Goal: Ask a question: Seek information or help from site administrators or community

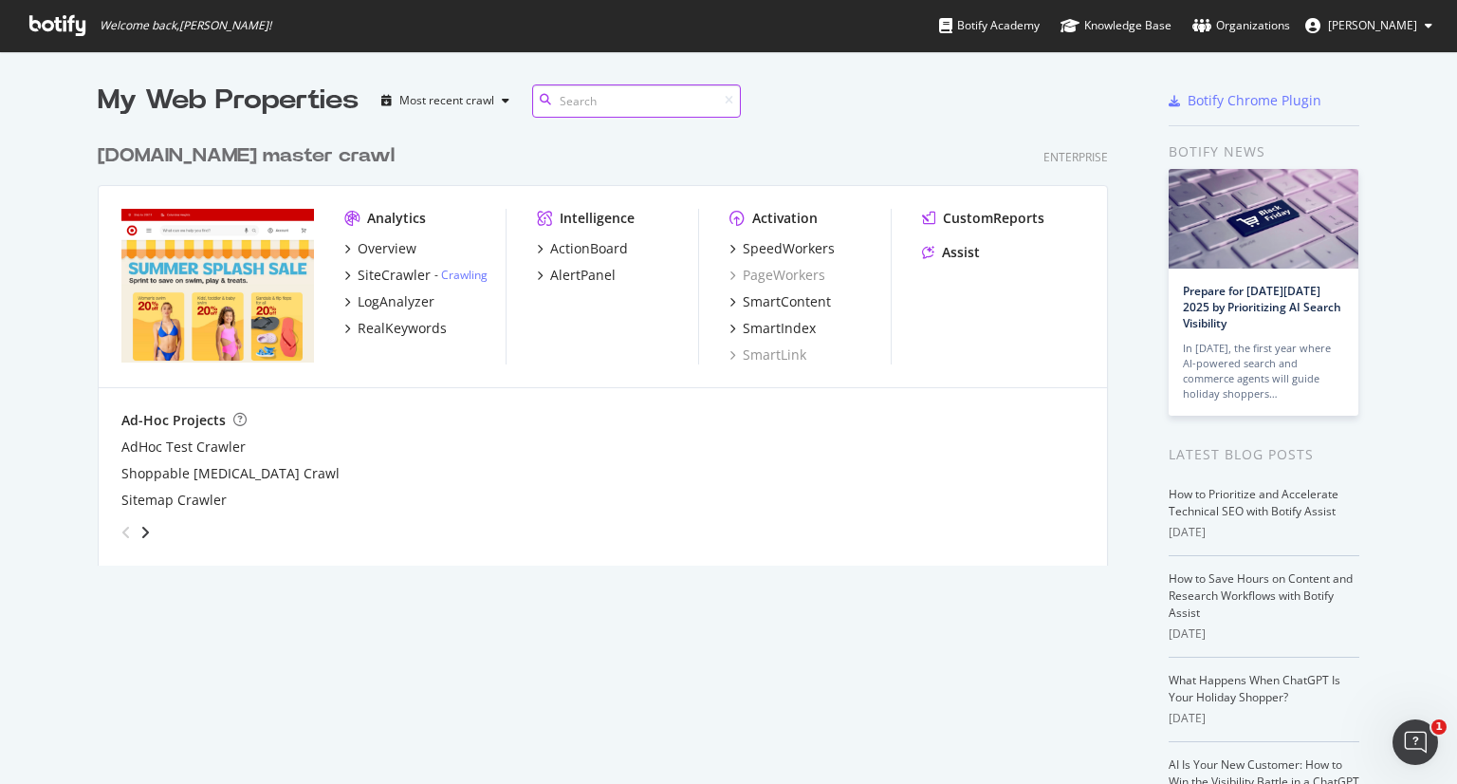
scroll to position [431, 1011]
click at [963, 245] on div "Assist" at bounding box center [961, 252] width 38 height 19
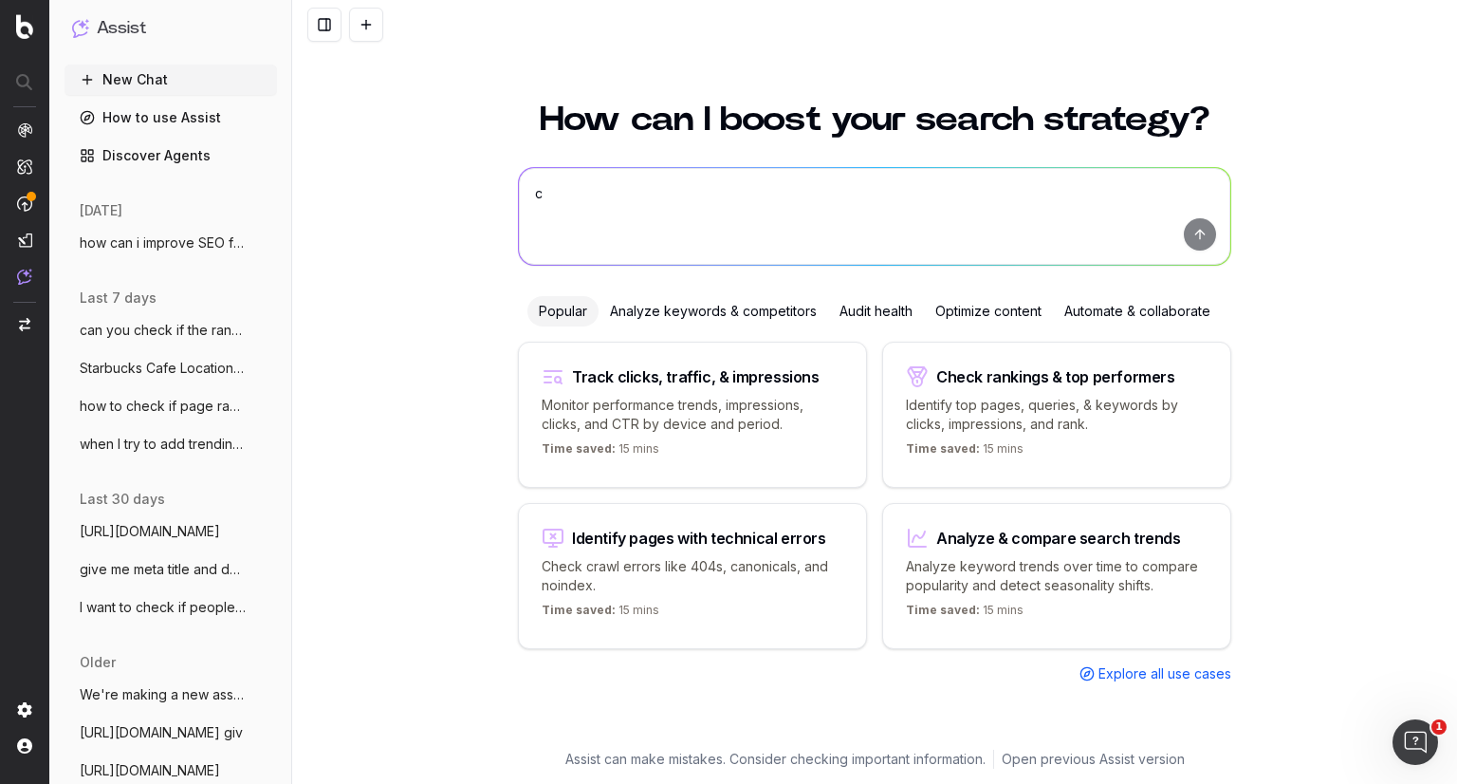
click at [823, 197] on textarea "c" at bounding box center [875, 216] width 712 height 97
type textarea "can you give me all the top search keywords related to sandwiches"
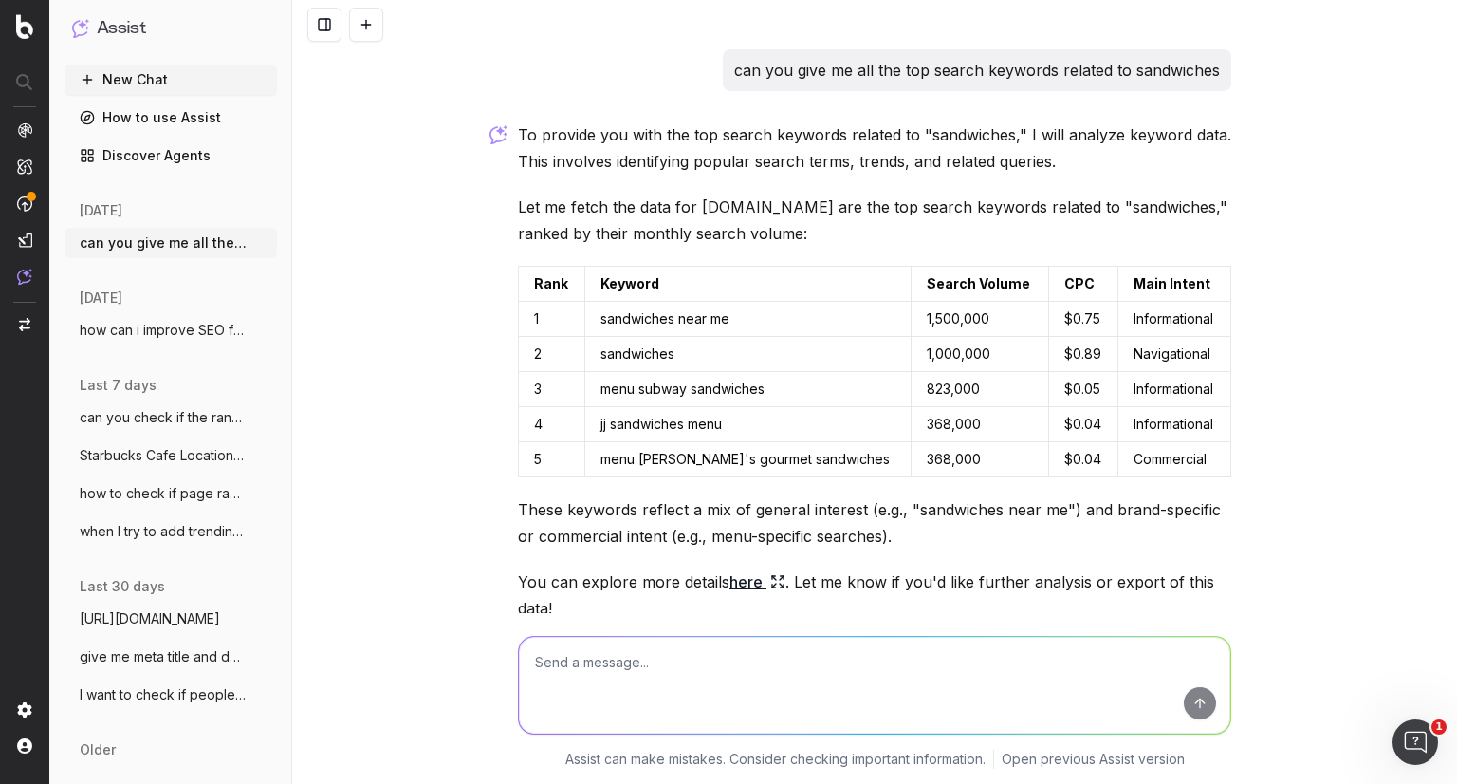
scroll to position [133, 0]
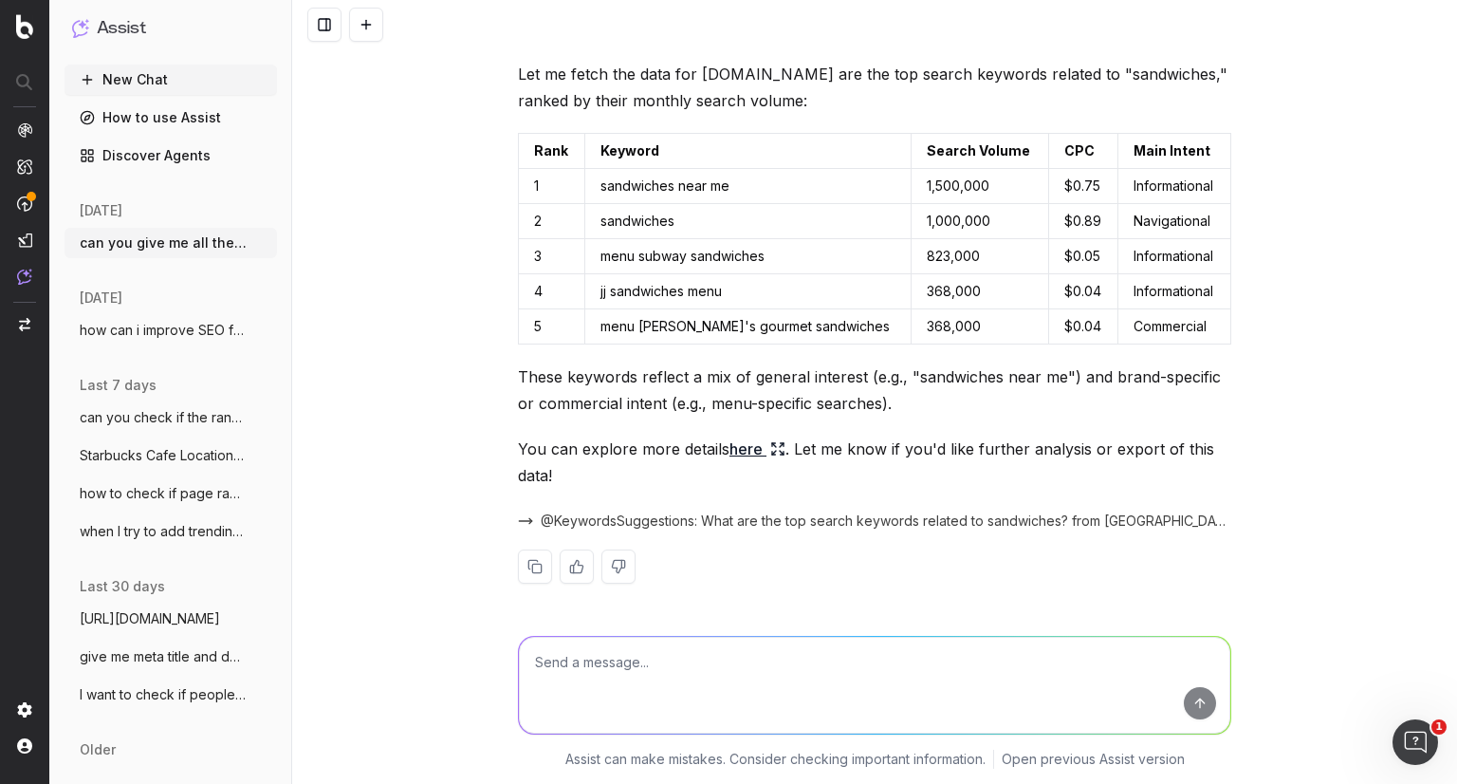
click at [735, 453] on link "here" at bounding box center [758, 448] width 56 height 27
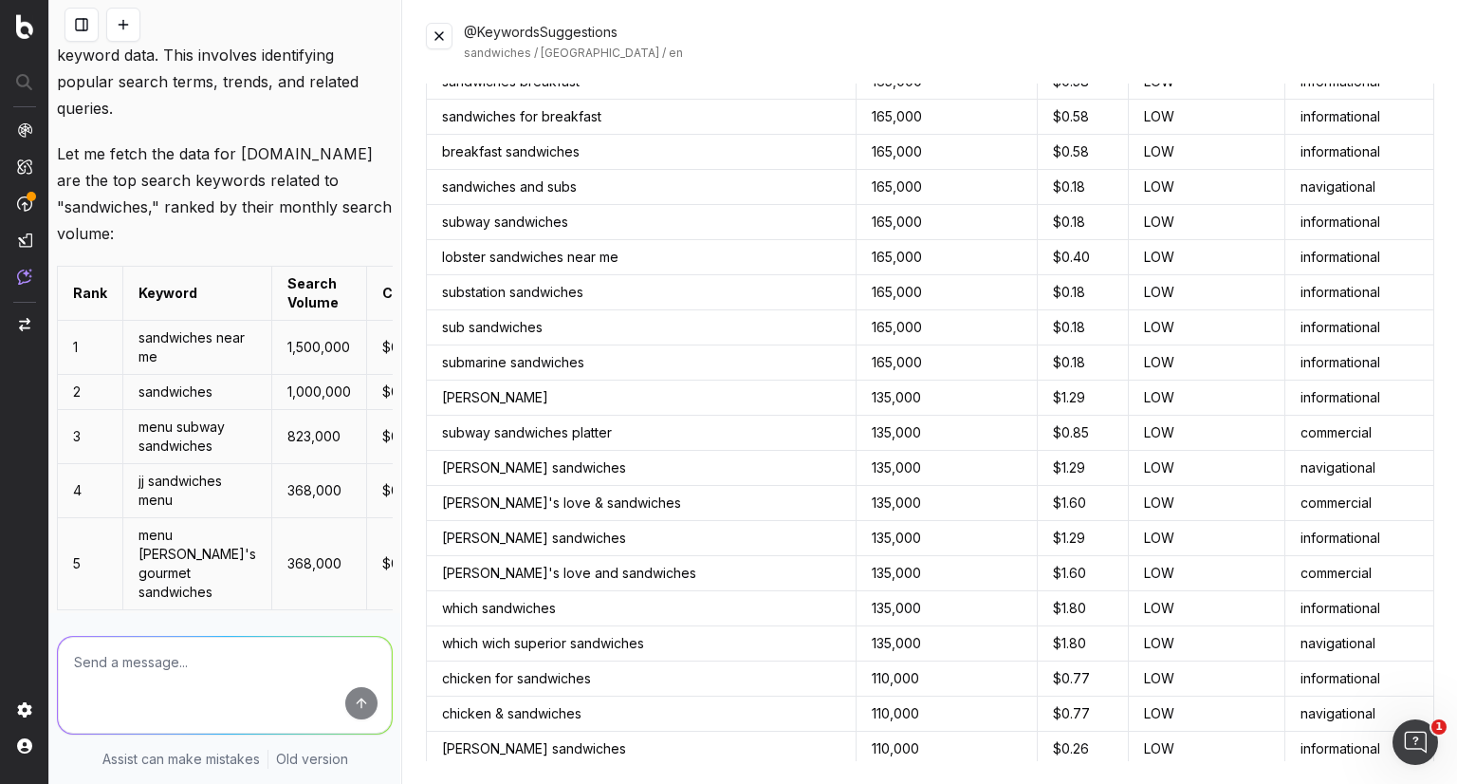
scroll to position [704, 0]
click at [431, 24] on button at bounding box center [439, 36] width 27 height 27
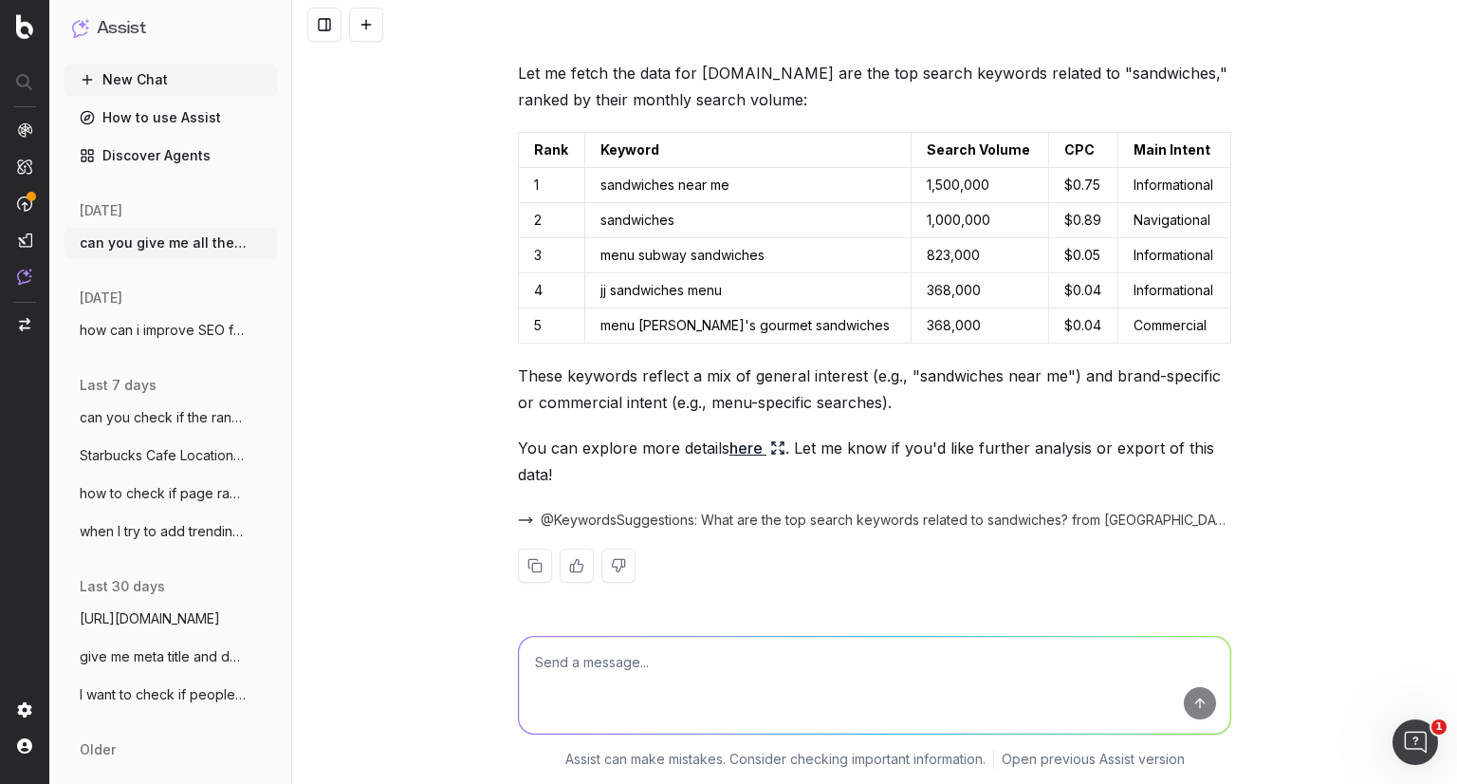
scroll to position [133, 0]
click at [590, 646] on textarea at bounding box center [875, 685] width 712 height 97
type textarea "can we look at only those searches related to meal planning or ingredient shopp…"
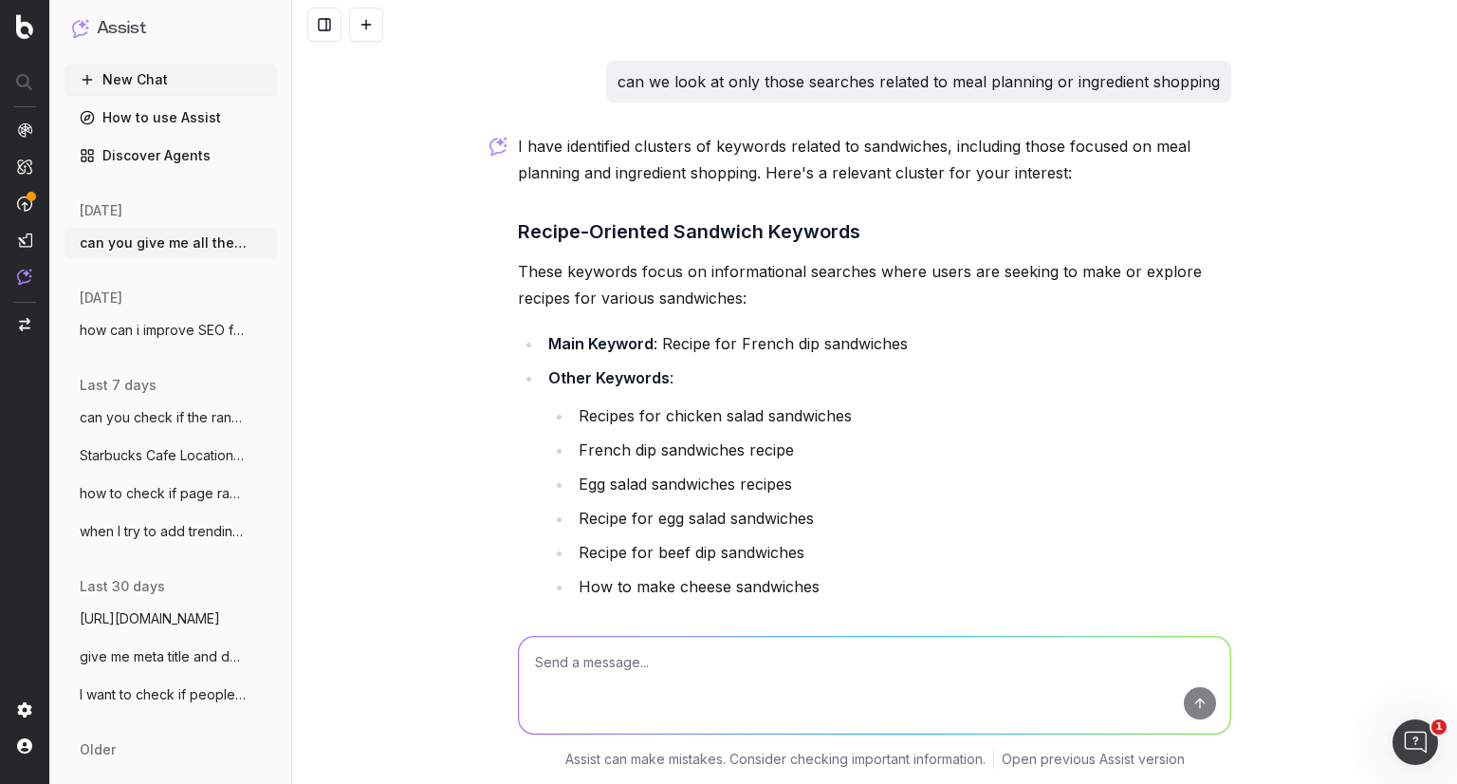
scroll to position [1009, 0]
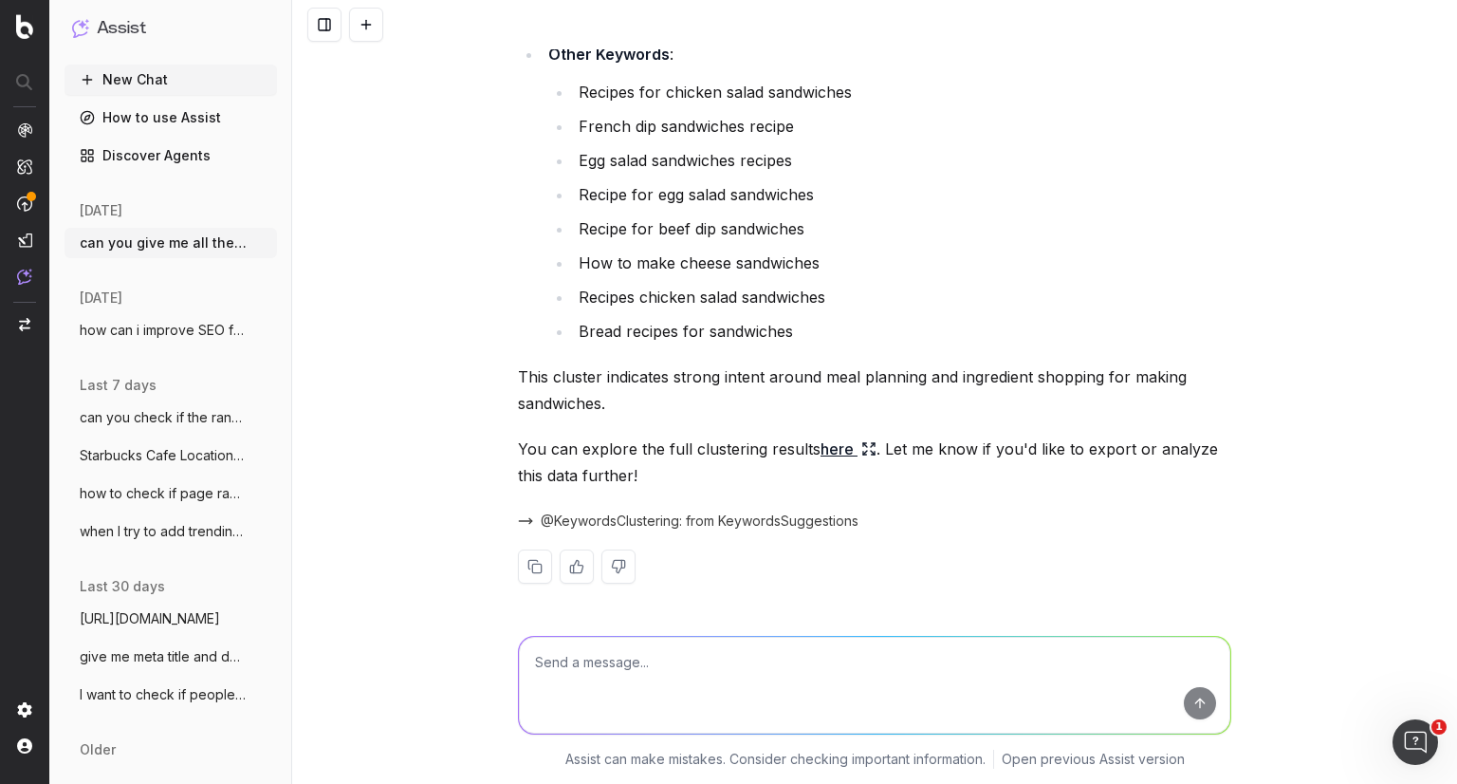
click at [828, 445] on link "here" at bounding box center [849, 448] width 56 height 27
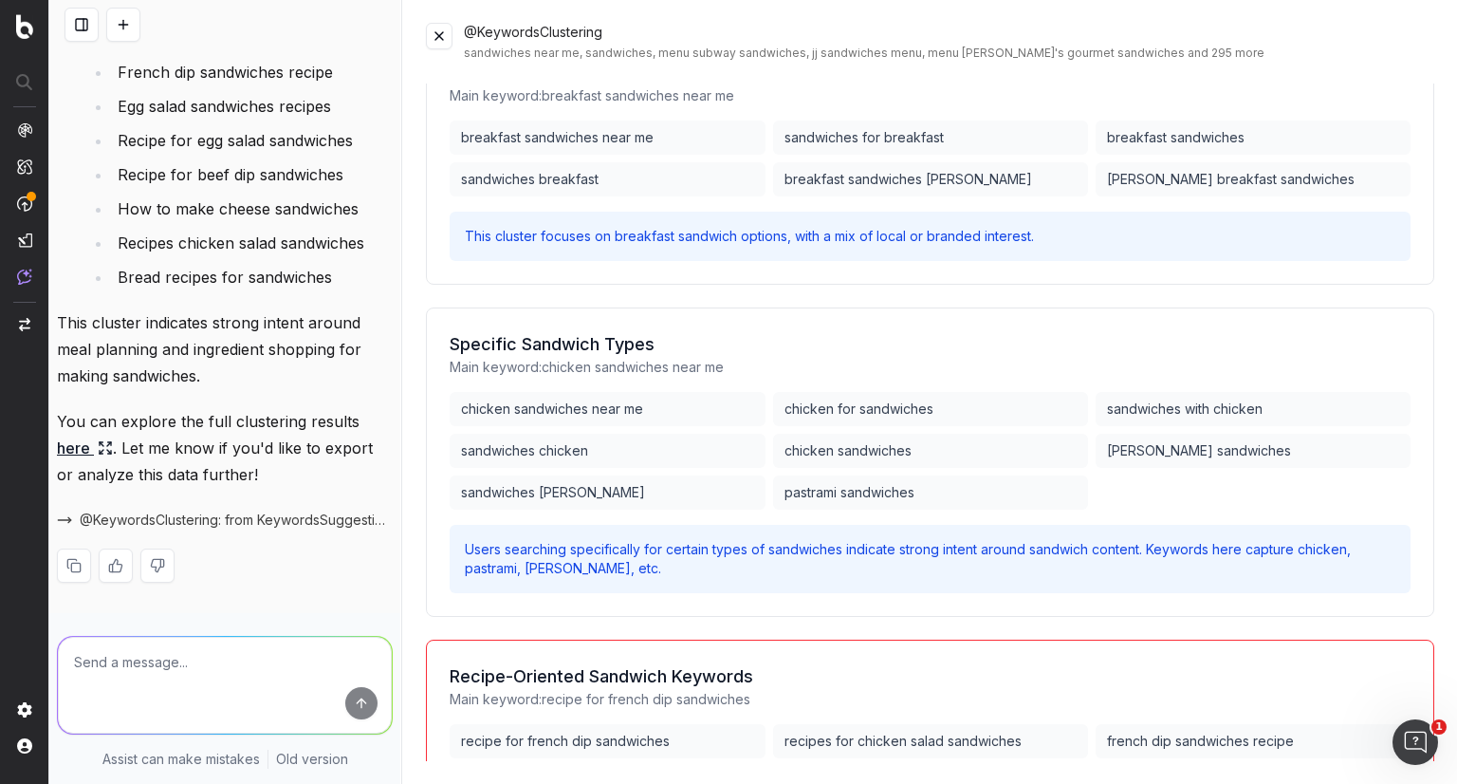
scroll to position [1275, 0]
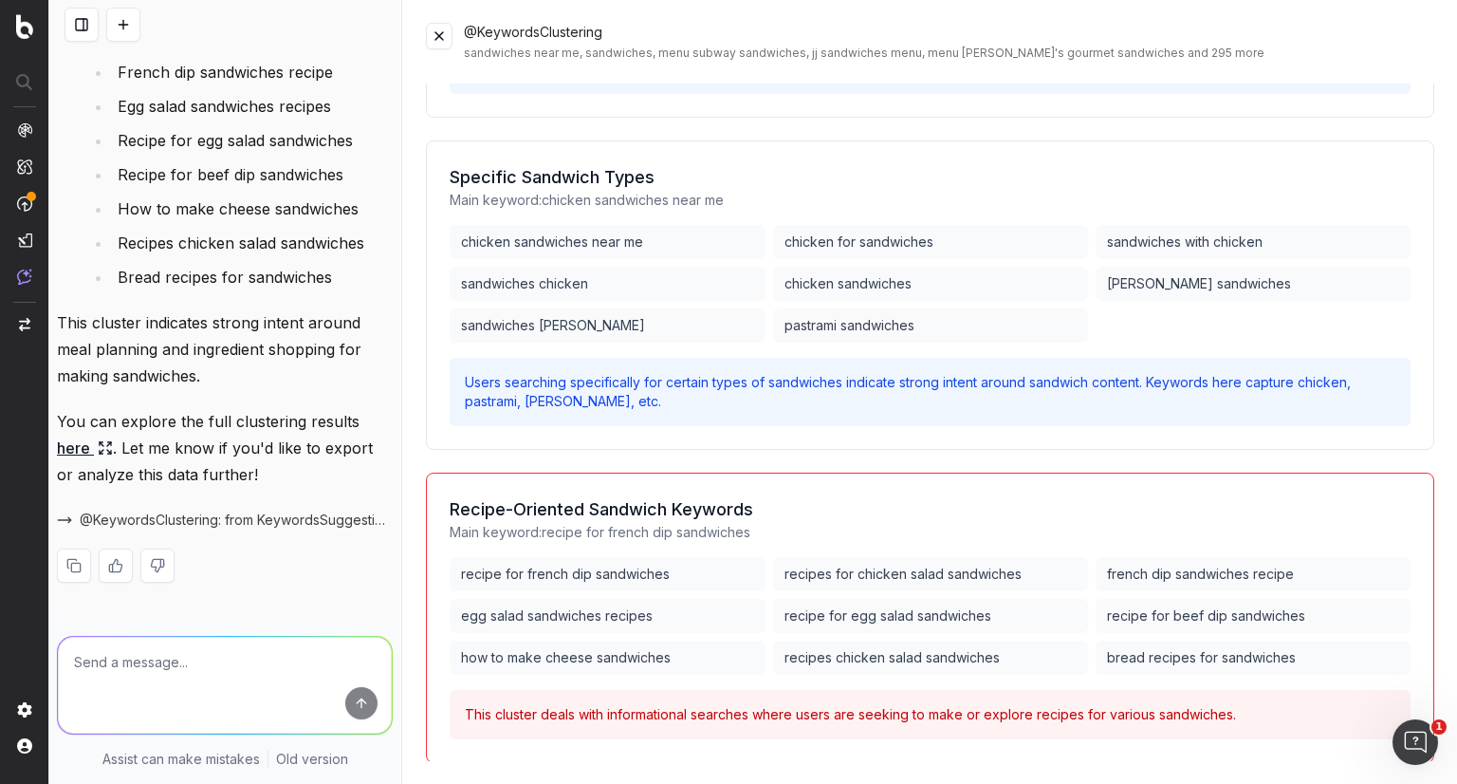
click at [447, 42] on button at bounding box center [439, 36] width 27 height 27
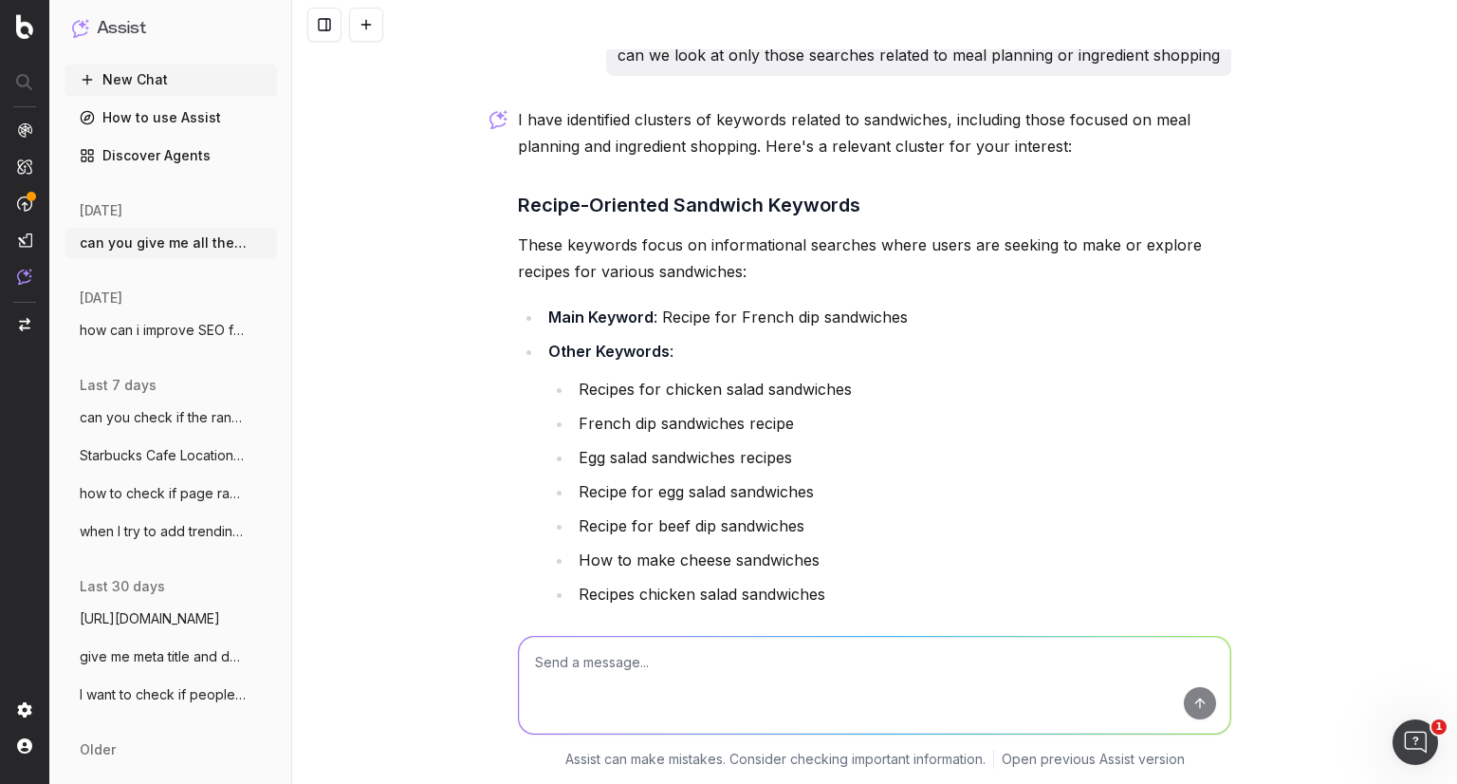
scroll to position [791, 0]
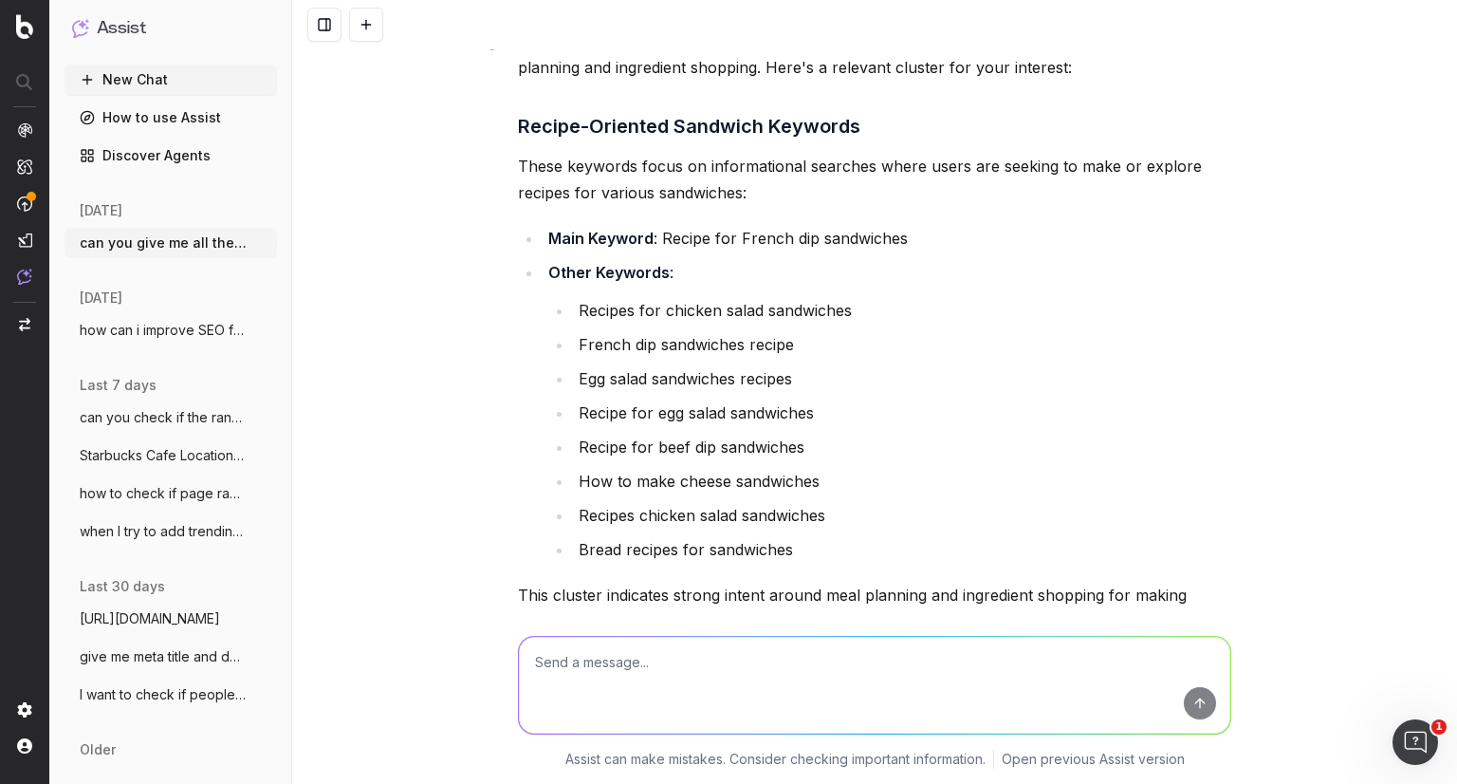
click at [663, 667] on textarea at bounding box center [875, 685] width 712 height 97
type textarea "give me these with search volume and other metrics"
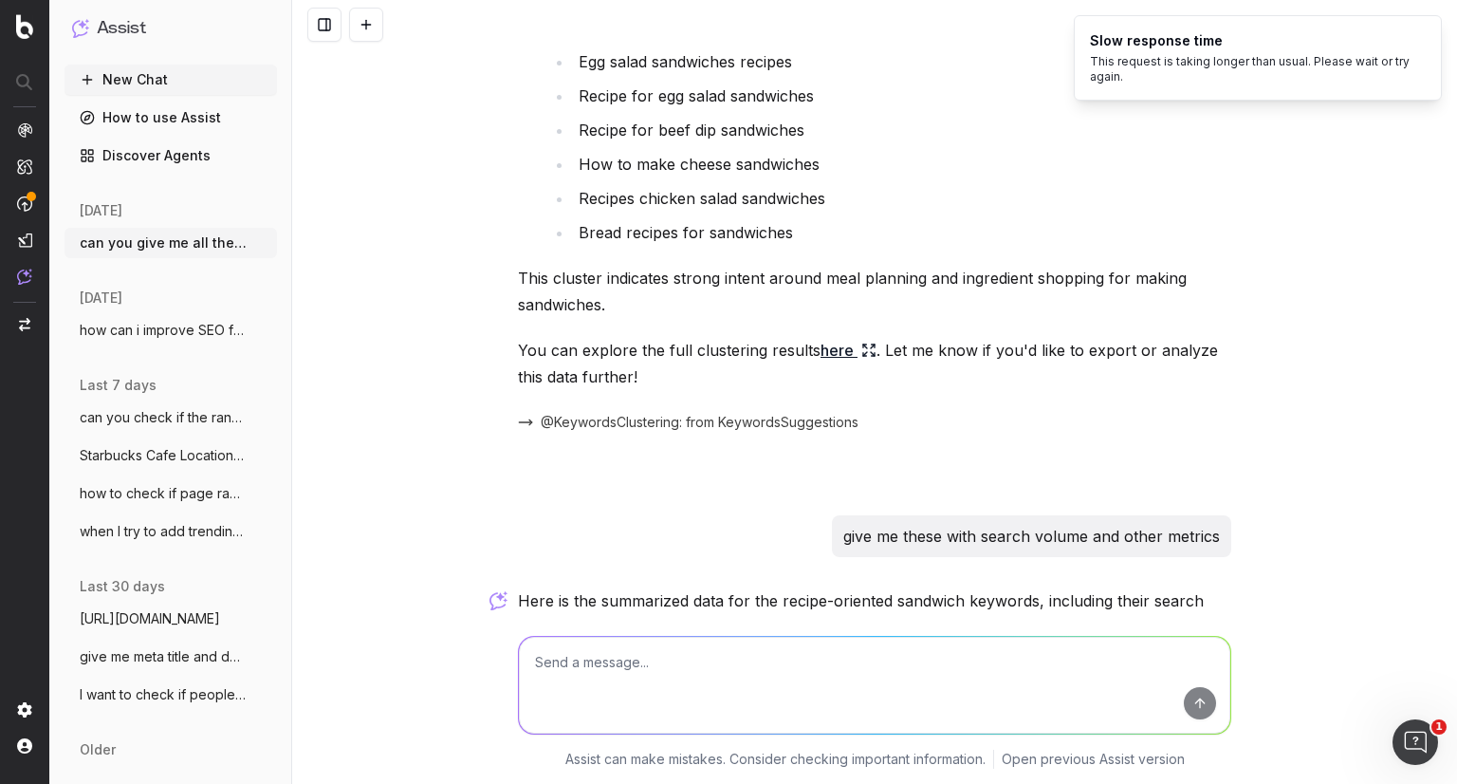
scroll to position [1493, 0]
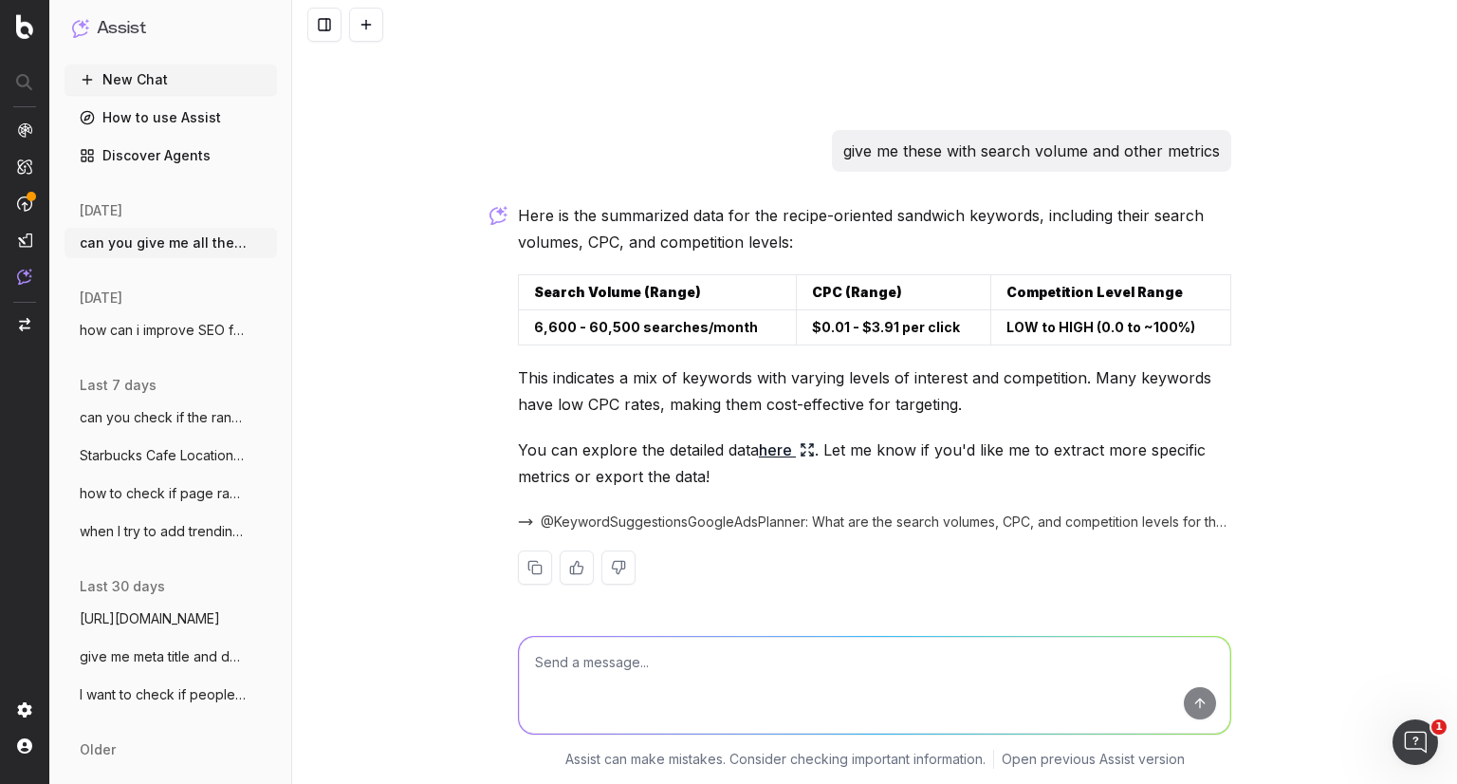
click at [759, 446] on link "here" at bounding box center [787, 449] width 56 height 27
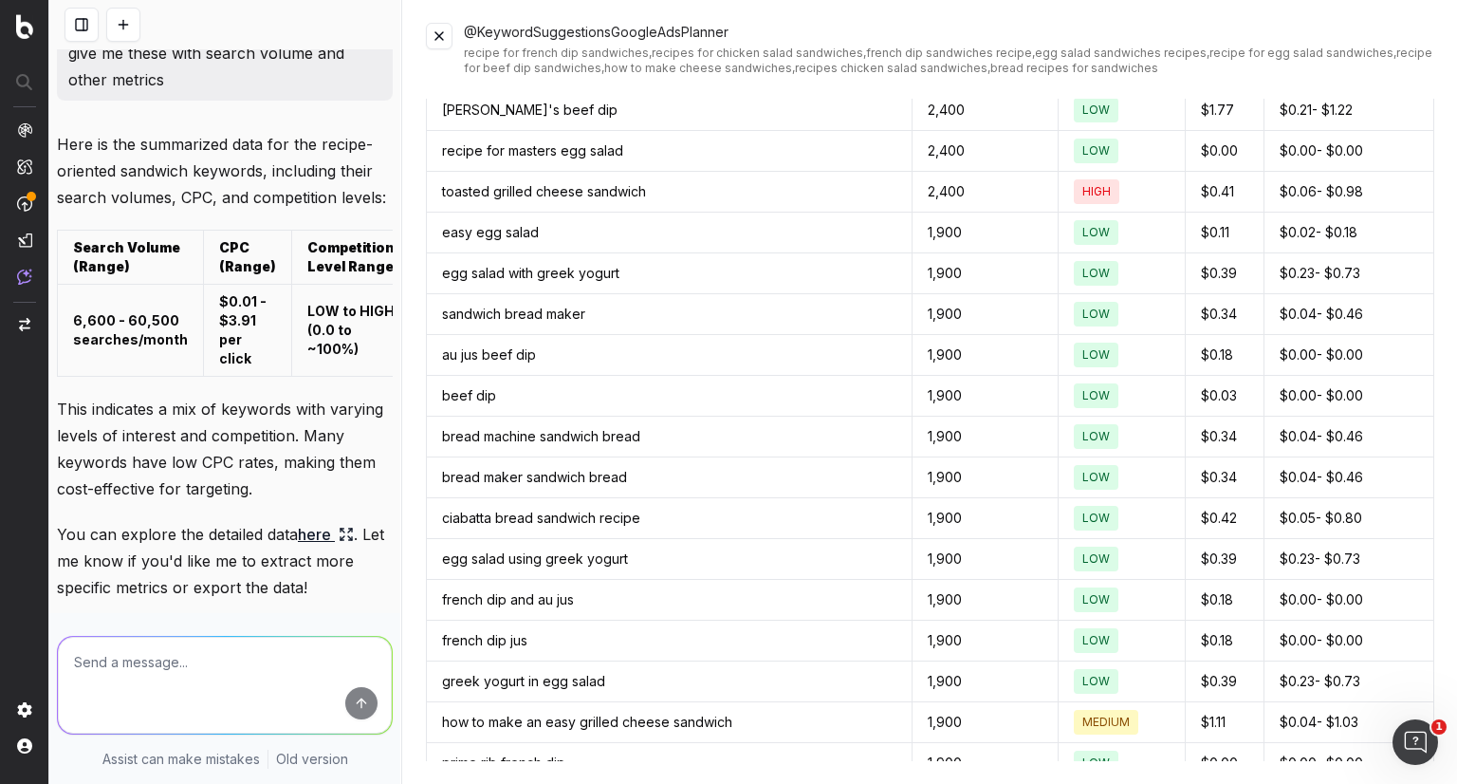
scroll to position [8591, 0]
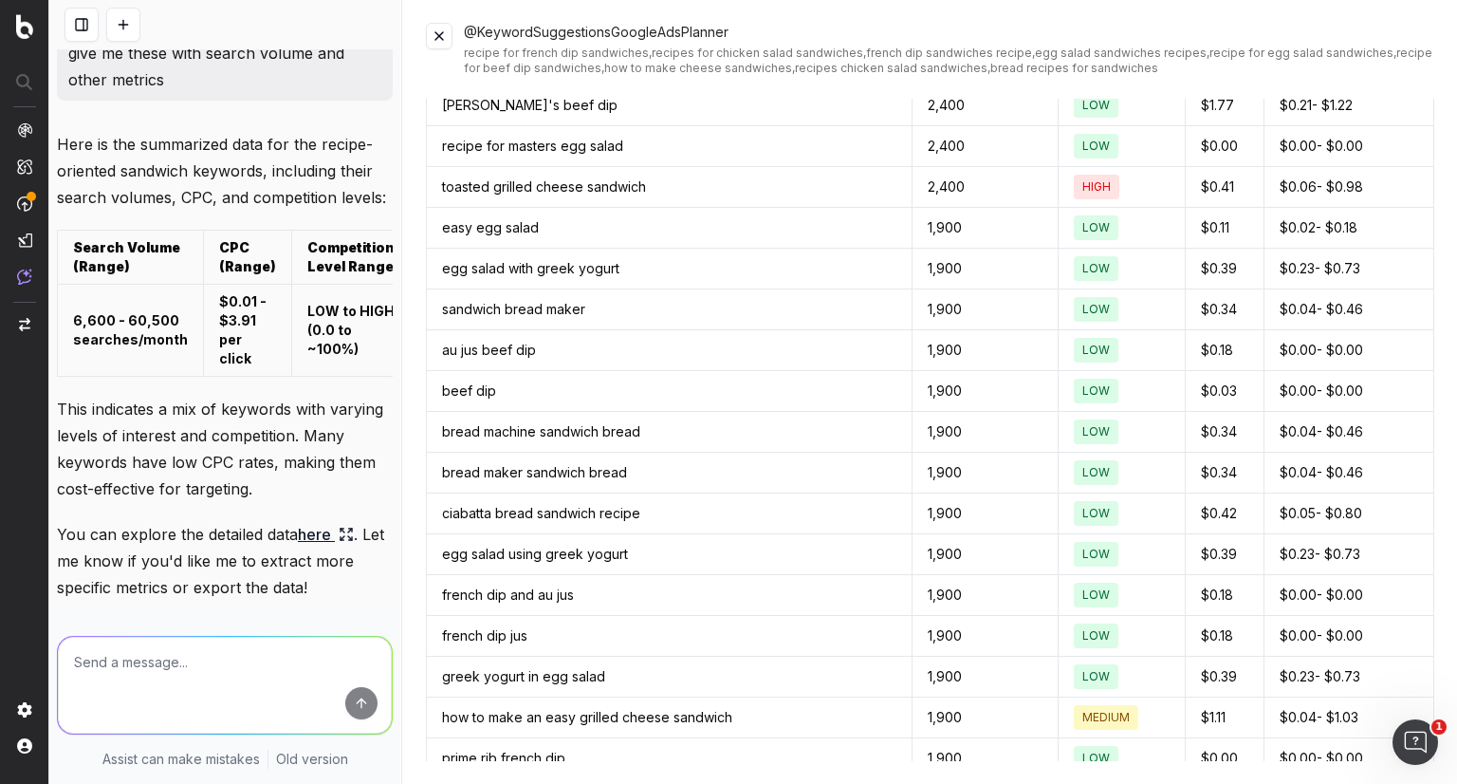
click at [429, 28] on button at bounding box center [439, 36] width 27 height 27
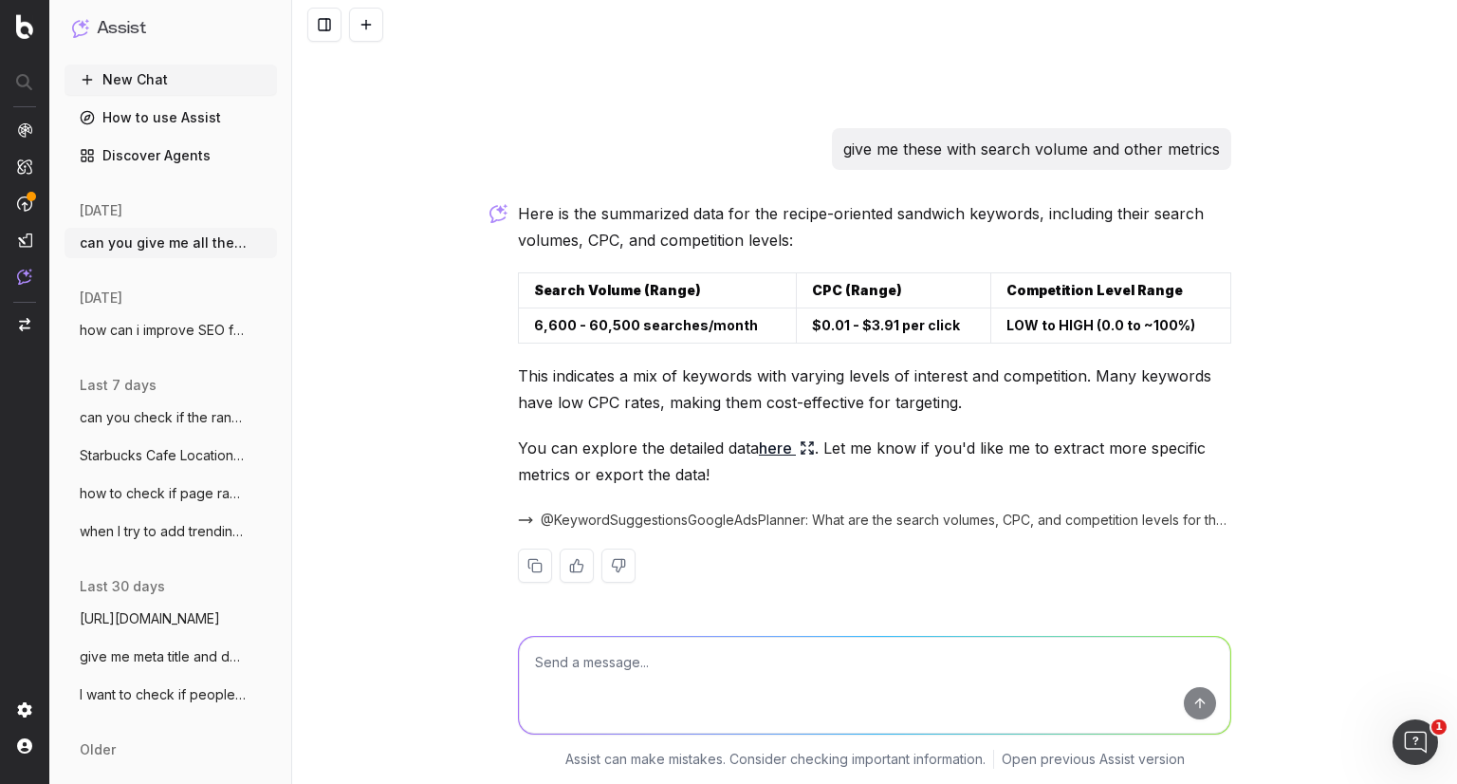
scroll to position [1493, 0]
click at [698, 692] on textarea at bounding box center [875, 685] width 712 height 97
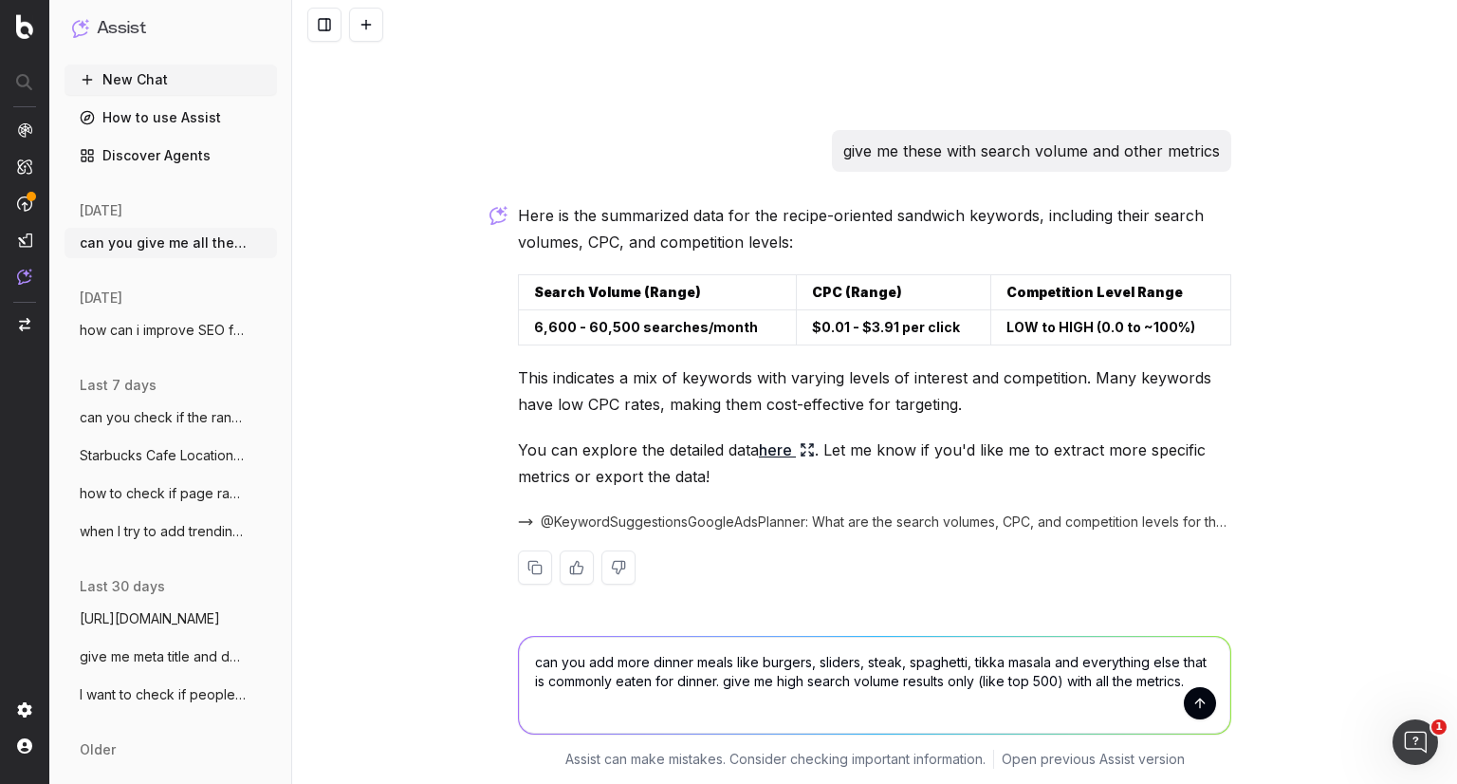
type textarea "can you add more dinner meals like burgers, sliders, steak, spaghetti, tikka ma…"
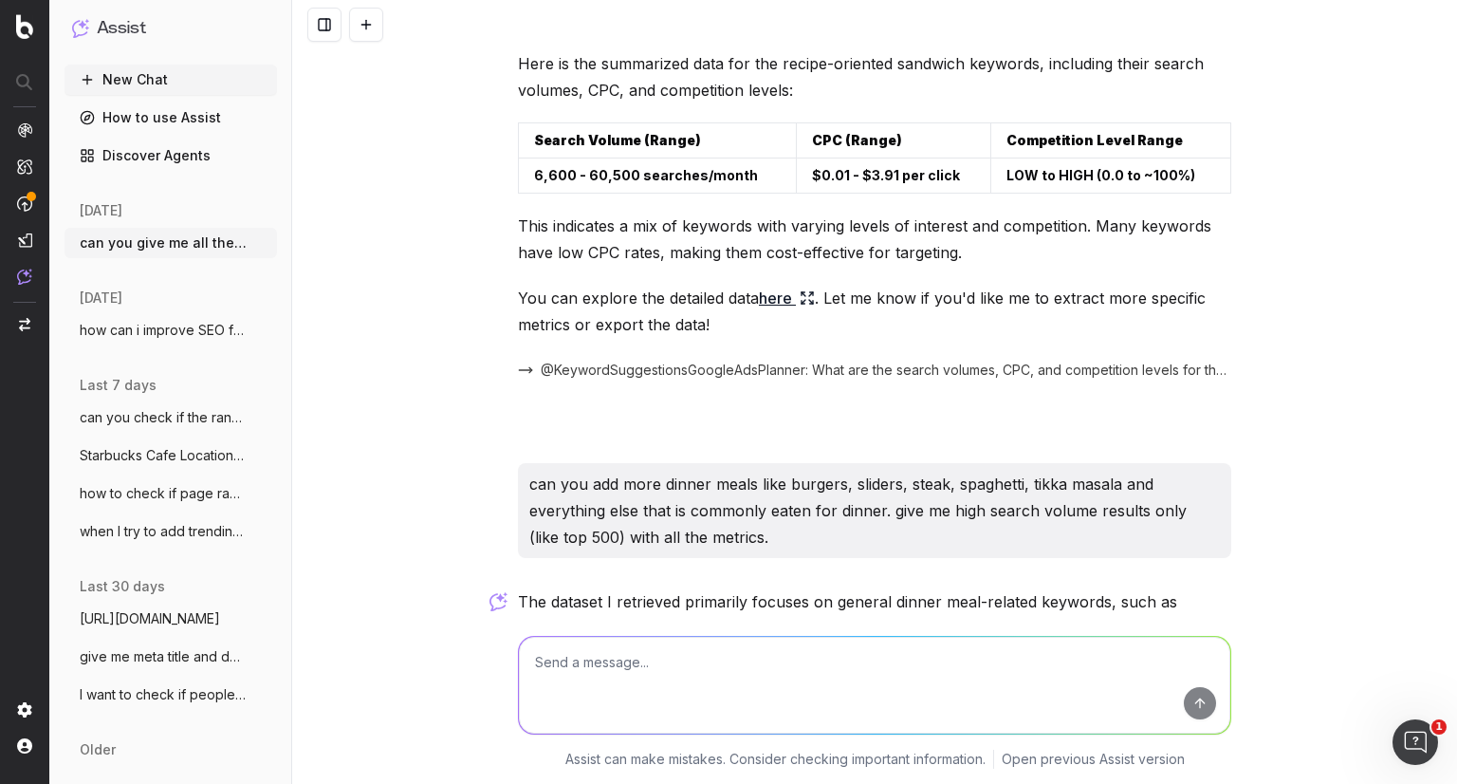
scroll to position [1949, 0]
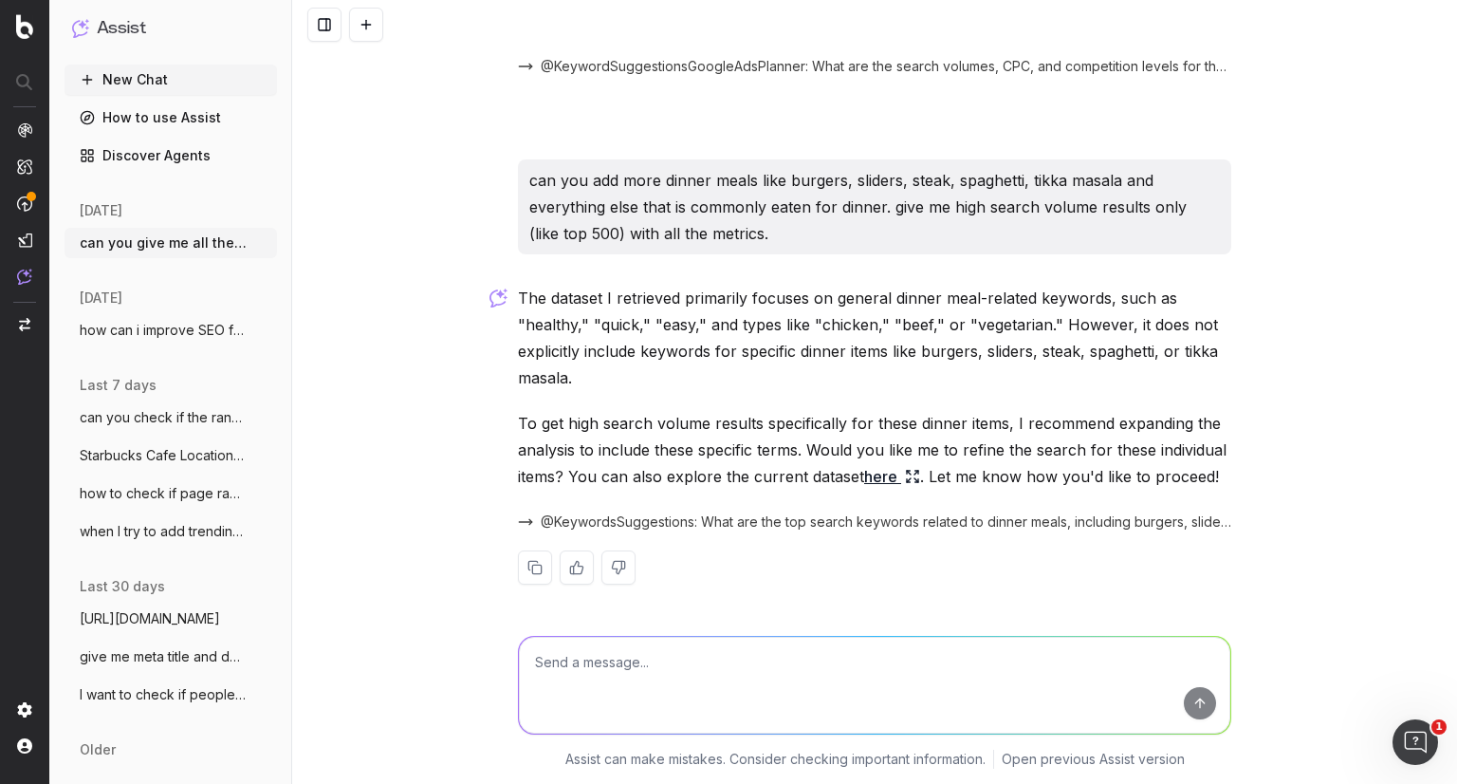
click at [880, 470] on link "here" at bounding box center [892, 476] width 56 height 27
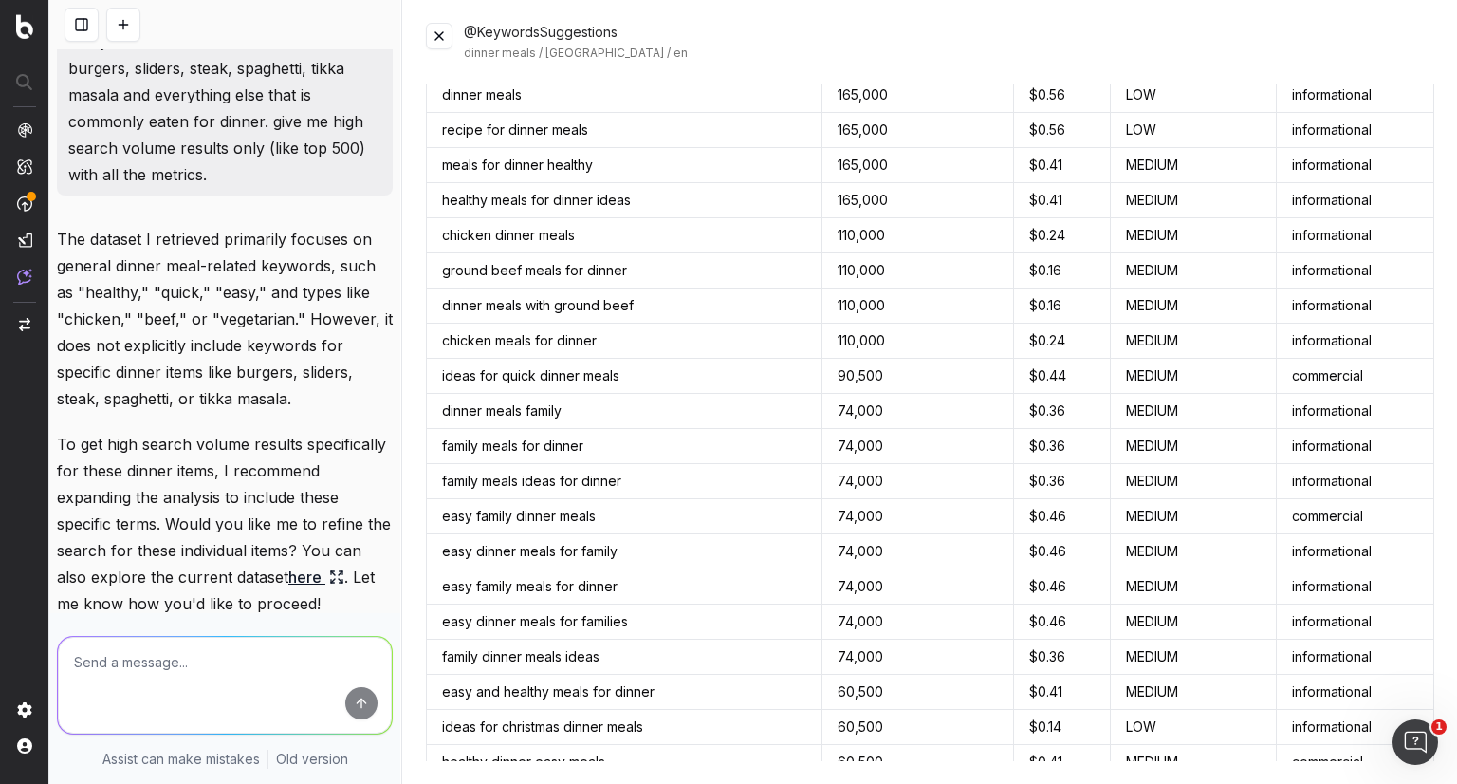
scroll to position [201, 0]
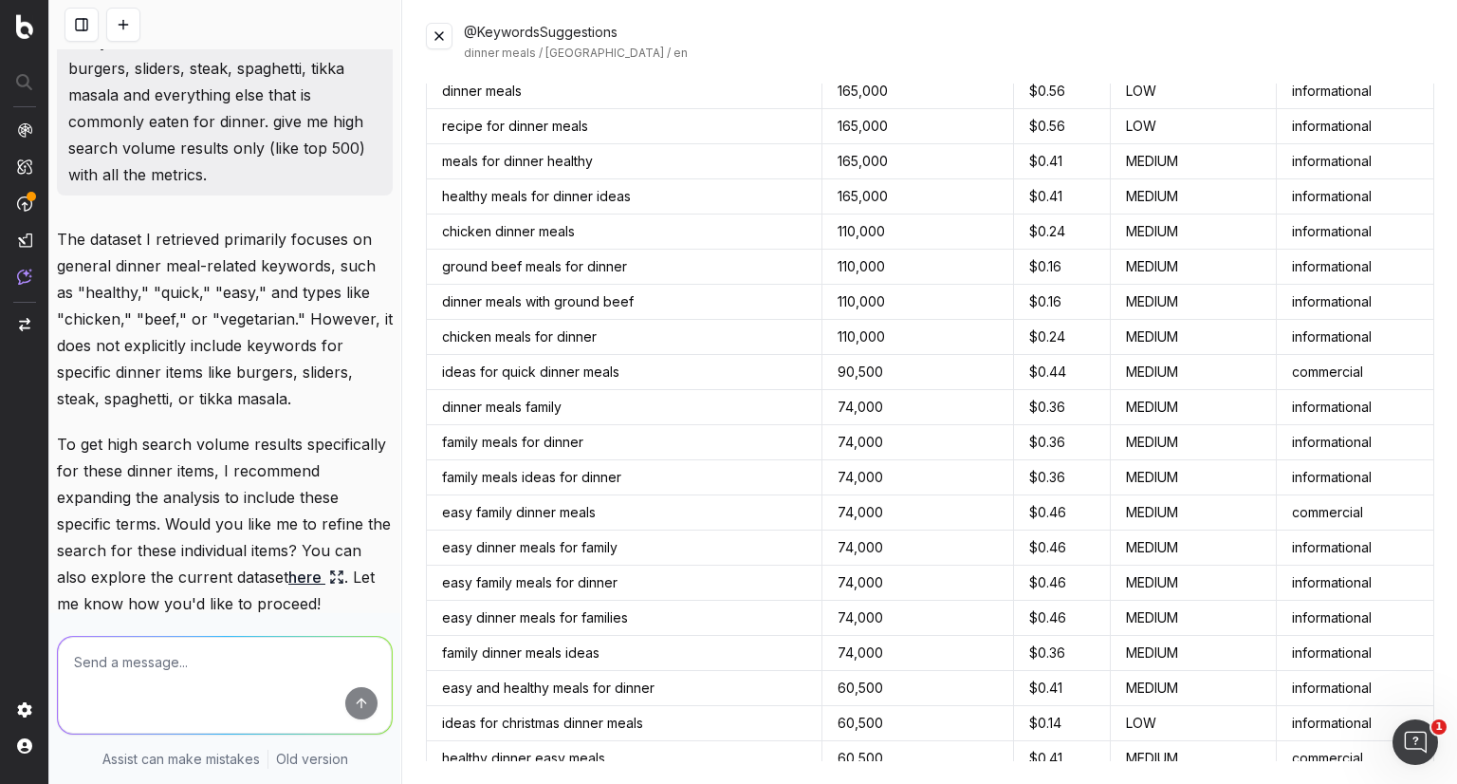
click at [434, 51] on div "@KeywordsSuggestions dinner meals / [GEOGRAPHIC_DATA] / en" at bounding box center [930, 42] width 1008 height 38
click at [440, 37] on button at bounding box center [439, 36] width 27 height 27
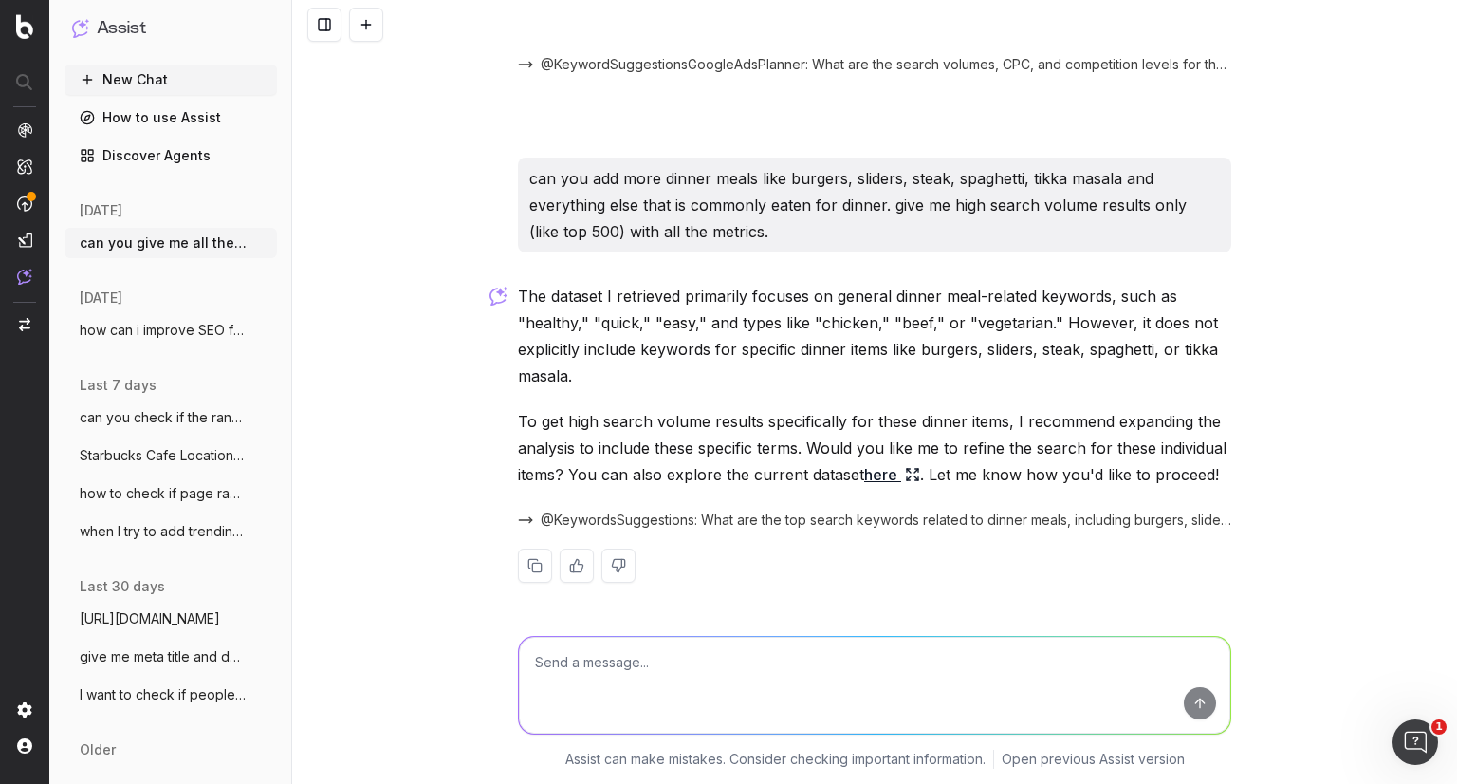
scroll to position [1949, 0]
click at [675, 688] on textarea at bounding box center [875, 685] width 712 height 97
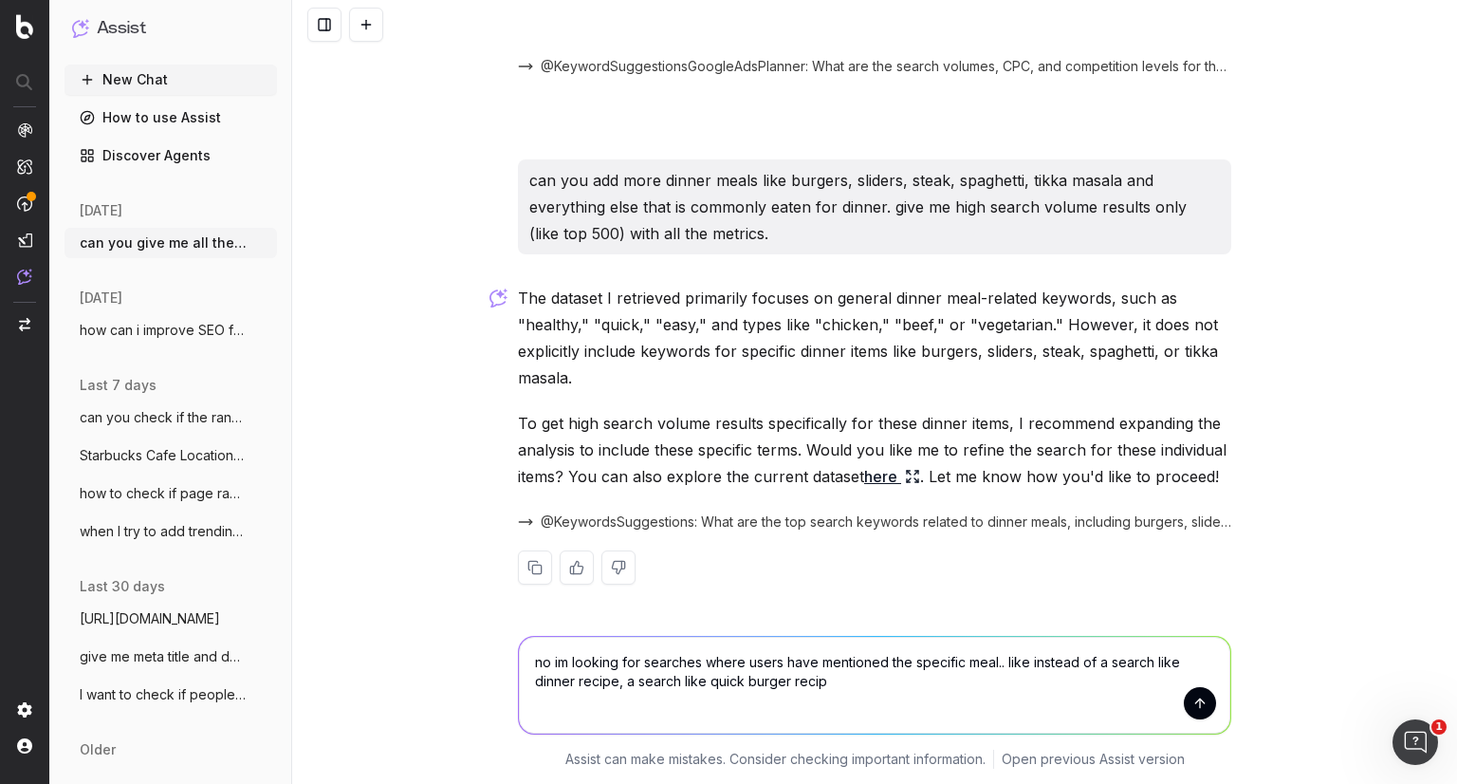
type textarea "no im looking for searches where users have mentioned the specific meal.. like …"
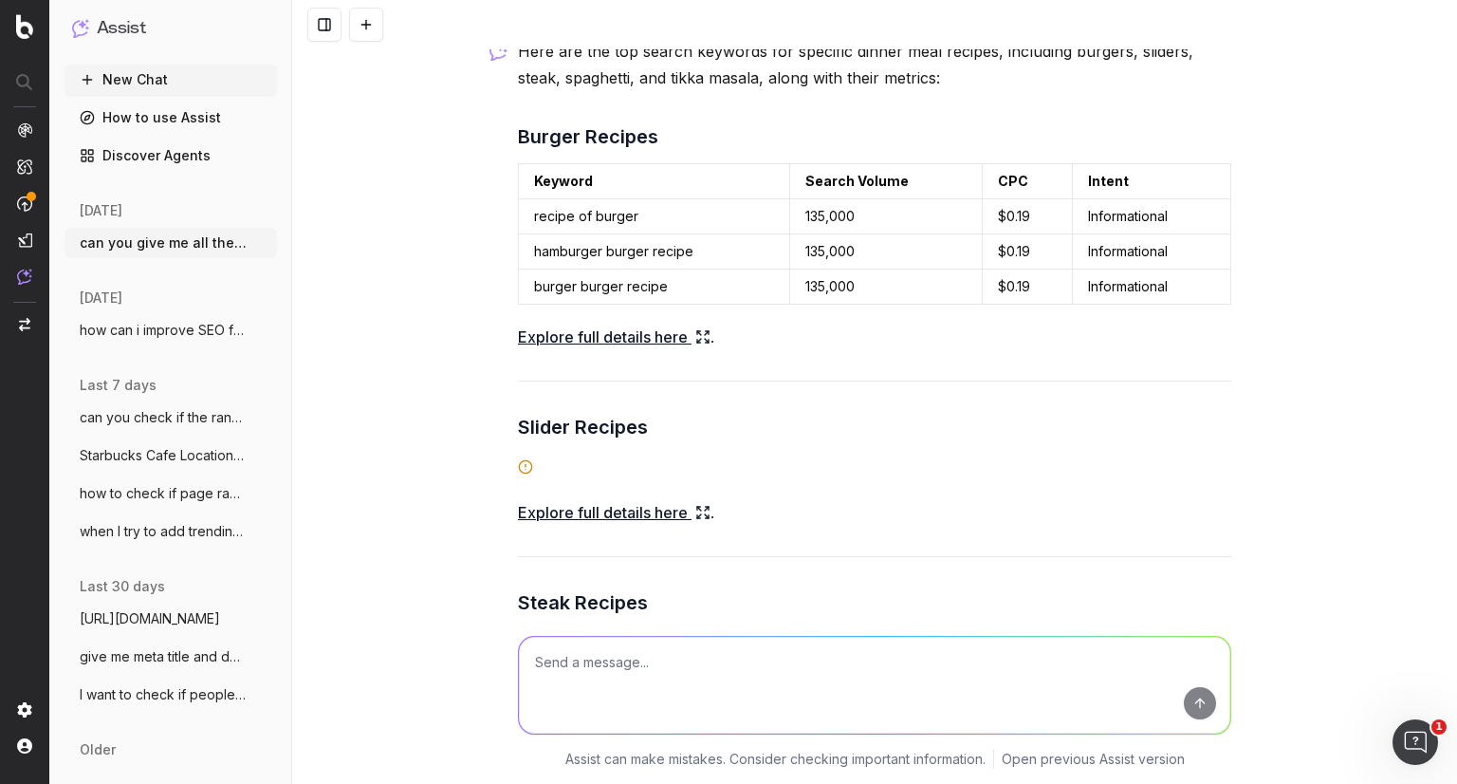
scroll to position [2471, 0]
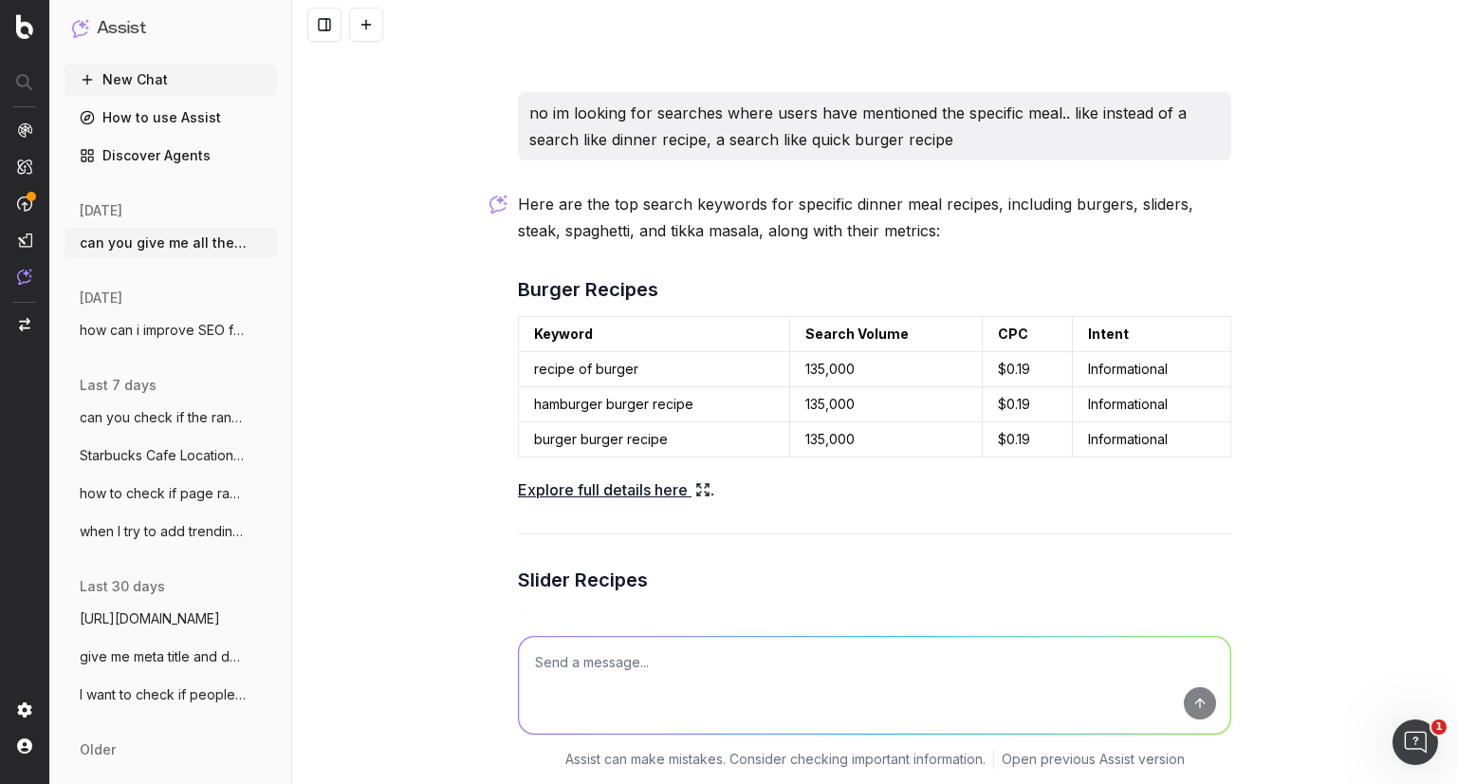
click at [628, 483] on link "Explore full details here" at bounding box center [614, 489] width 193 height 27
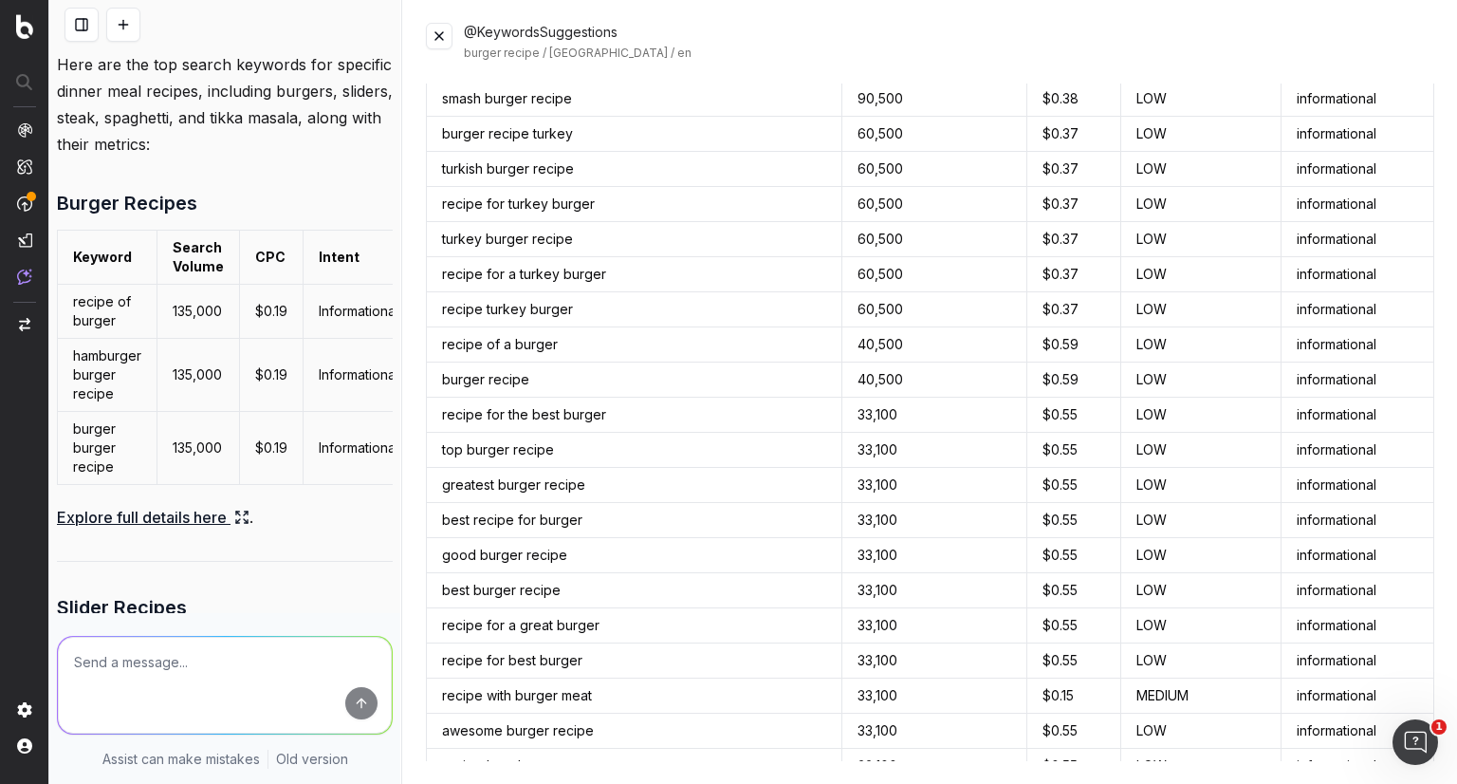
scroll to position [0, 0]
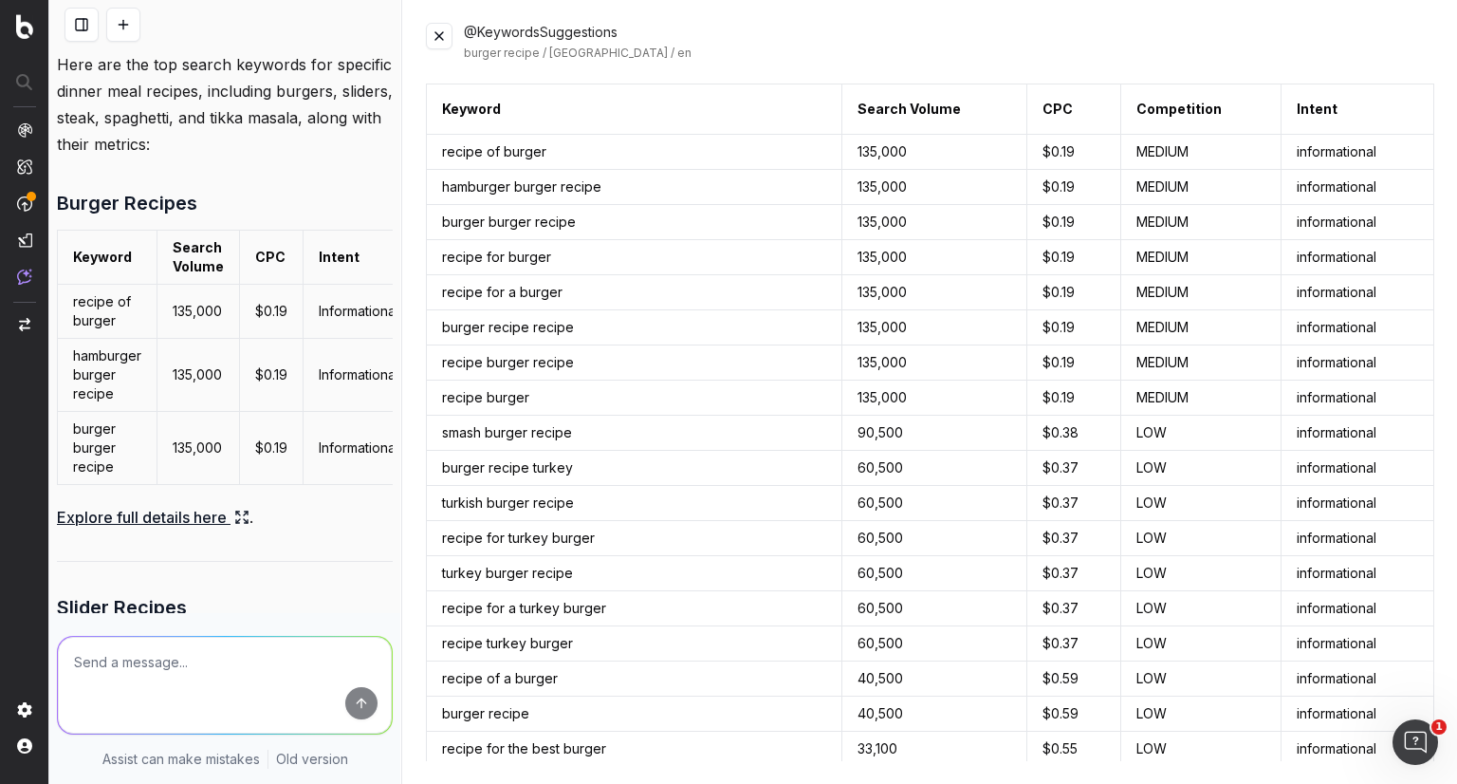
click at [434, 29] on button at bounding box center [439, 36] width 27 height 27
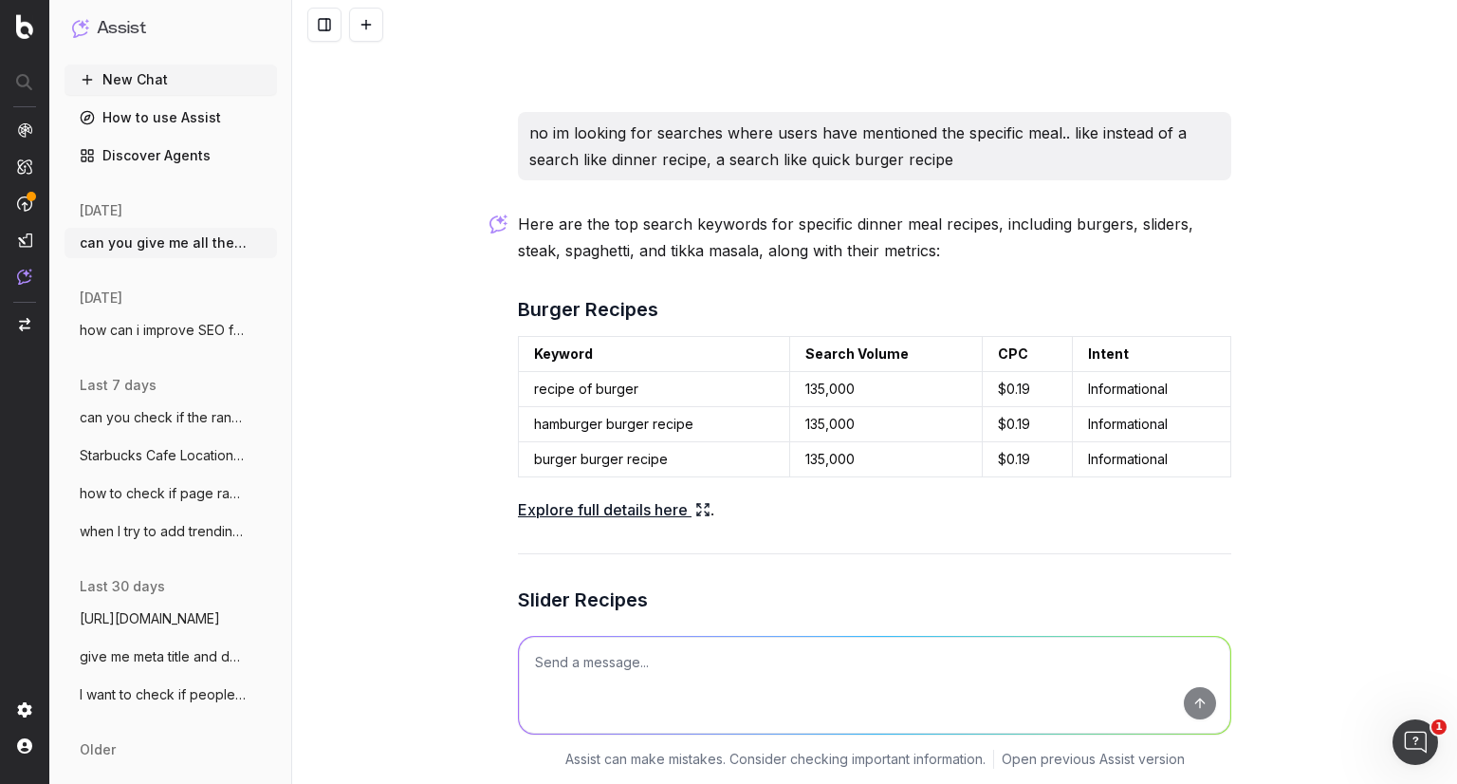
scroll to position [2364, 0]
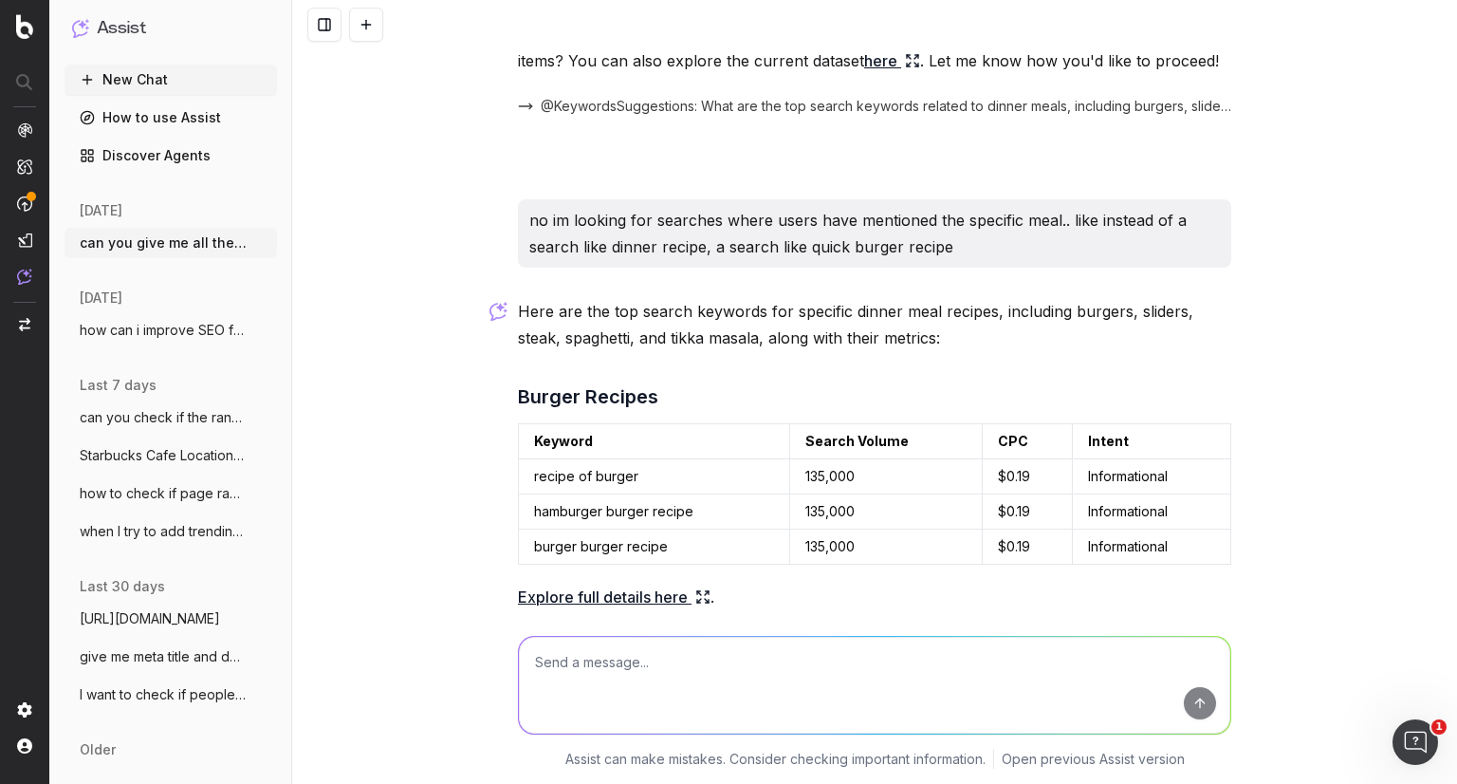
click at [638, 593] on link "Explore full details here" at bounding box center [614, 596] width 193 height 27
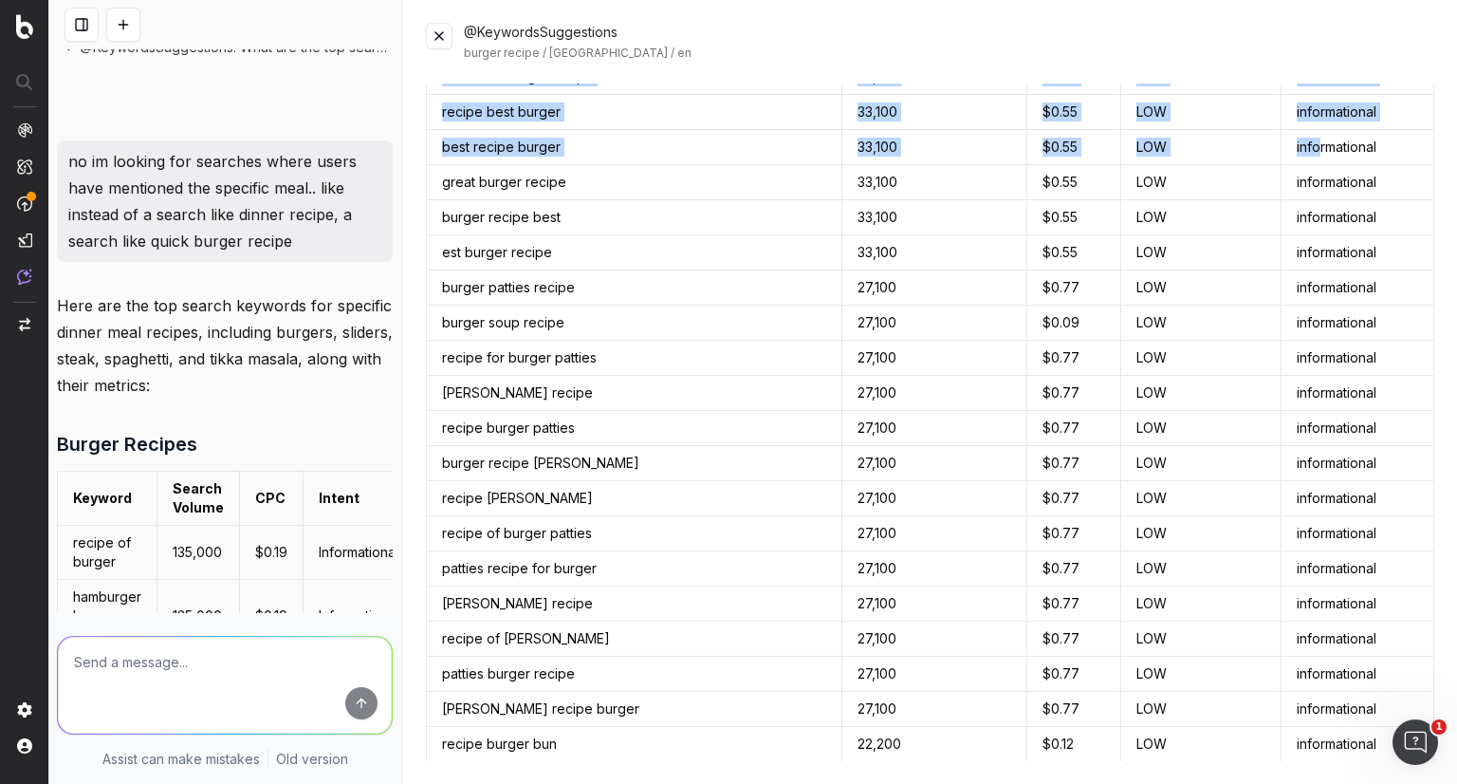
scroll to position [964, 0]
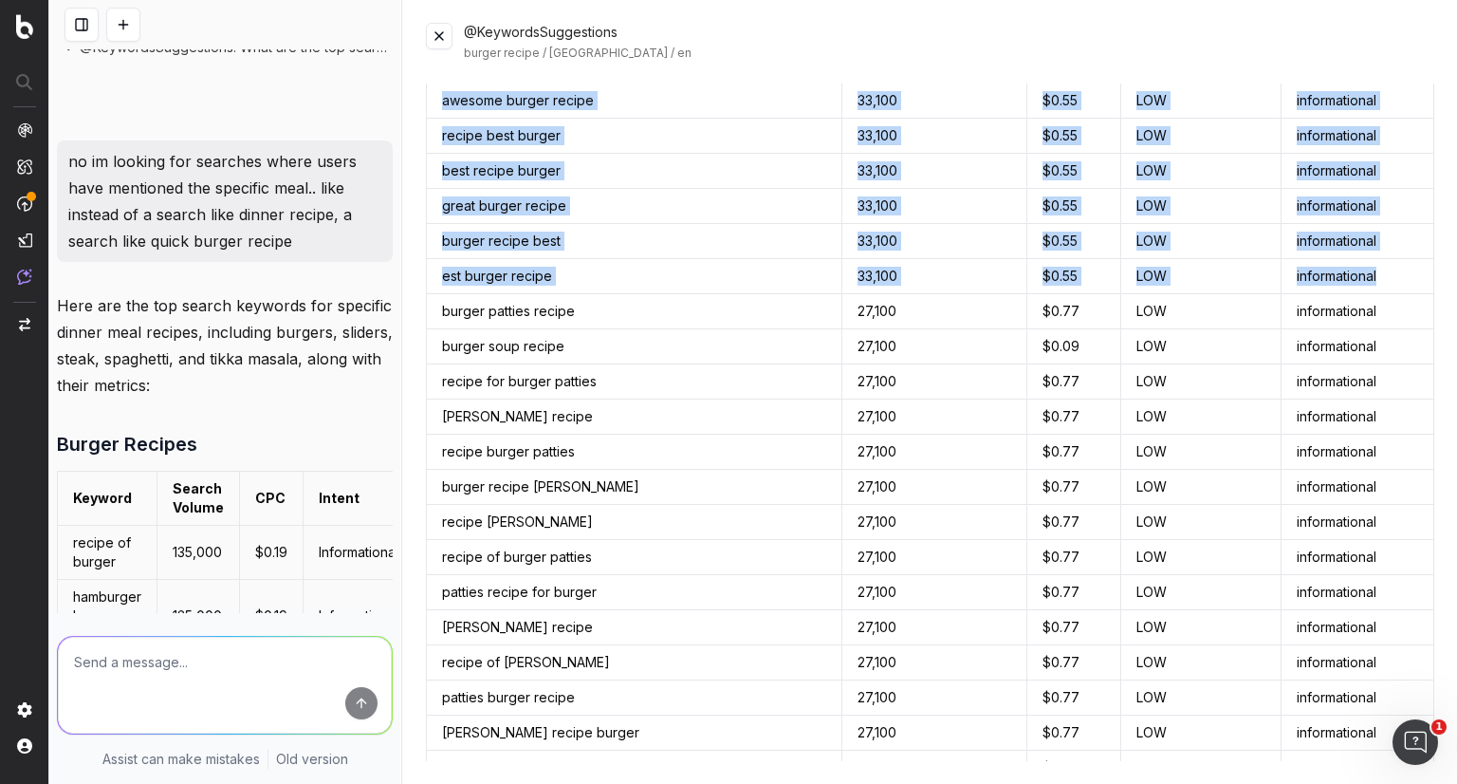
drag, startPoint x: 441, startPoint y: 151, endPoint x: 1379, endPoint y: 269, distance: 945.7
copy tbody "recipe of burger 135,000 $0.19 MEDIUM informational hamburger burger recipe 135…"
click at [436, 35] on button at bounding box center [439, 36] width 27 height 27
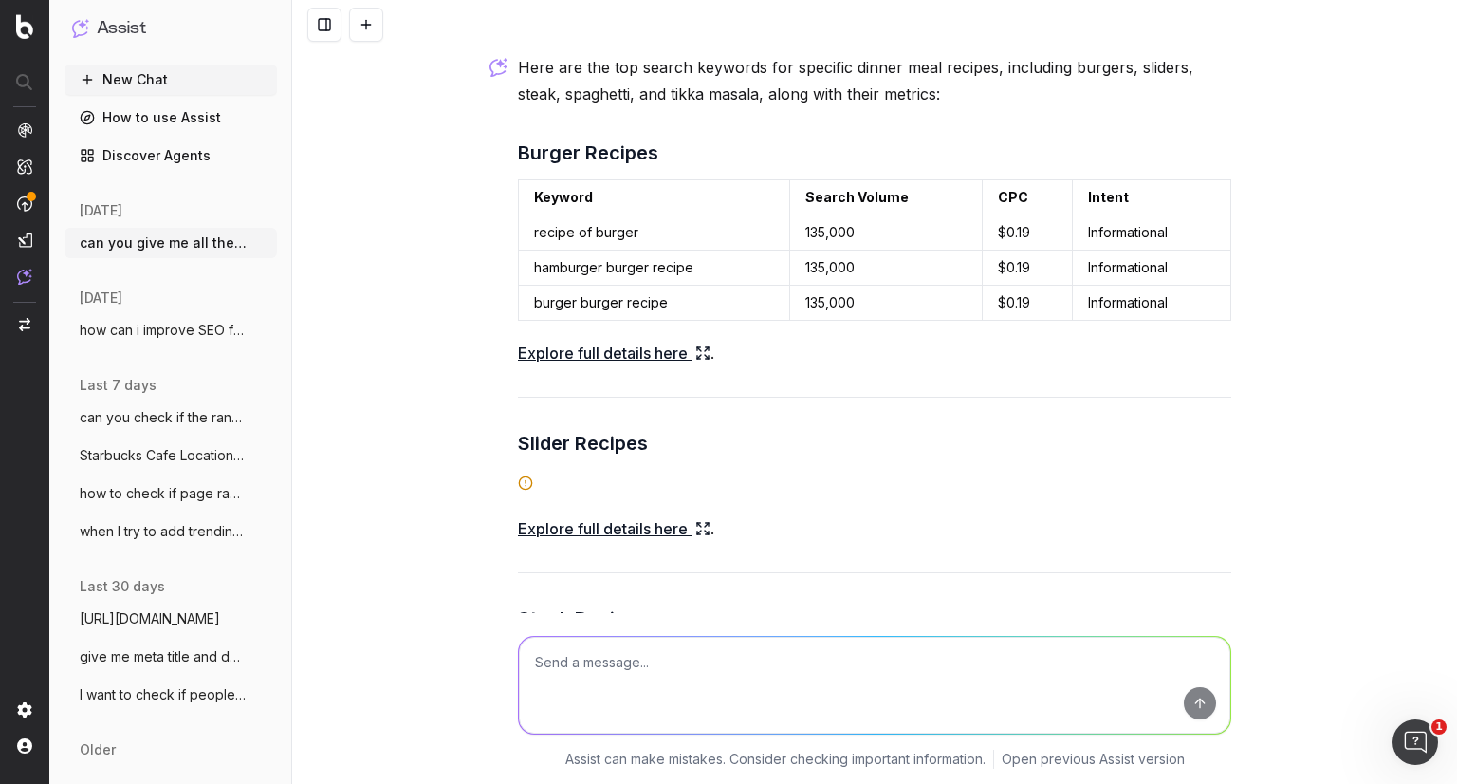
scroll to position [2675, 0]
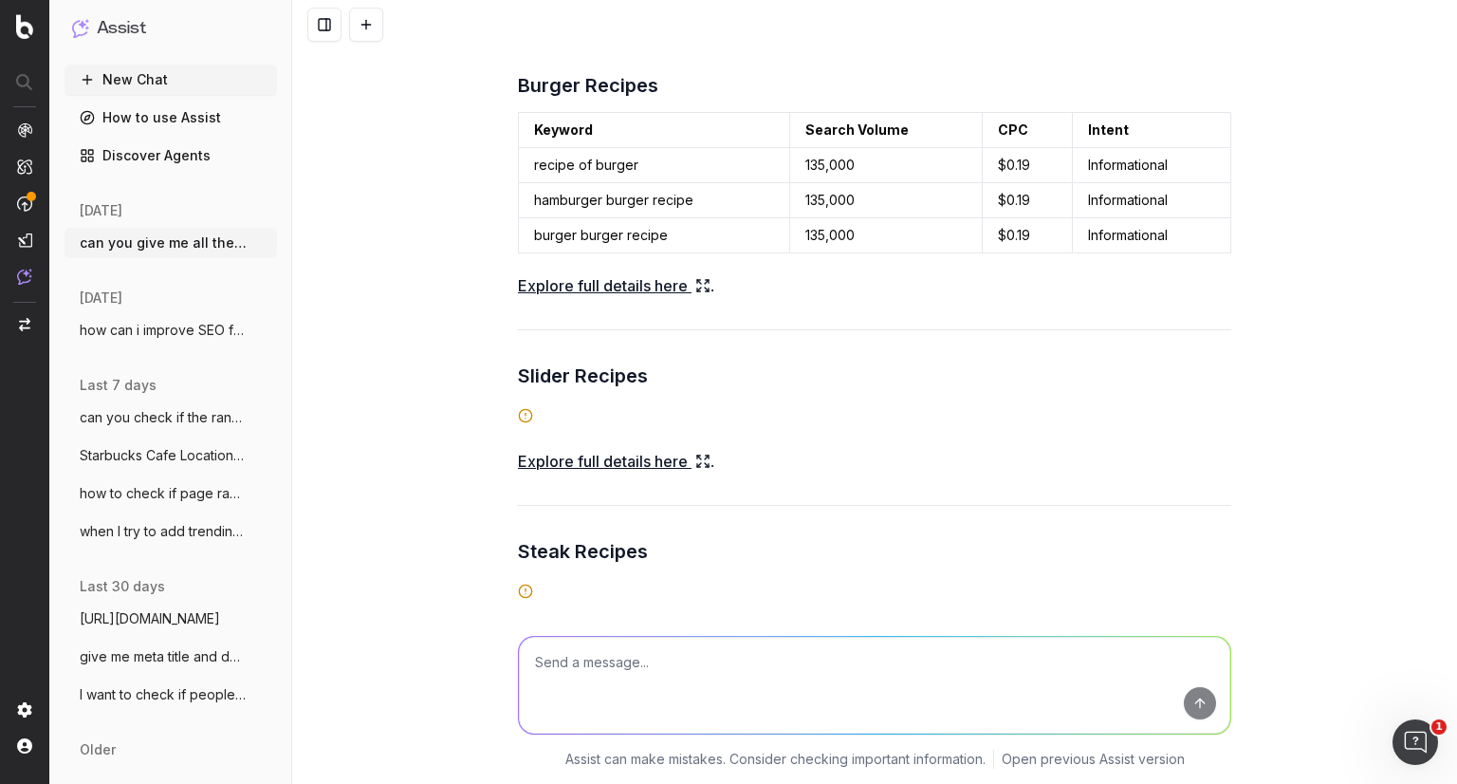
click at [562, 468] on link "Explore full details here" at bounding box center [614, 461] width 193 height 27
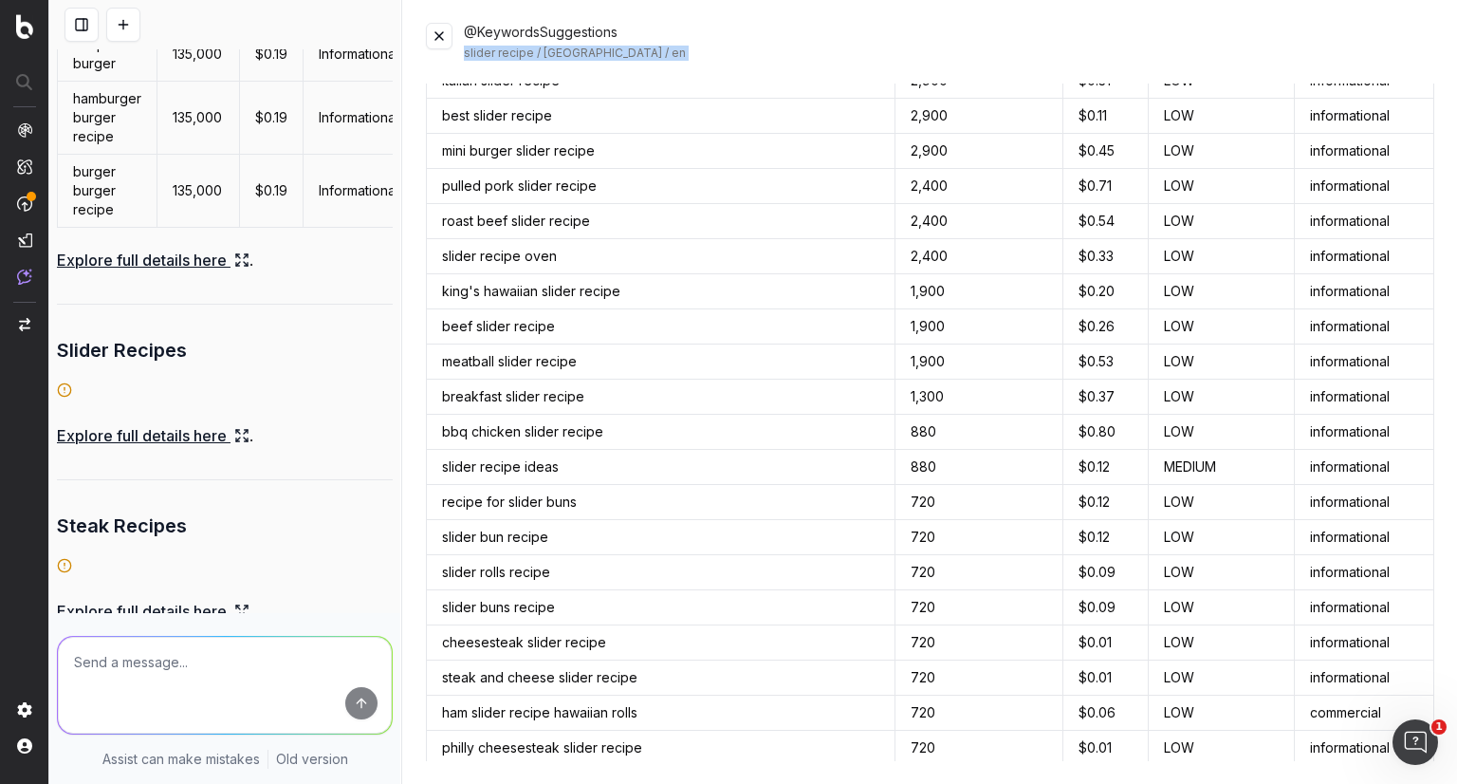
scroll to position [0, 0]
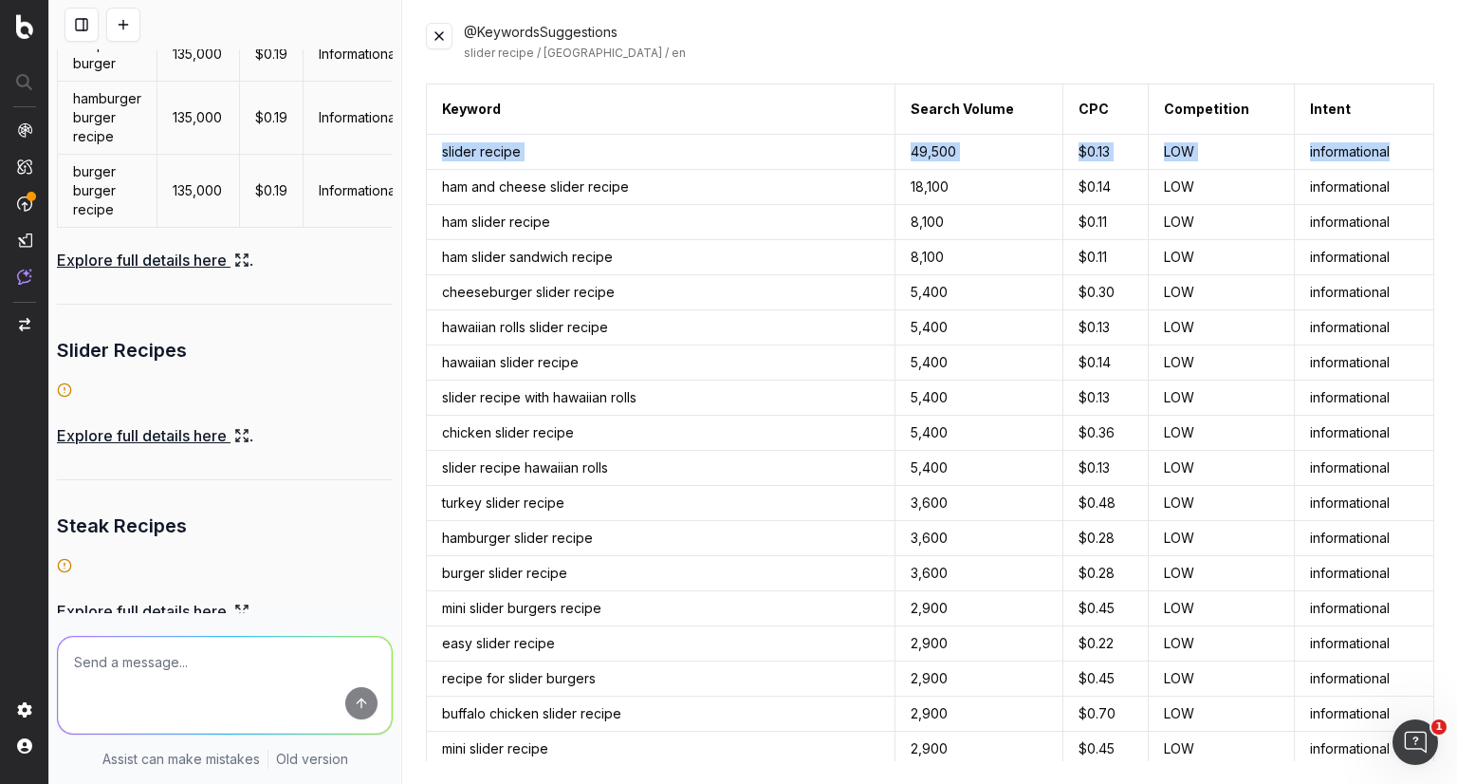
drag, startPoint x: 443, startPoint y: 145, endPoint x: 1389, endPoint y: 163, distance: 946.0
click at [1389, 163] on tr "slider recipe 49,500 $0.13 LOW informational" at bounding box center [931, 152] width 1008 height 35
copy tr "slider recipe 49,500 $0.13 LOW informational"
copy tbody "slider recipe 49,500 $0.13 LOW informational ham and cheese slider recipe 18,10…"
click at [442, 38] on button at bounding box center [439, 36] width 27 height 27
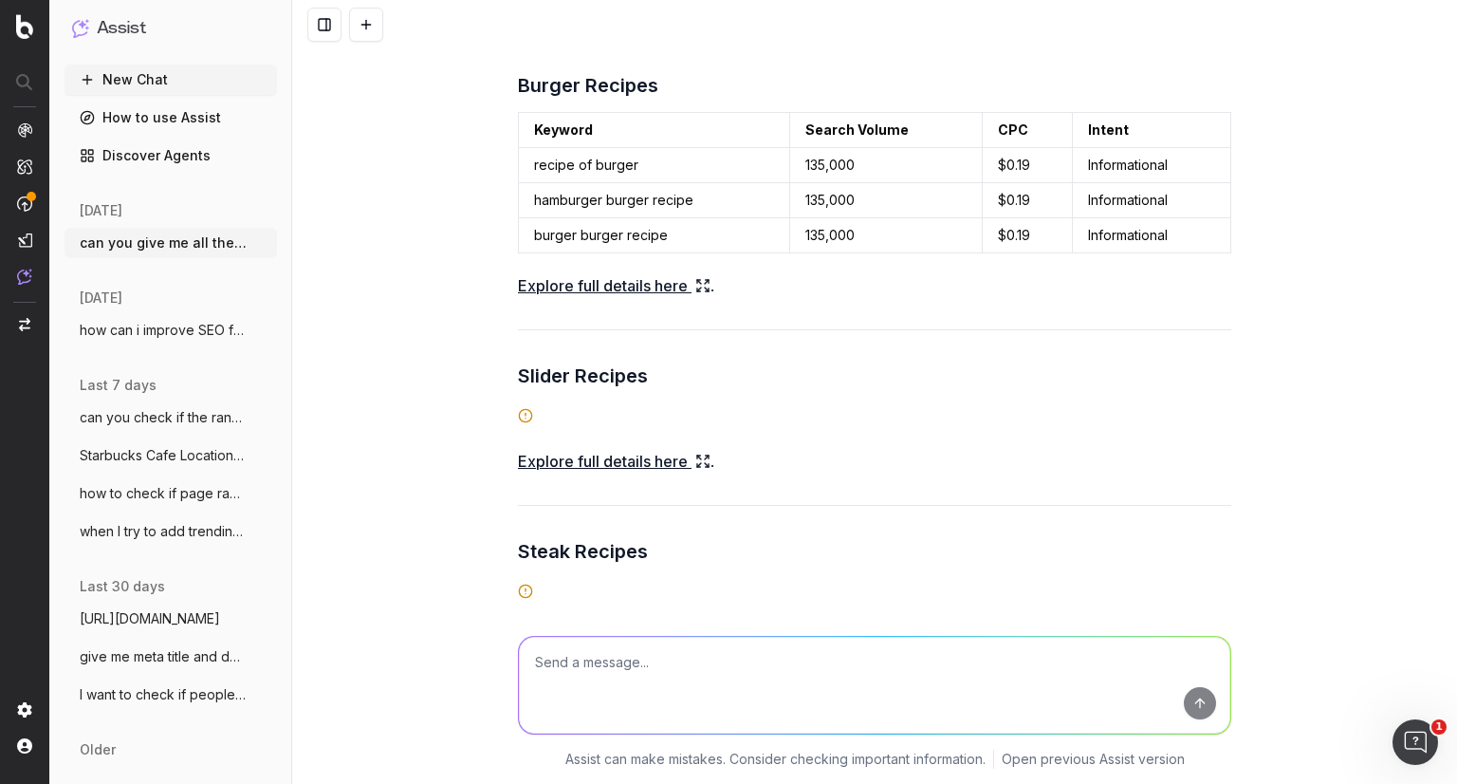
scroll to position [2889, 0]
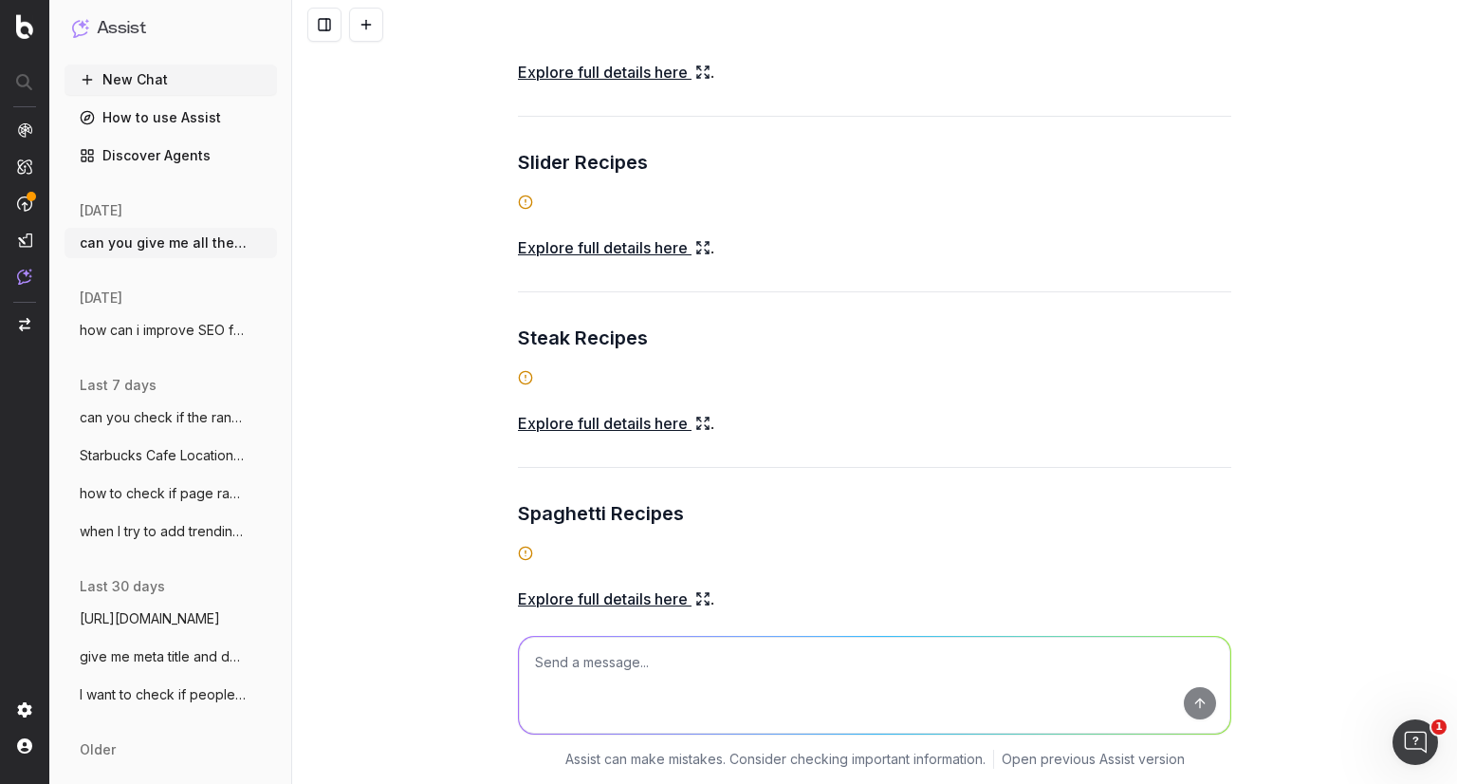
click at [613, 422] on link "Explore full details here" at bounding box center [614, 423] width 193 height 27
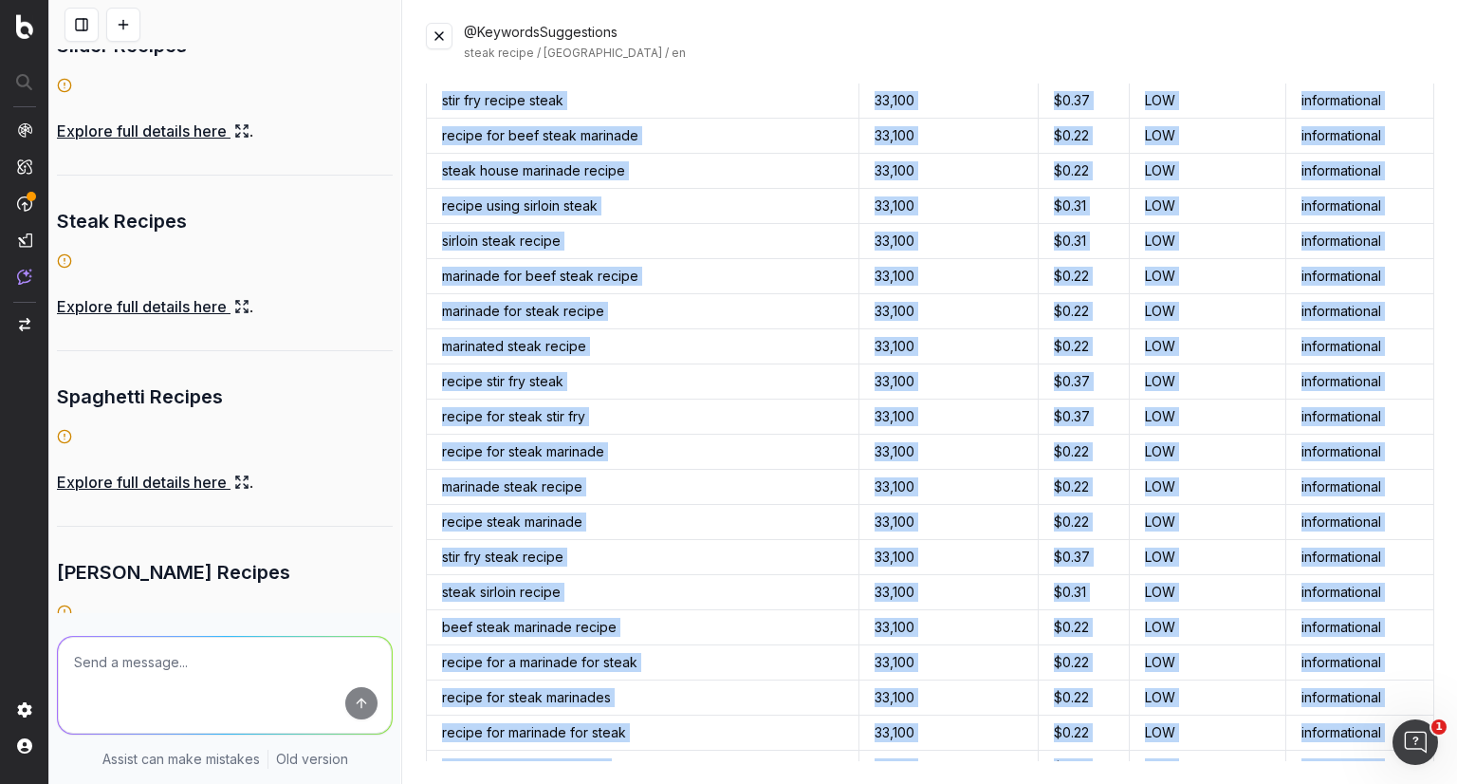
scroll to position [4791, 0]
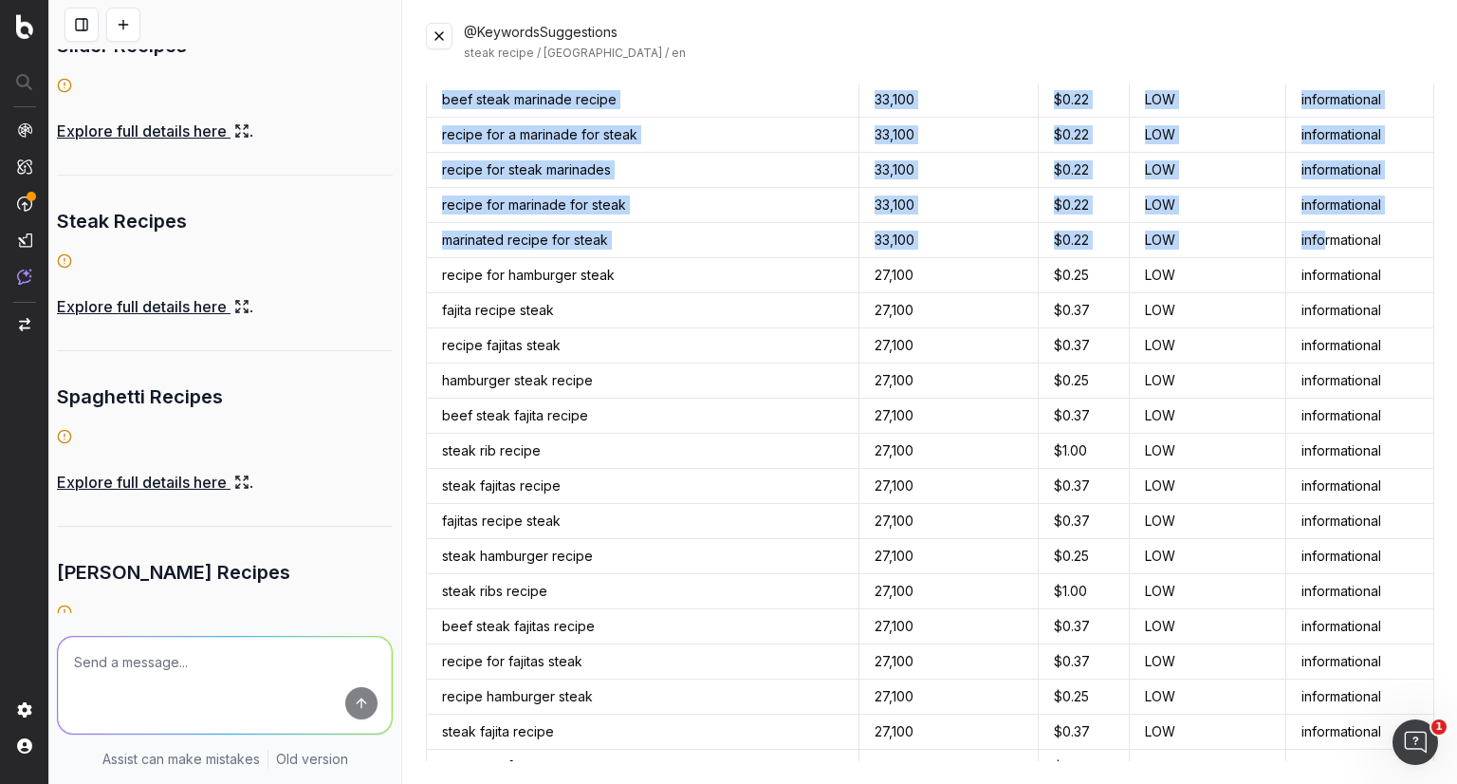
drag, startPoint x: 442, startPoint y: 144, endPoint x: 1350, endPoint y: 195, distance: 909.3
click at [1350, 195] on tbody "steak stew recipe 301,000 $0.37 LOW informational stroganoff steak recipe 201,0…" at bounding box center [931, 609] width 1008 height 10530
copy tbody "steak stew recipe 301,000 $0.37 LOW informational stroganoff steak recipe 201,0…"
click at [433, 35] on button at bounding box center [439, 36] width 27 height 27
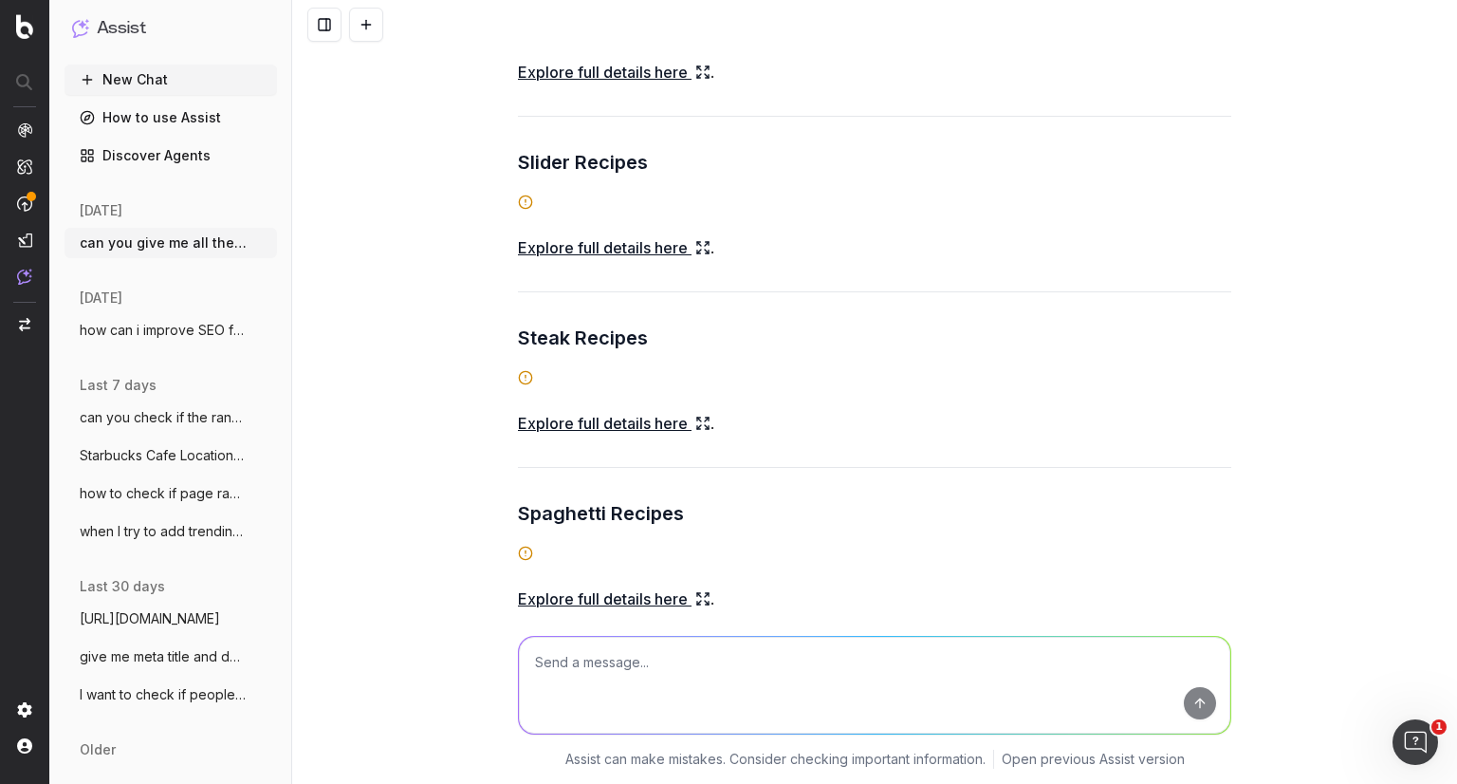
click at [640, 591] on link "Explore full details here" at bounding box center [614, 598] width 193 height 27
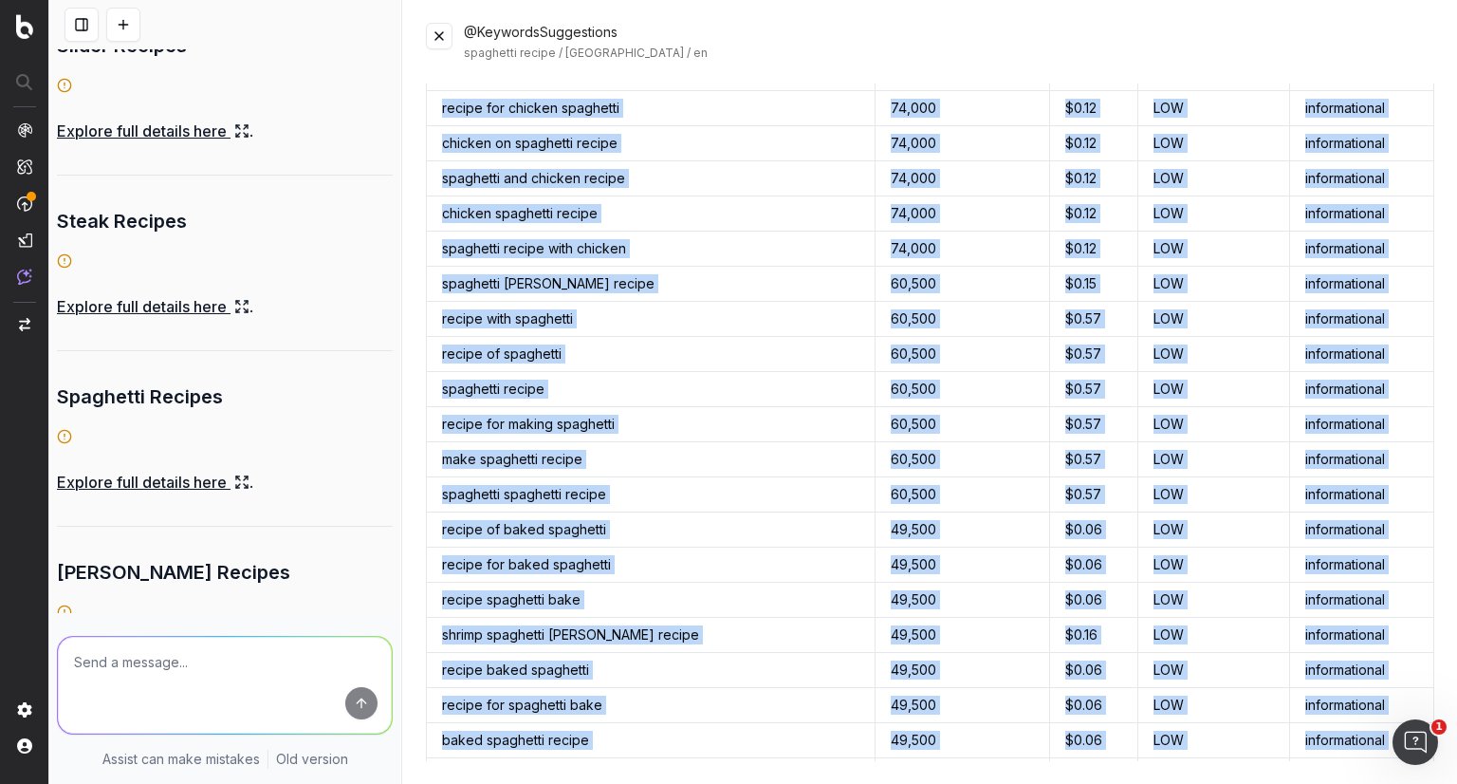
scroll to position [2195, 0]
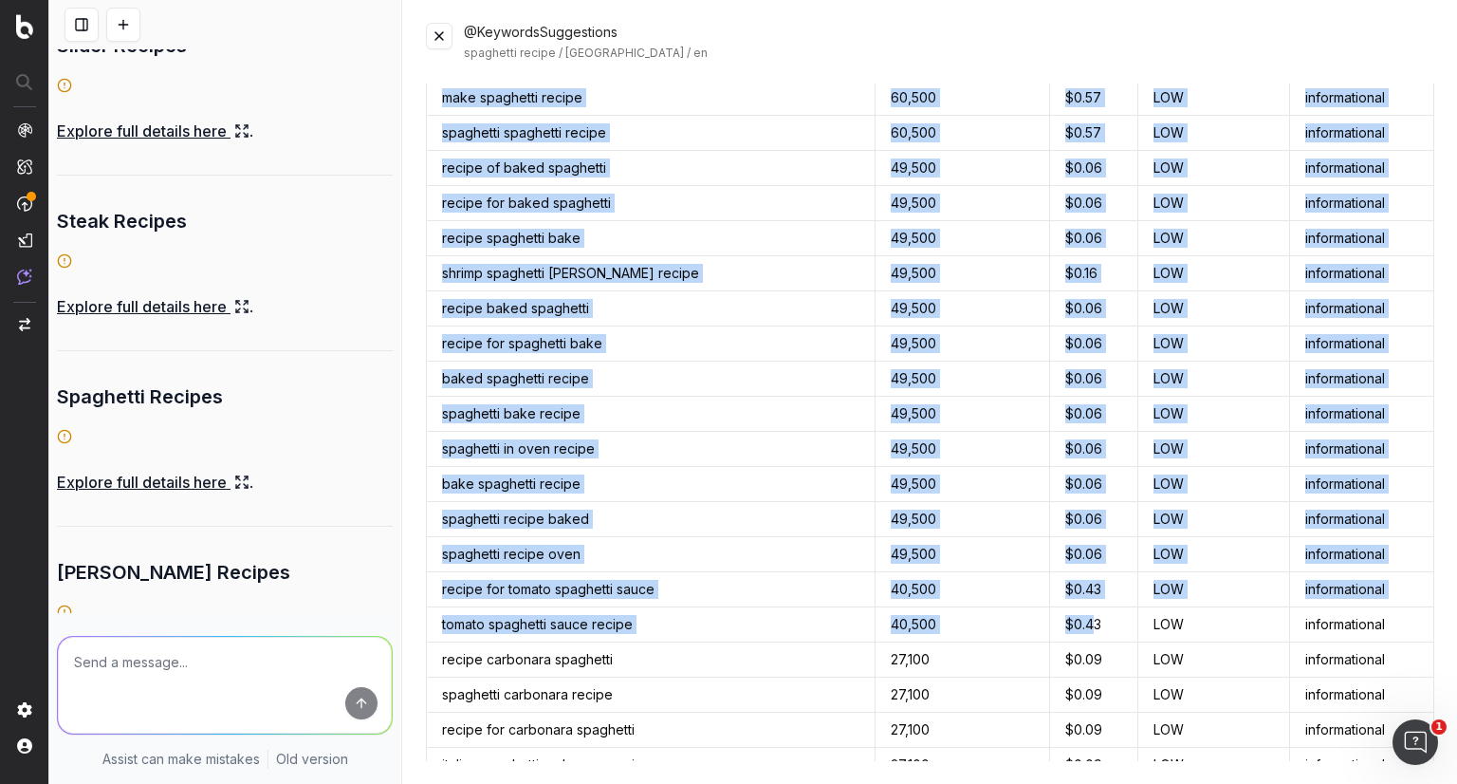
drag, startPoint x: 443, startPoint y: 154, endPoint x: 1074, endPoint y: 619, distance: 784.2
copy tbody "recipe for spaghetti squash 110,000 $0.08 LOW informational spaghetti squash re…"
click at [433, 28] on button at bounding box center [439, 36] width 27 height 27
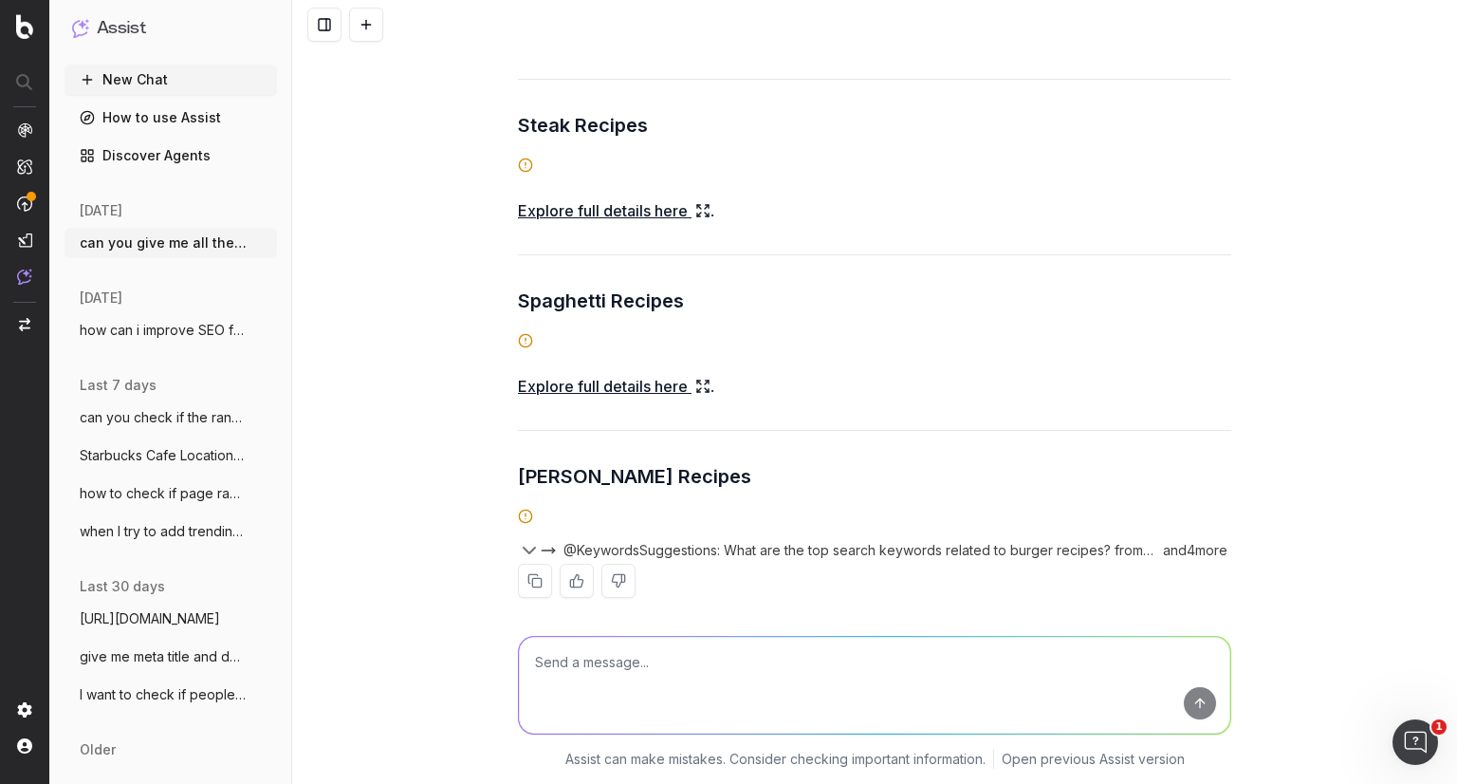
scroll to position [3113, 0]
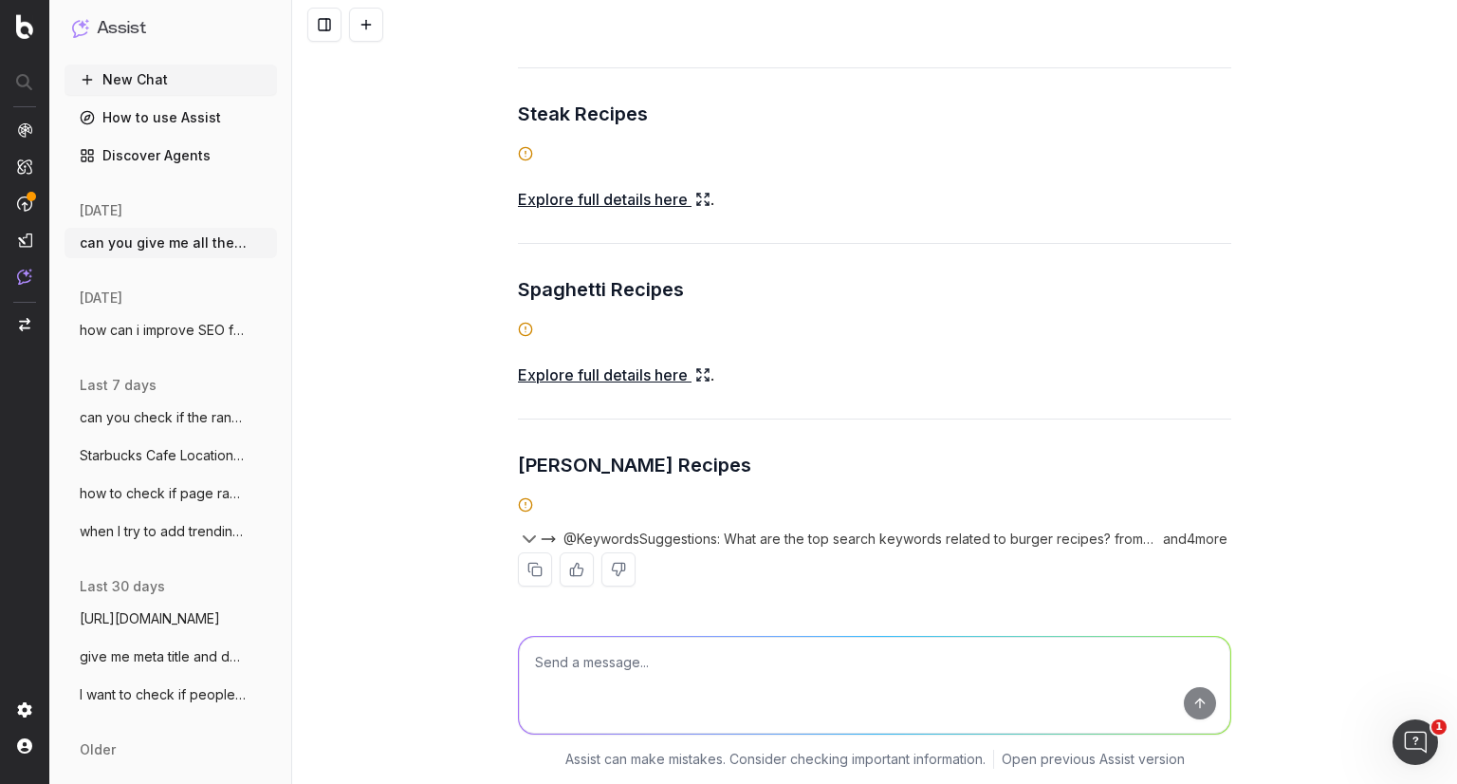
click at [518, 529] on icon "button" at bounding box center [529, 538] width 23 height 23
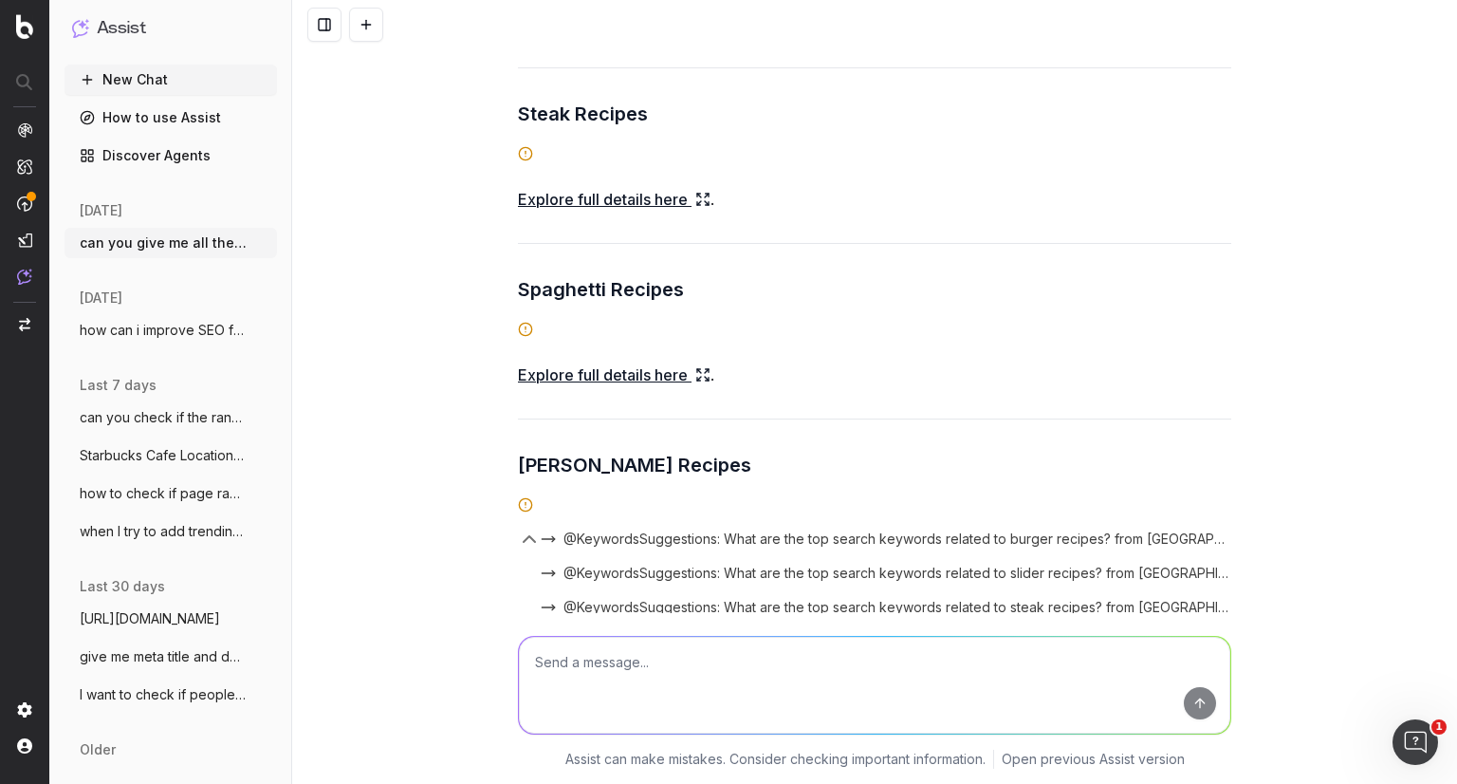
scroll to position [3249, 0]
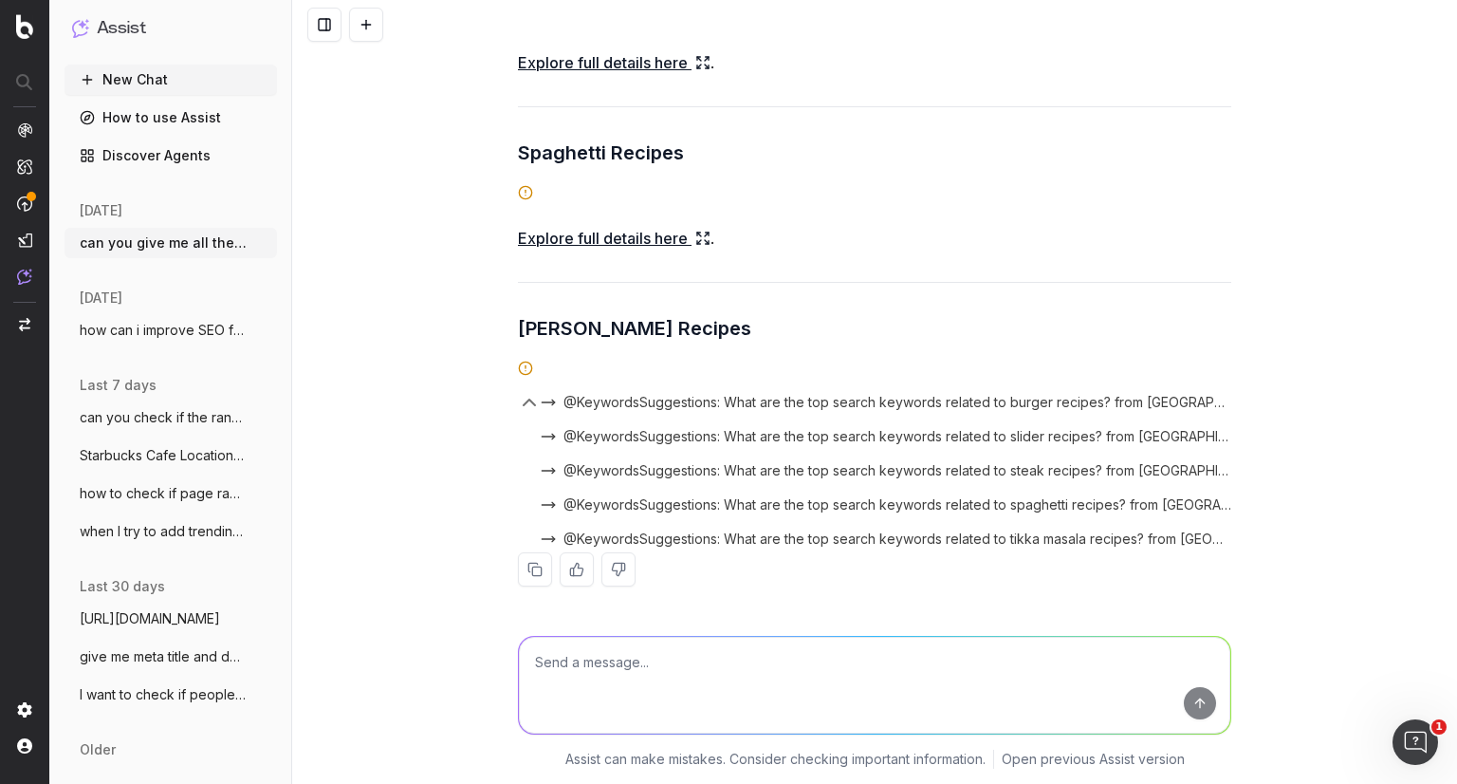
click at [971, 543] on span "@KeywordsSuggestions: What are the top search keywords related to tikka masala …" at bounding box center [898, 538] width 668 height 19
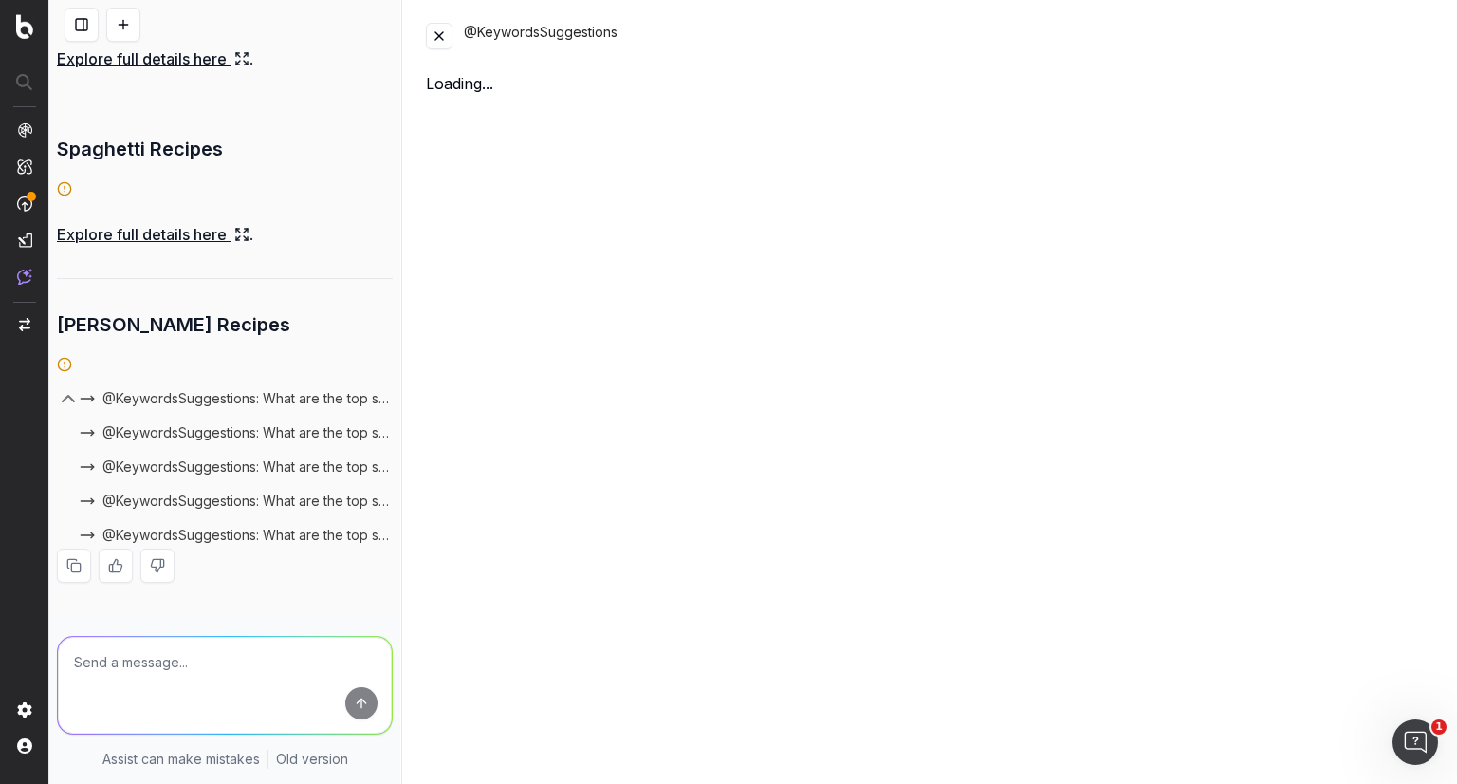
scroll to position [4739, 0]
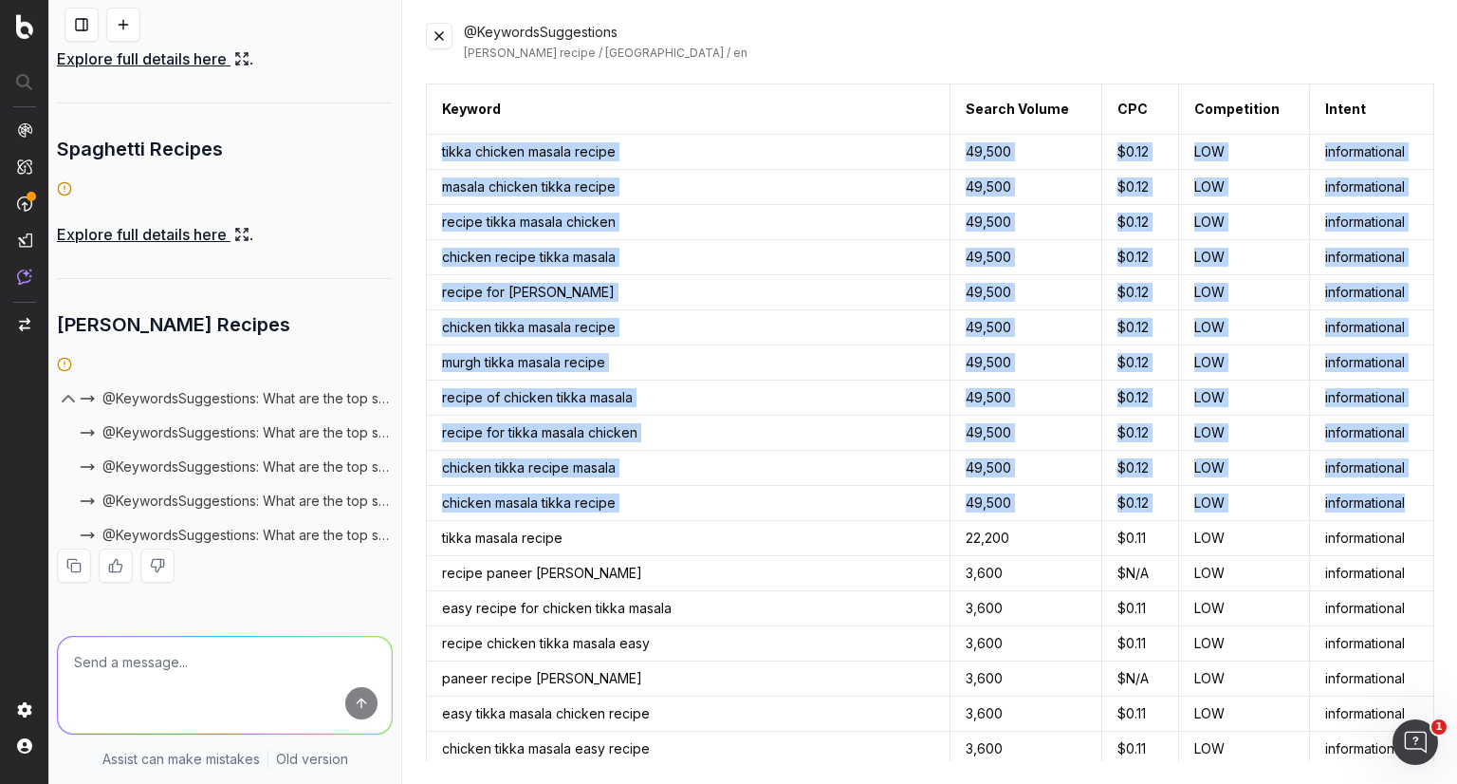
drag, startPoint x: 443, startPoint y: 153, endPoint x: 1400, endPoint y: 496, distance: 1017.0
copy tbody "tikka chicken masala recipe 49,500 $0.12 LOW informational masala chicken tikka…"
click at [430, 32] on button at bounding box center [439, 36] width 27 height 27
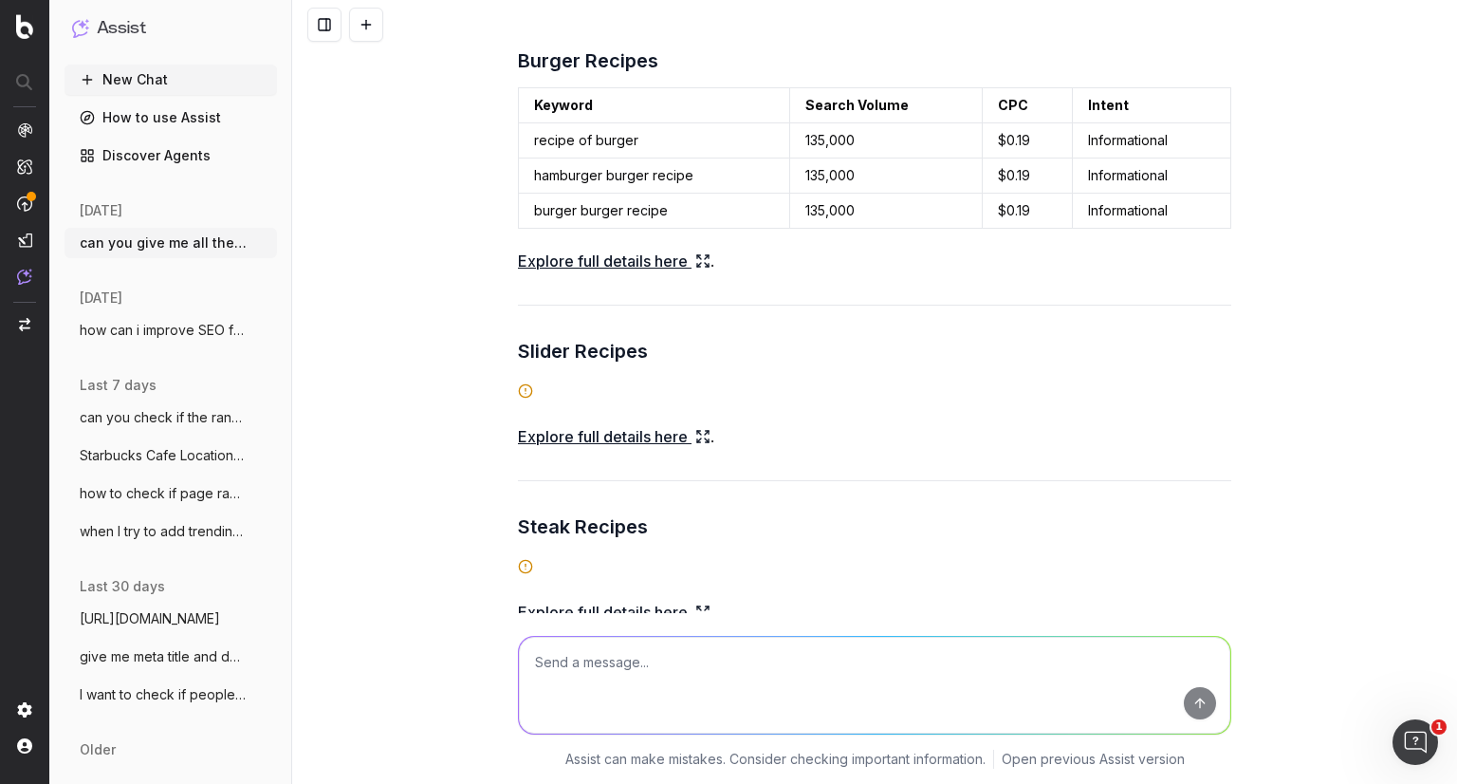
scroll to position [2637, 0]
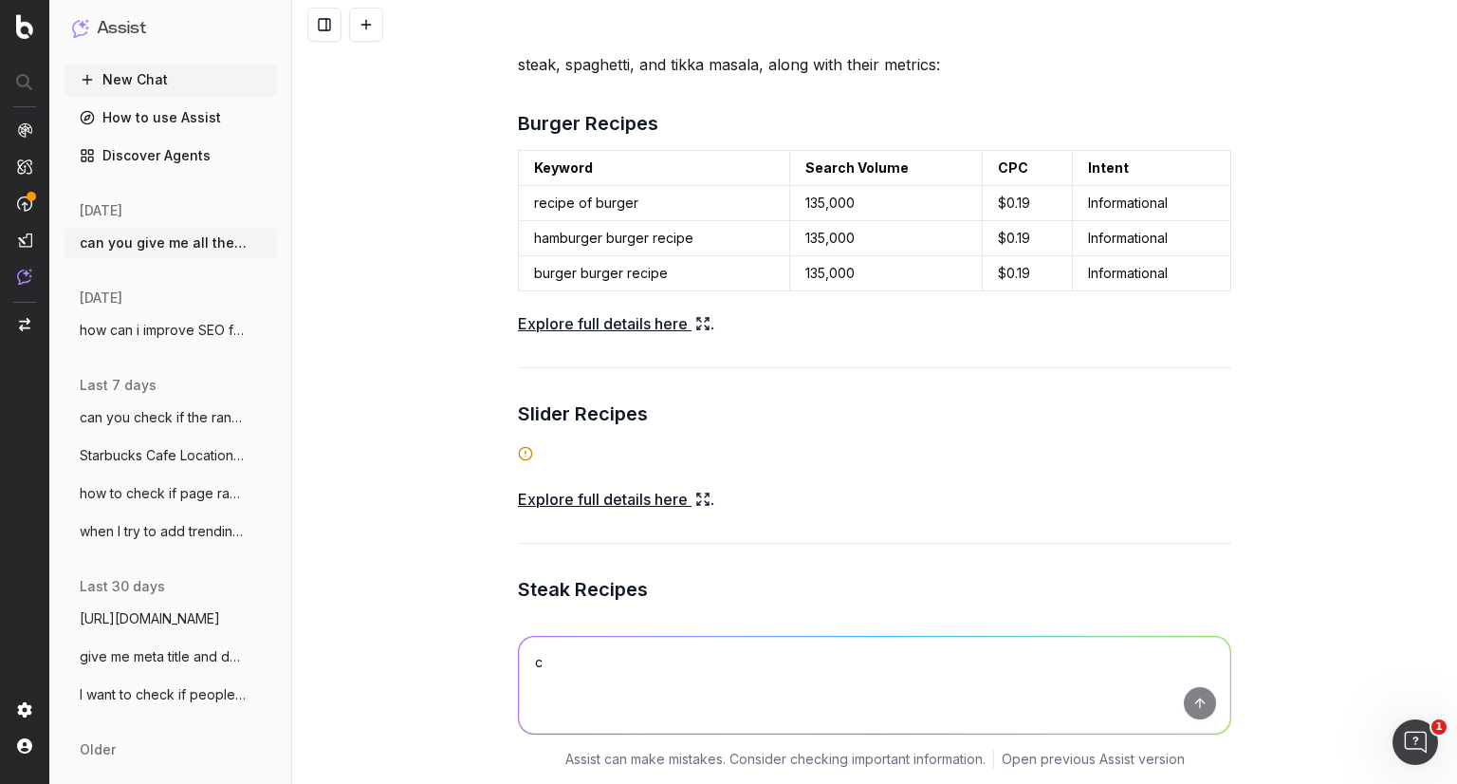
click at [613, 670] on textarea "c" at bounding box center [875, 685] width 712 height 97
type textarea "can you give me barbecue or bbq too"
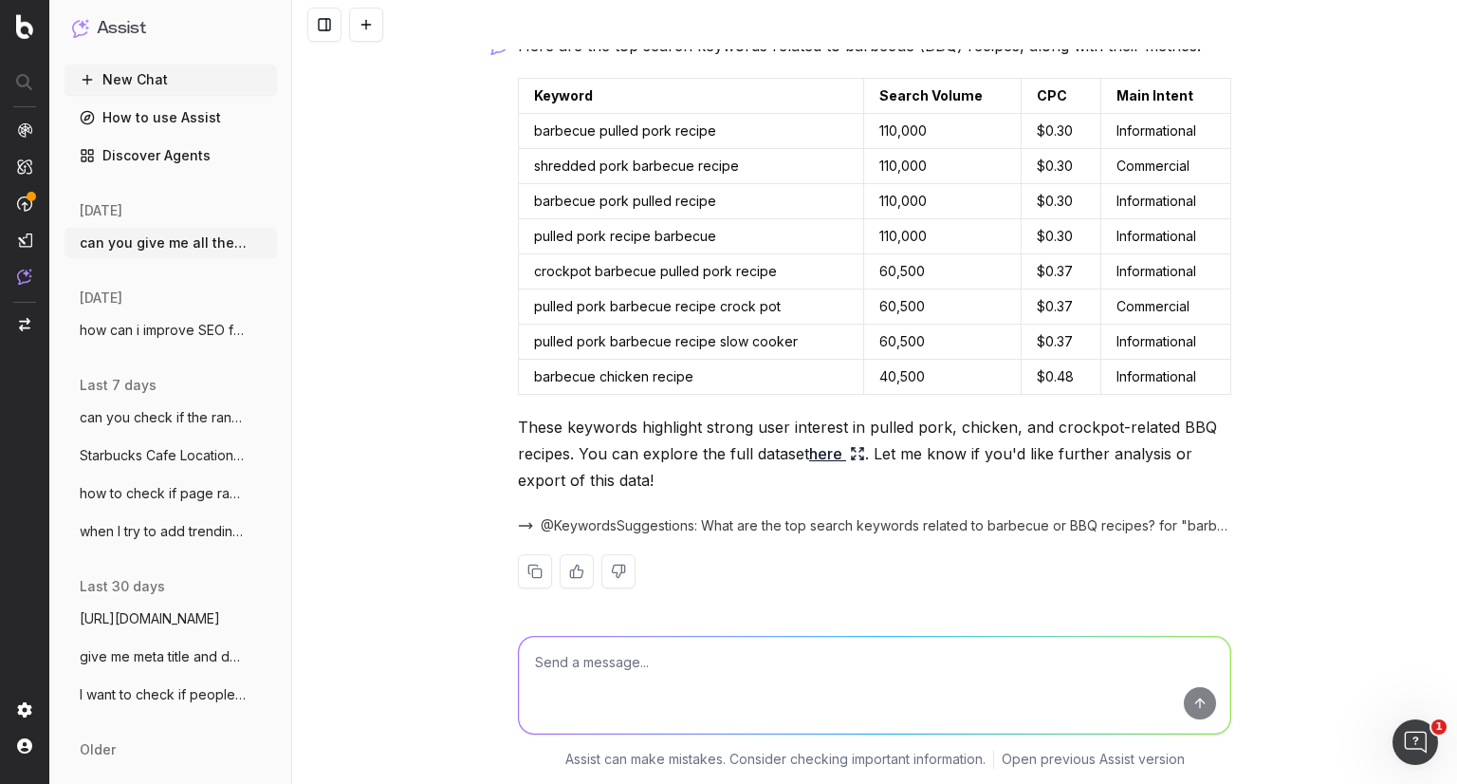
scroll to position [3818, 0]
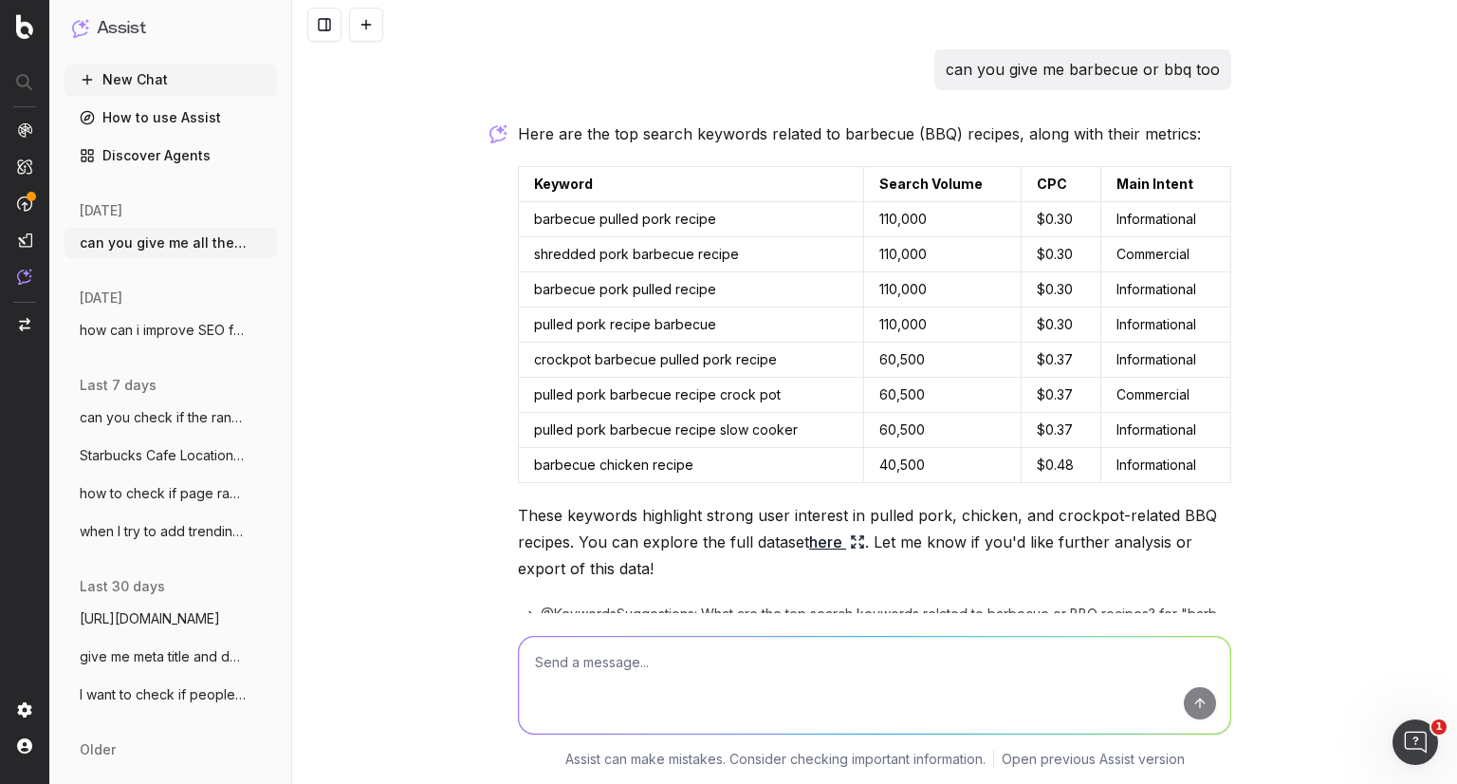
click at [828, 538] on link "here" at bounding box center [837, 541] width 56 height 27
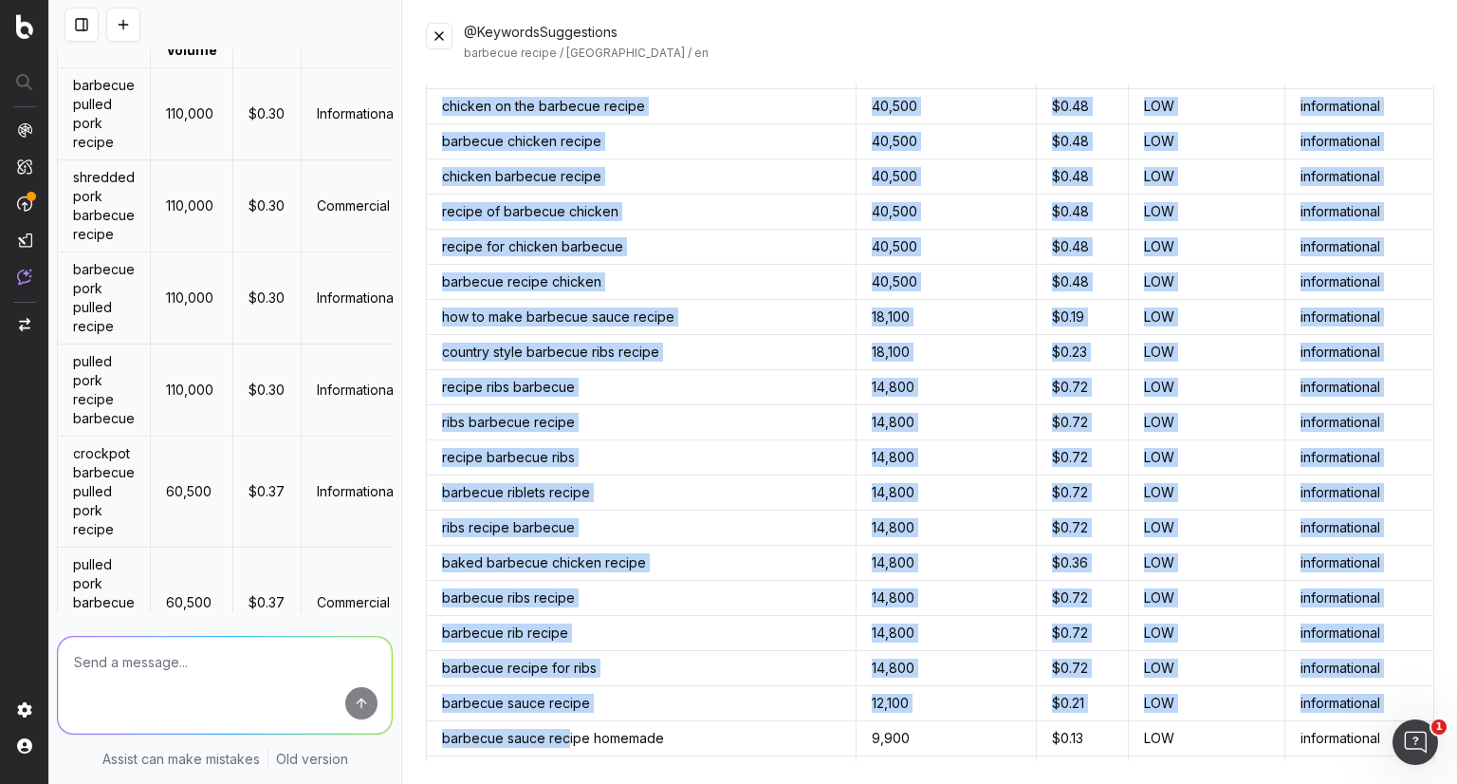
scroll to position [907, 0]
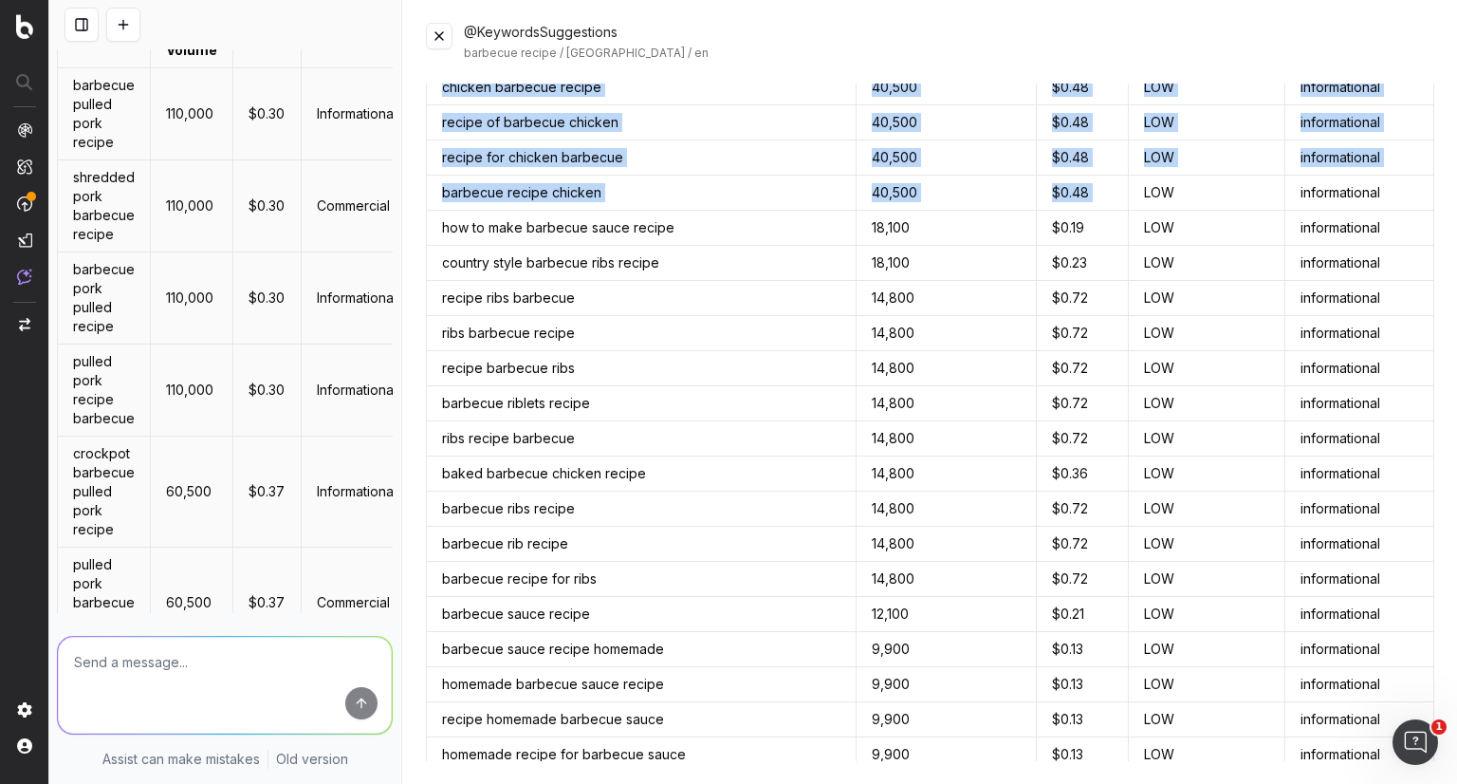
drag, startPoint x: 442, startPoint y: 147, endPoint x: 1138, endPoint y: 195, distance: 698.0
copy tbody "barbecue pulled pork recipe 110,000 $0.30 LOW informational shredded pork barbe…"
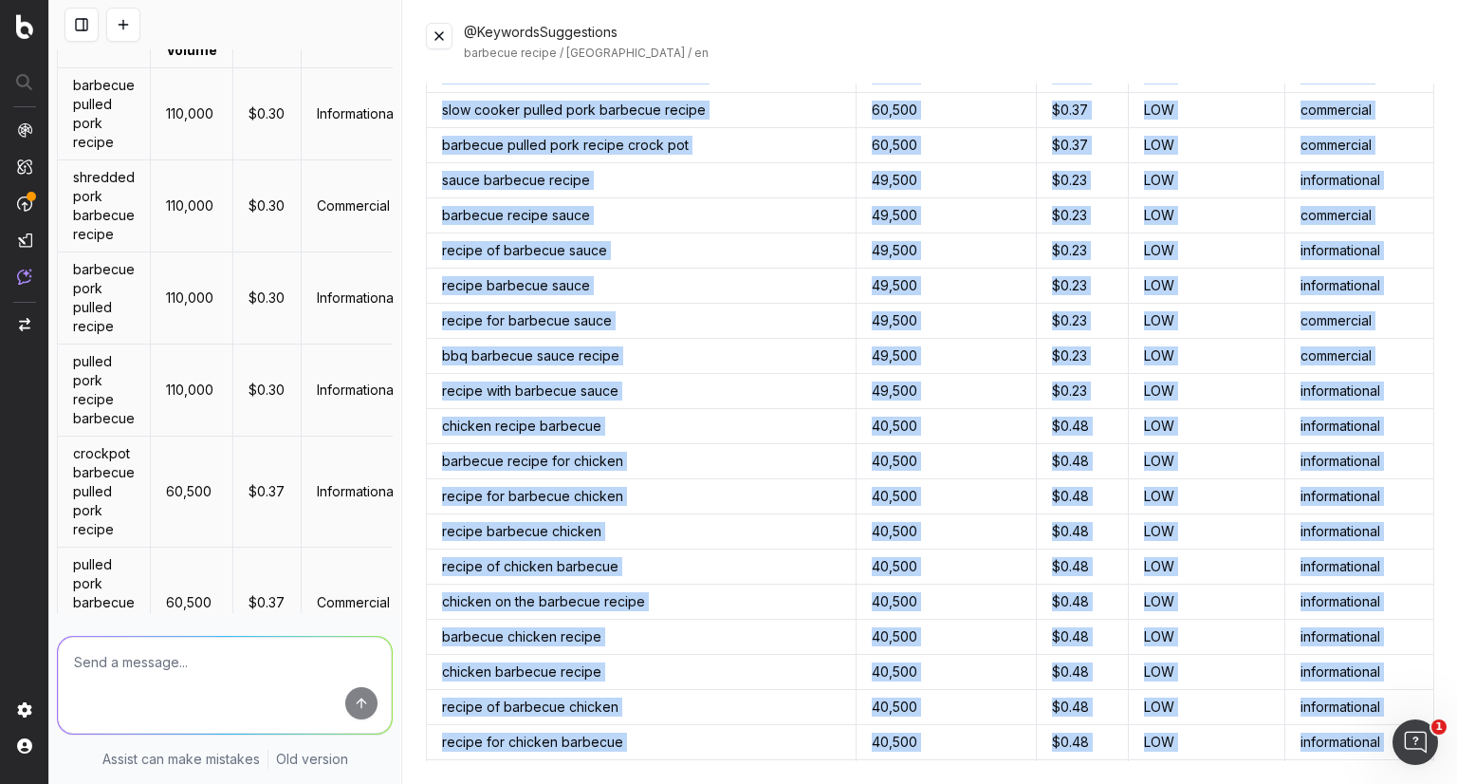
scroll to position [0, 0]
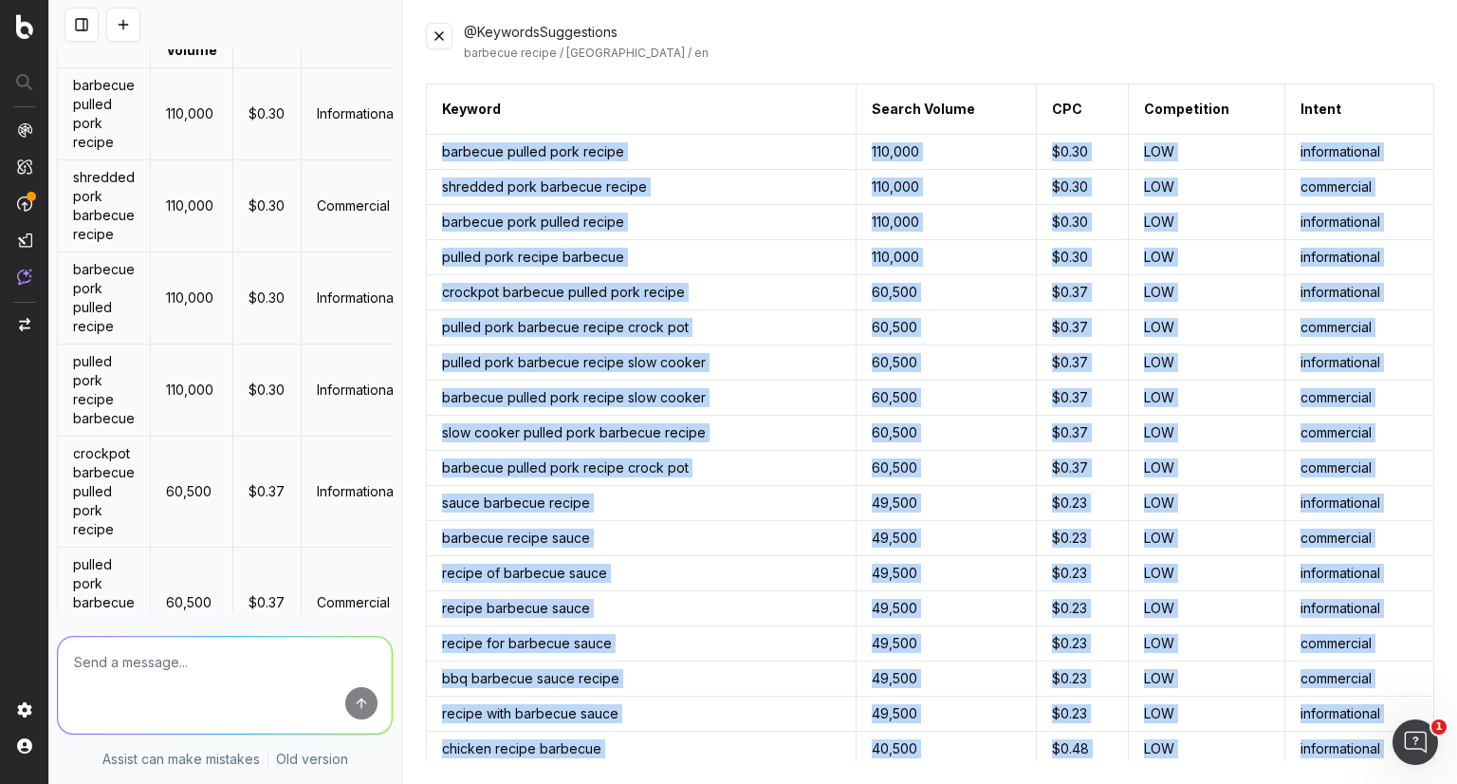
click at [433, 40] on button at bounding box center [439, 36] width 27 height 27
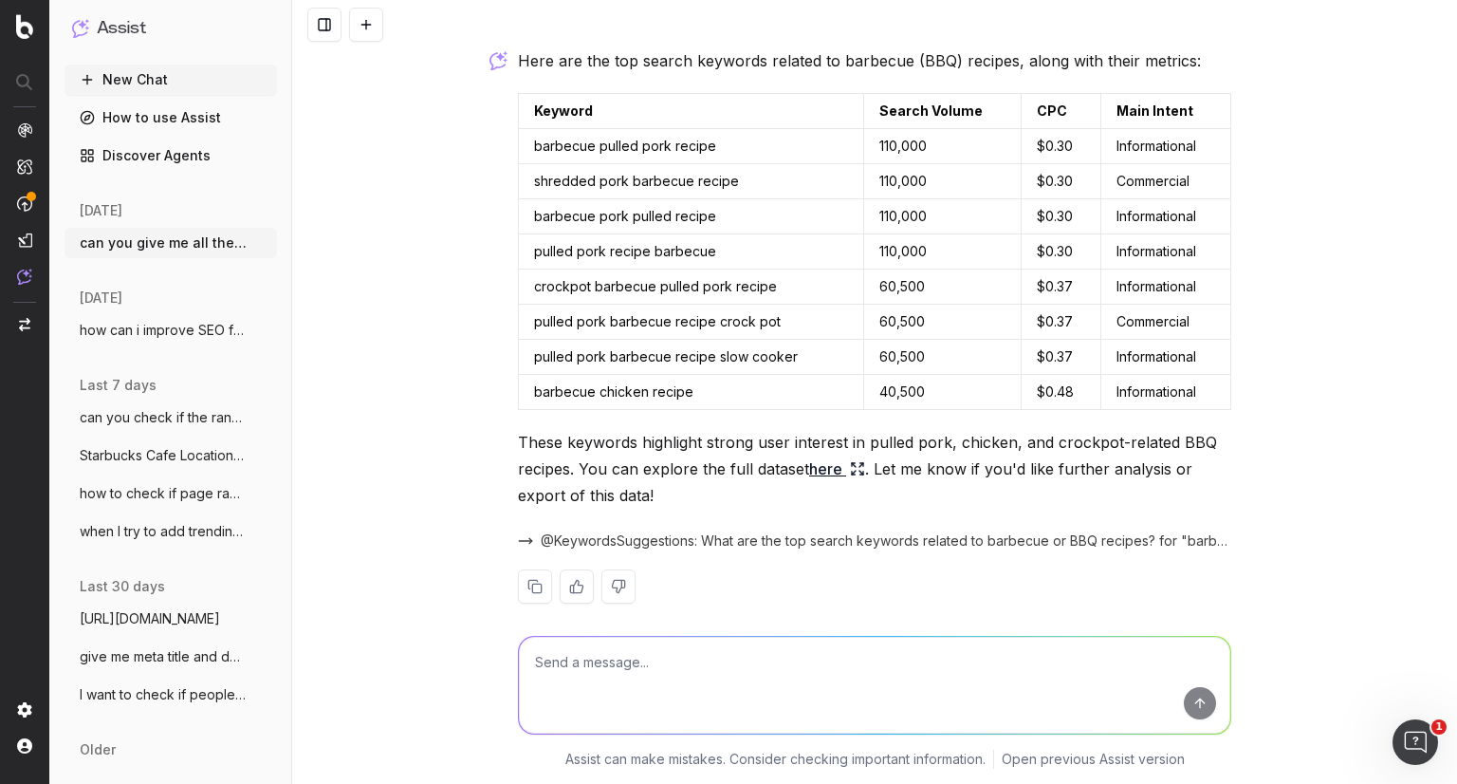
scroll to position [3906, 0]
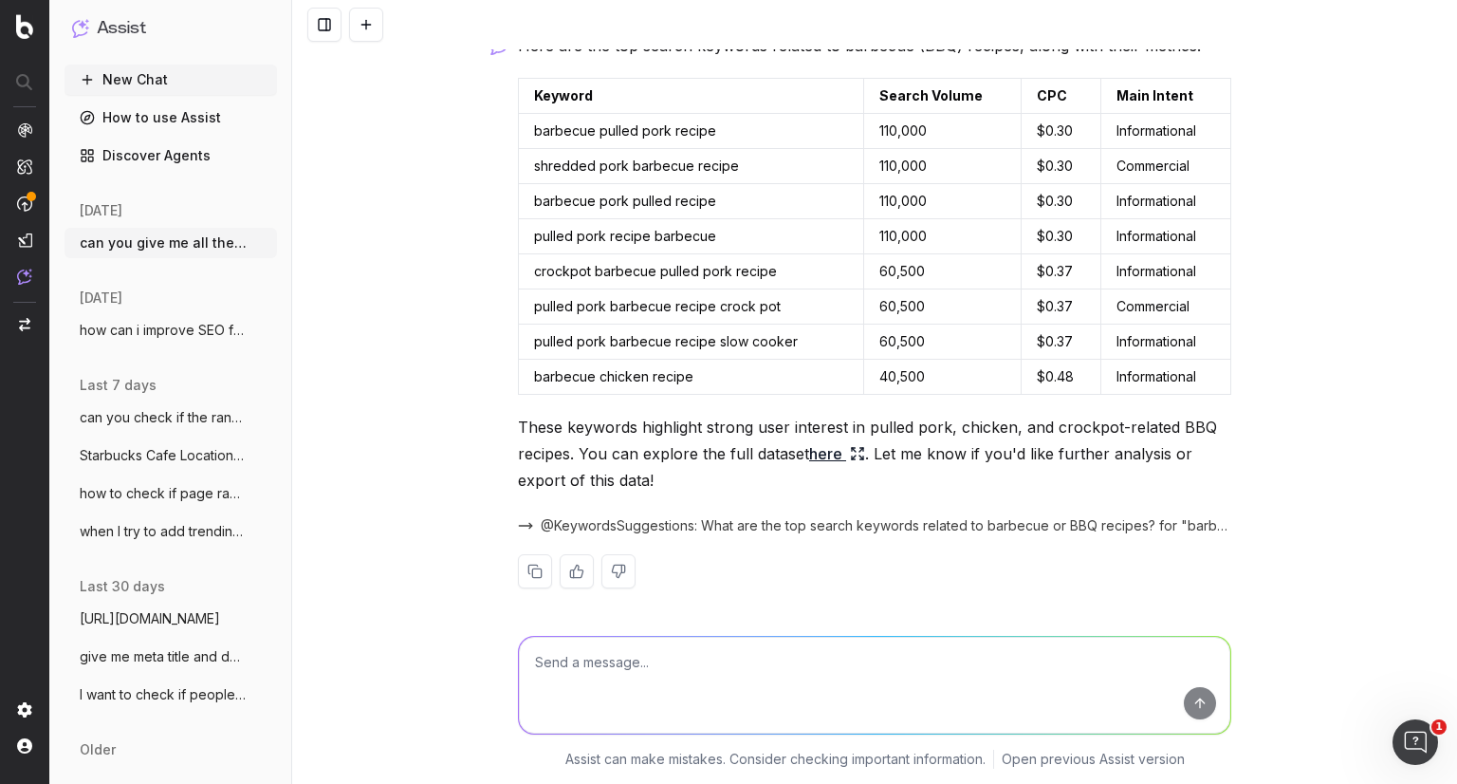
click at [744, 644] on textarea at bounding box center [875, 685] width 712 height 97
type textarea "give me for bbq"
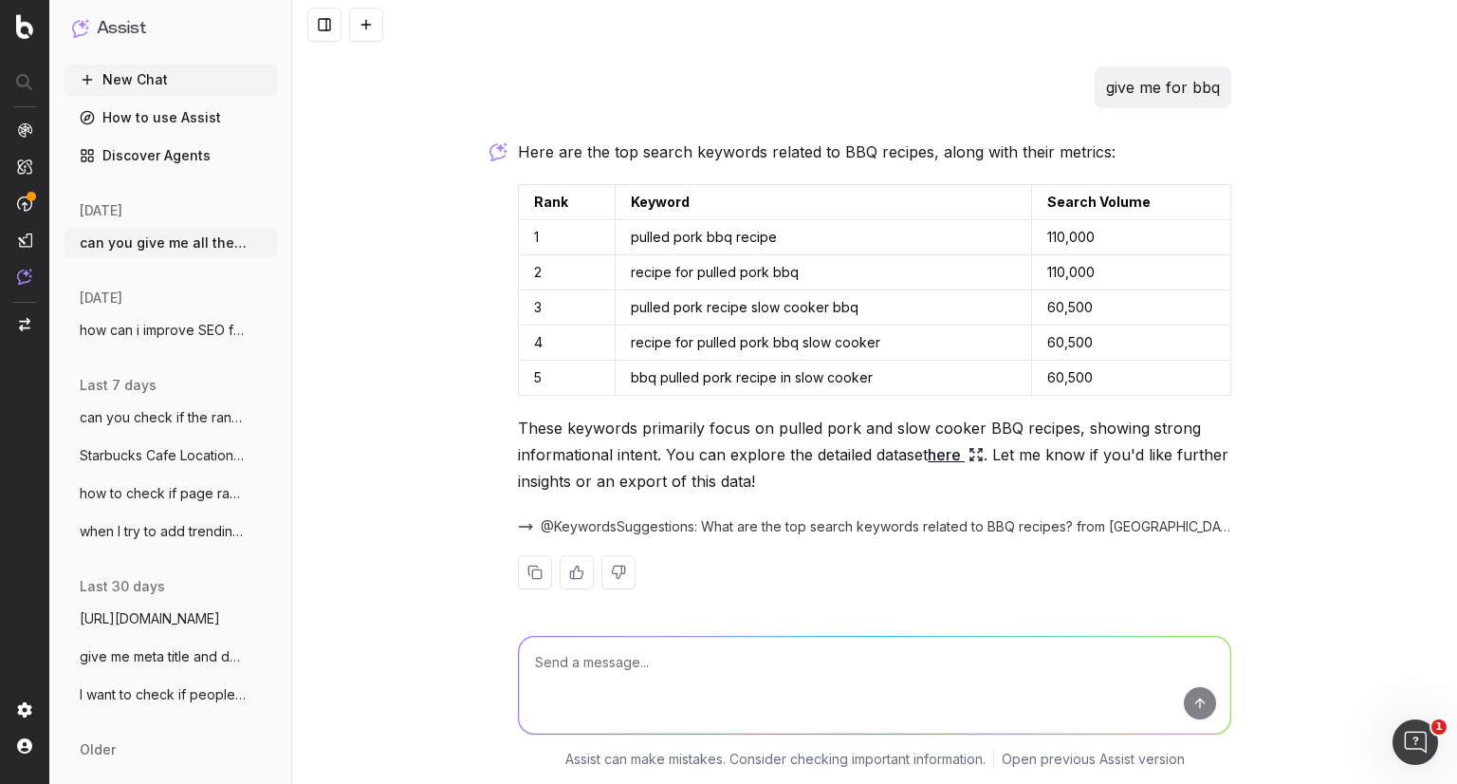
scroll to position [4457, 0]
click at [968, 442] on link "here" at bounding box center [956, 455] width 56 height 27
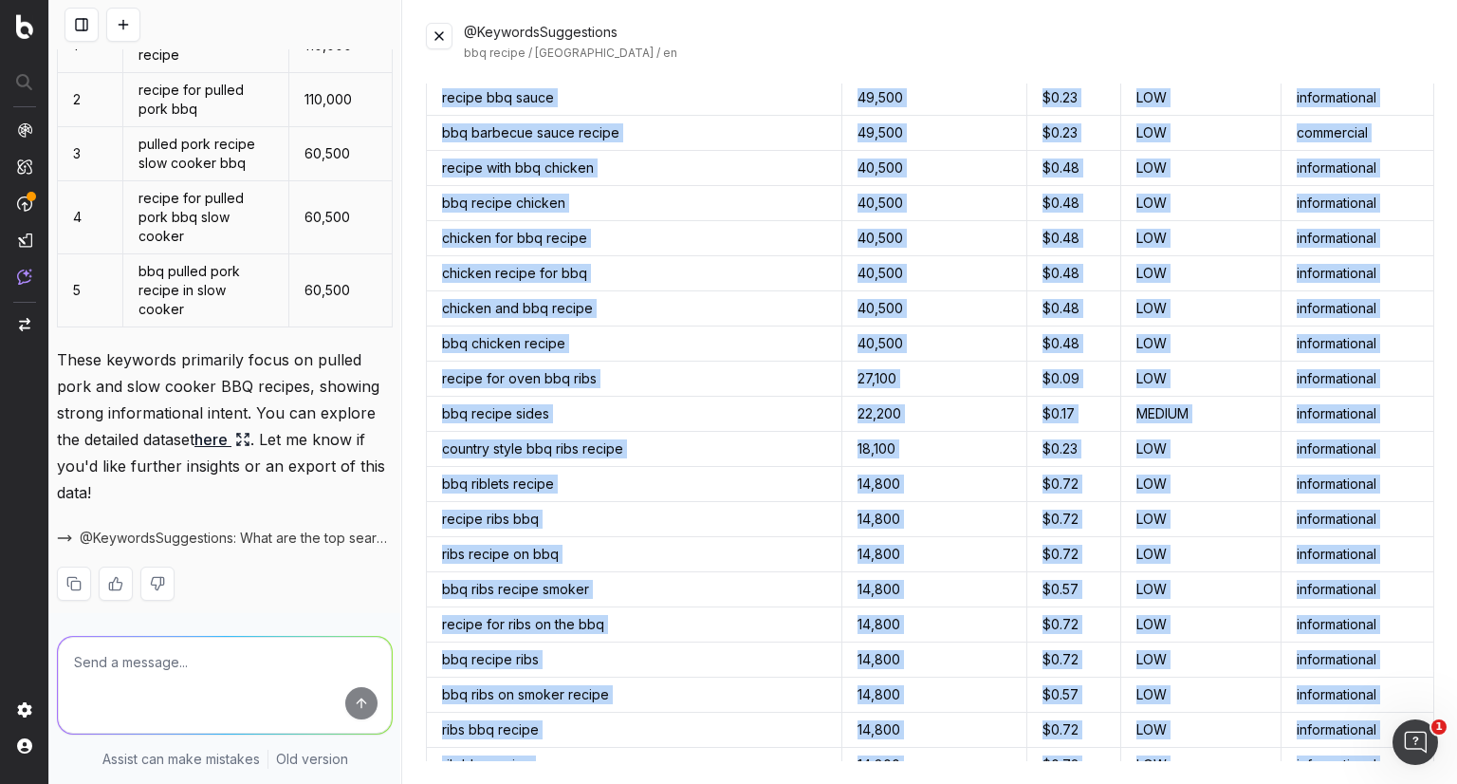
scroll to position [1424, 0]
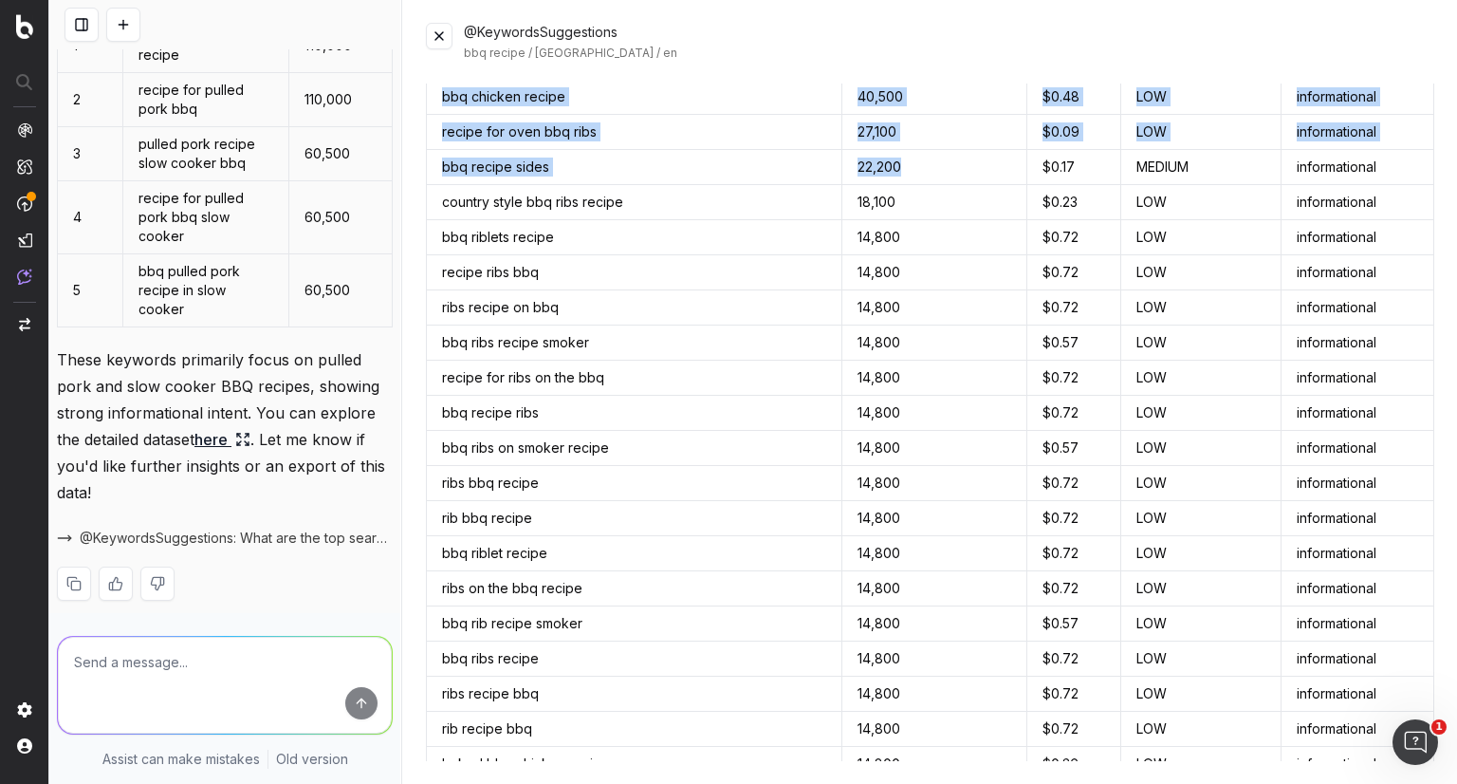
drag, startPoint x: 440, startPoint y: 145, endPoint x: 931, endPoint y: 166, distance: 490.9
copy tbody "pulled pork bbq recipe 110,000 $0.30 LOW informational recipe for pulled pork b…"
